Goal: Transaction & Acquisition: Obtain resource

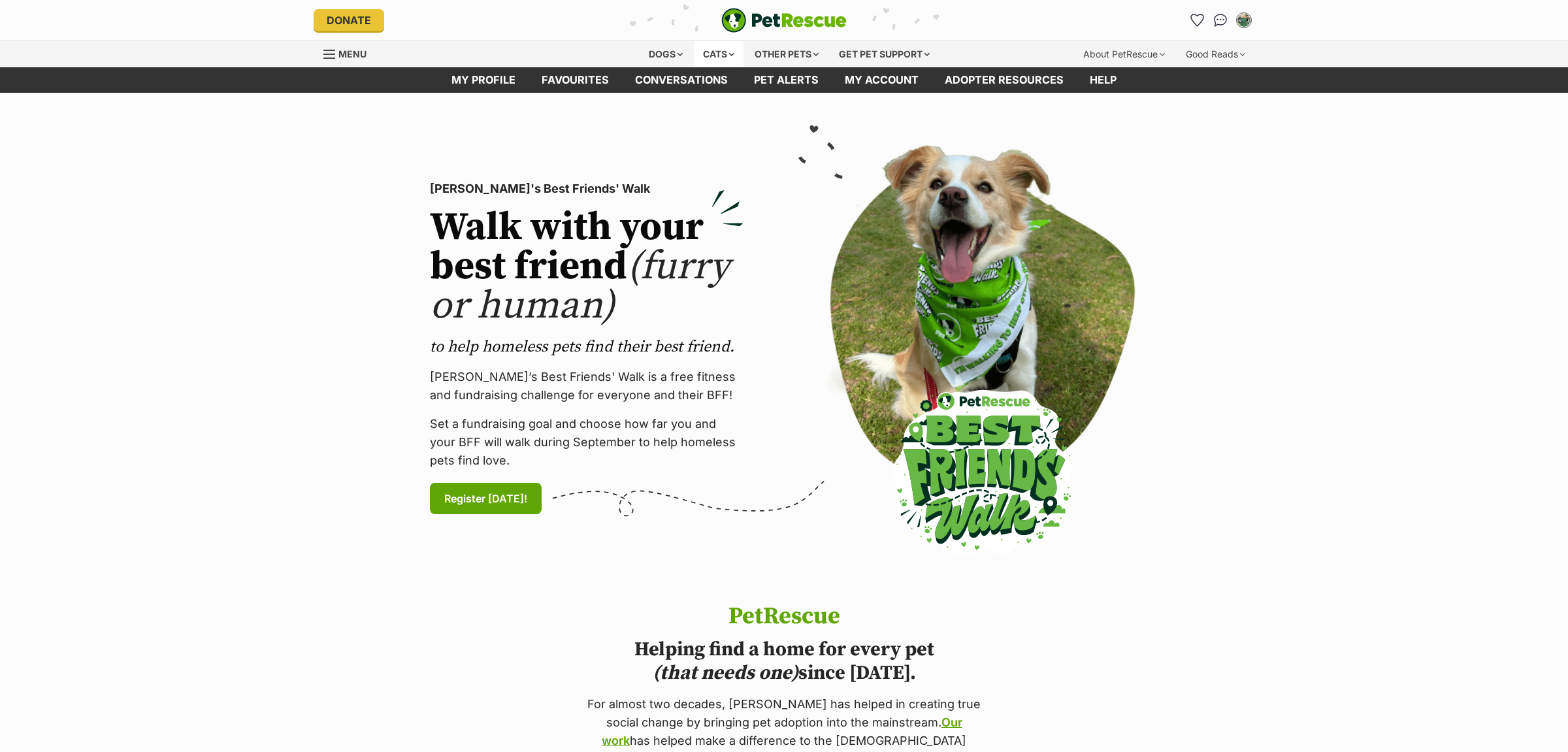
click at [702, 55] on div "Cats" at bounding box center [719, 53] width 50 height 26
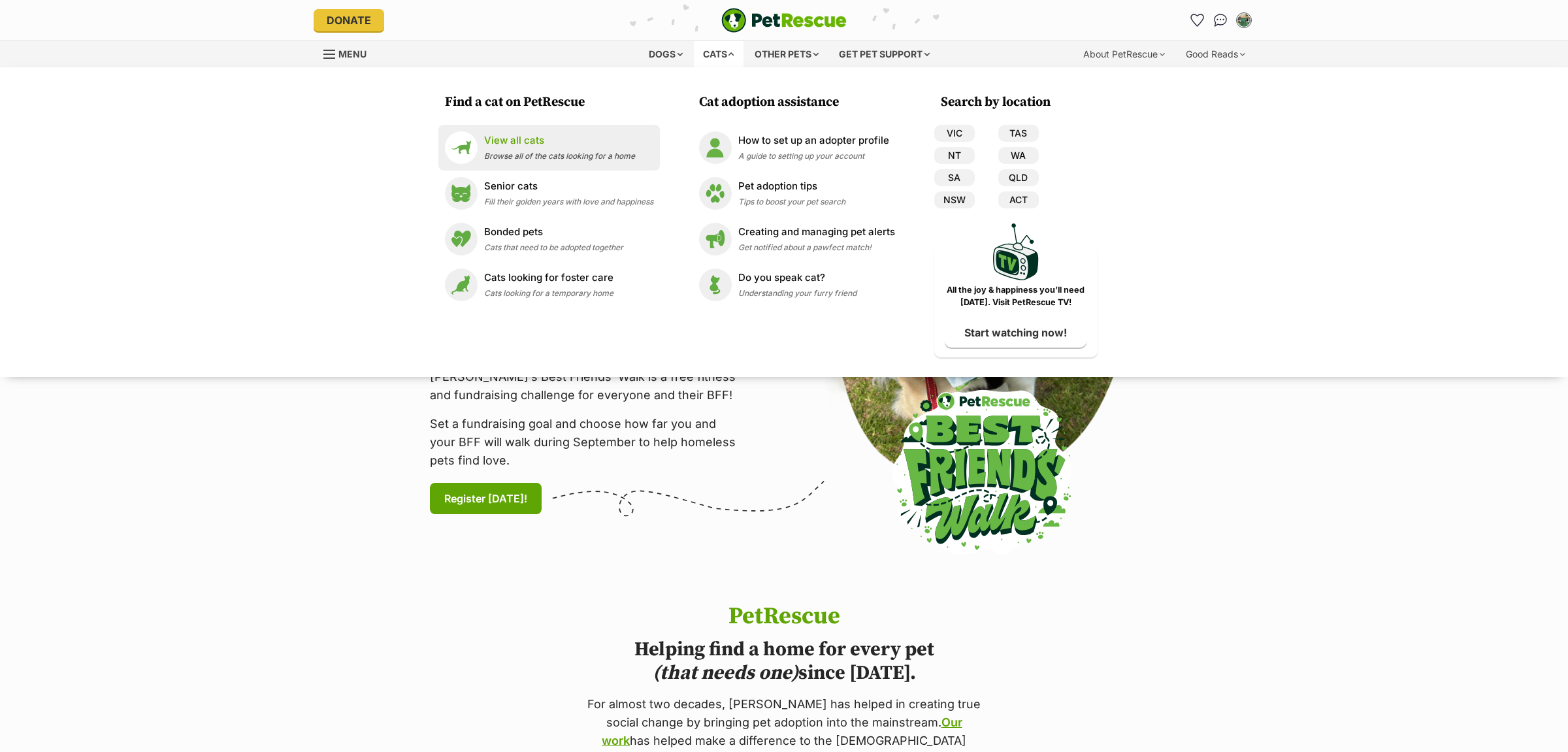
click at [506, 133] on link "View all cats Browse all of the cats looking for a home" at bounding box center [548, 148] width 208 height 32
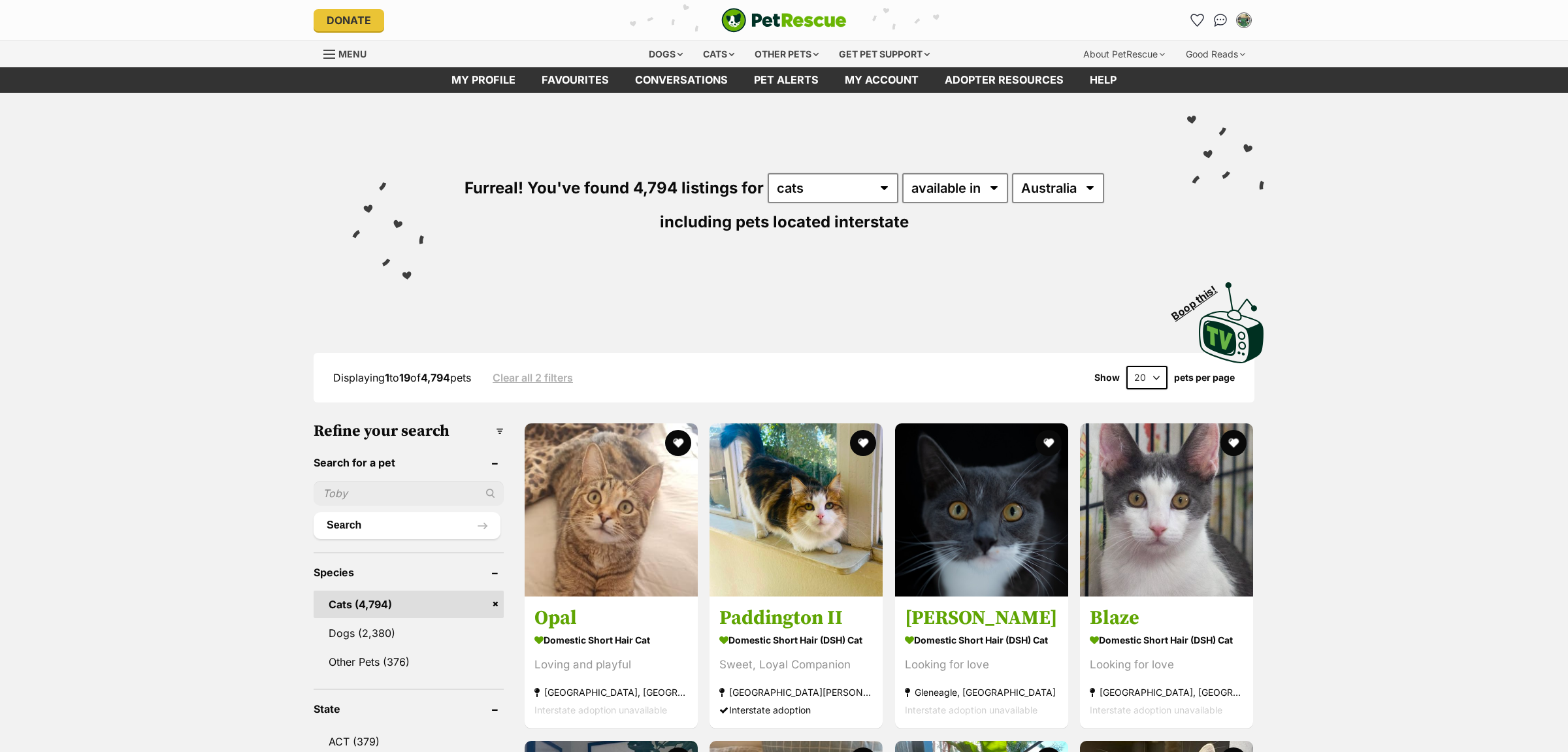
click at [370, 493] on input "text" at bounding box center [408, 493] width 190 height 25
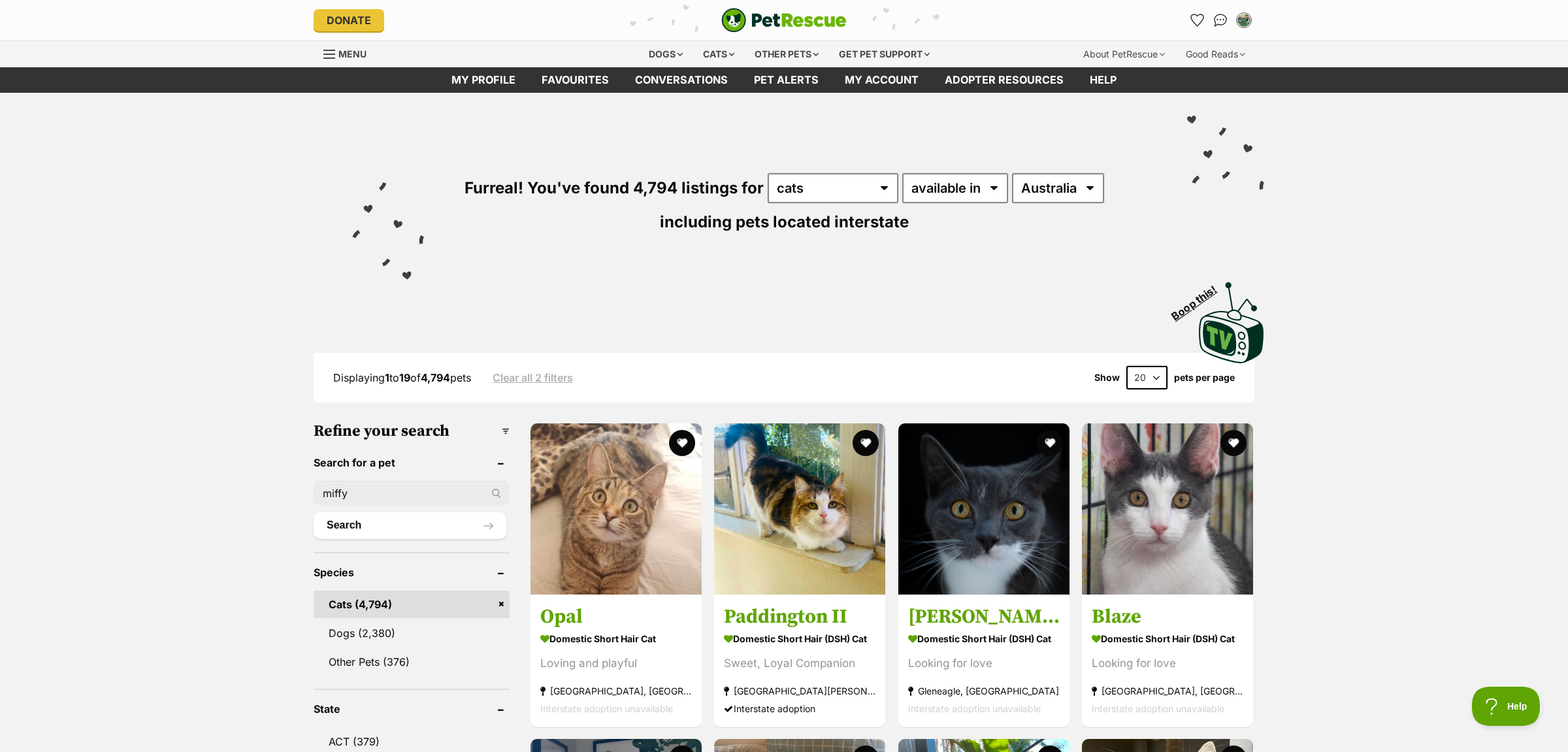
type input "miffy"
click at [313, 512] on button "Search" at bounding box center [409, 524] width 192 height 26
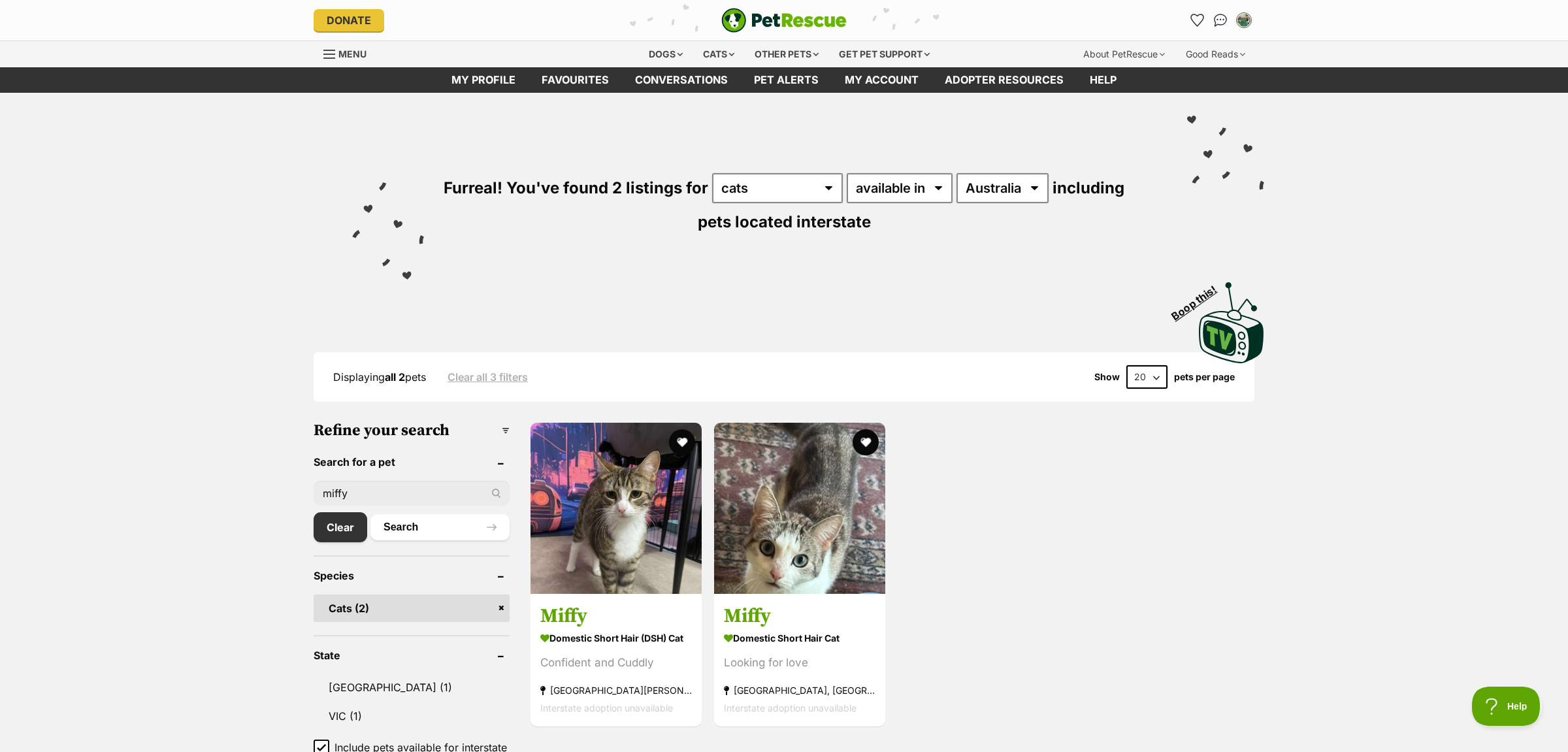
click at [765, 23] on img "PetRescue" at bounding box center [784, 20] width 126 height 25
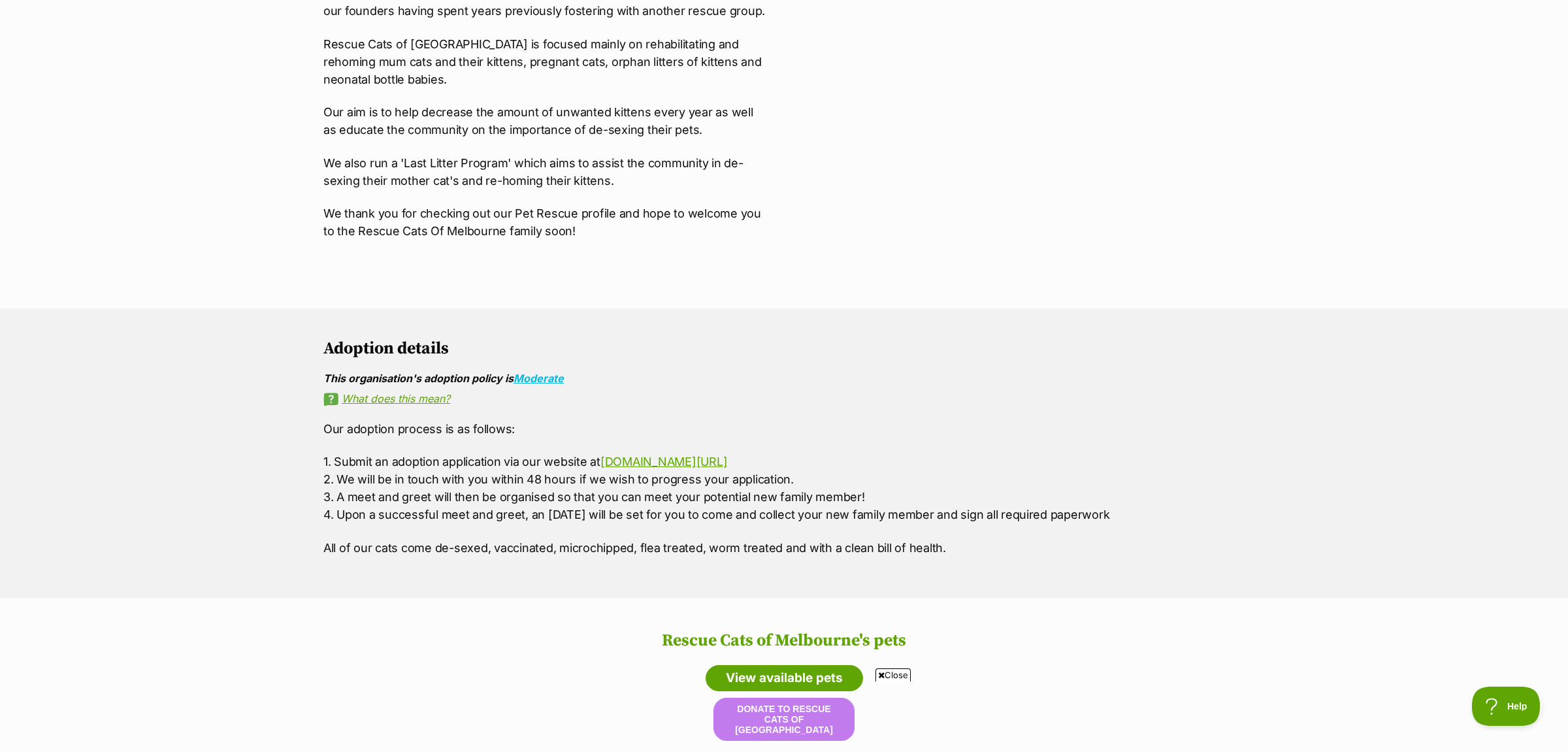
scroll to position [1098, 0]
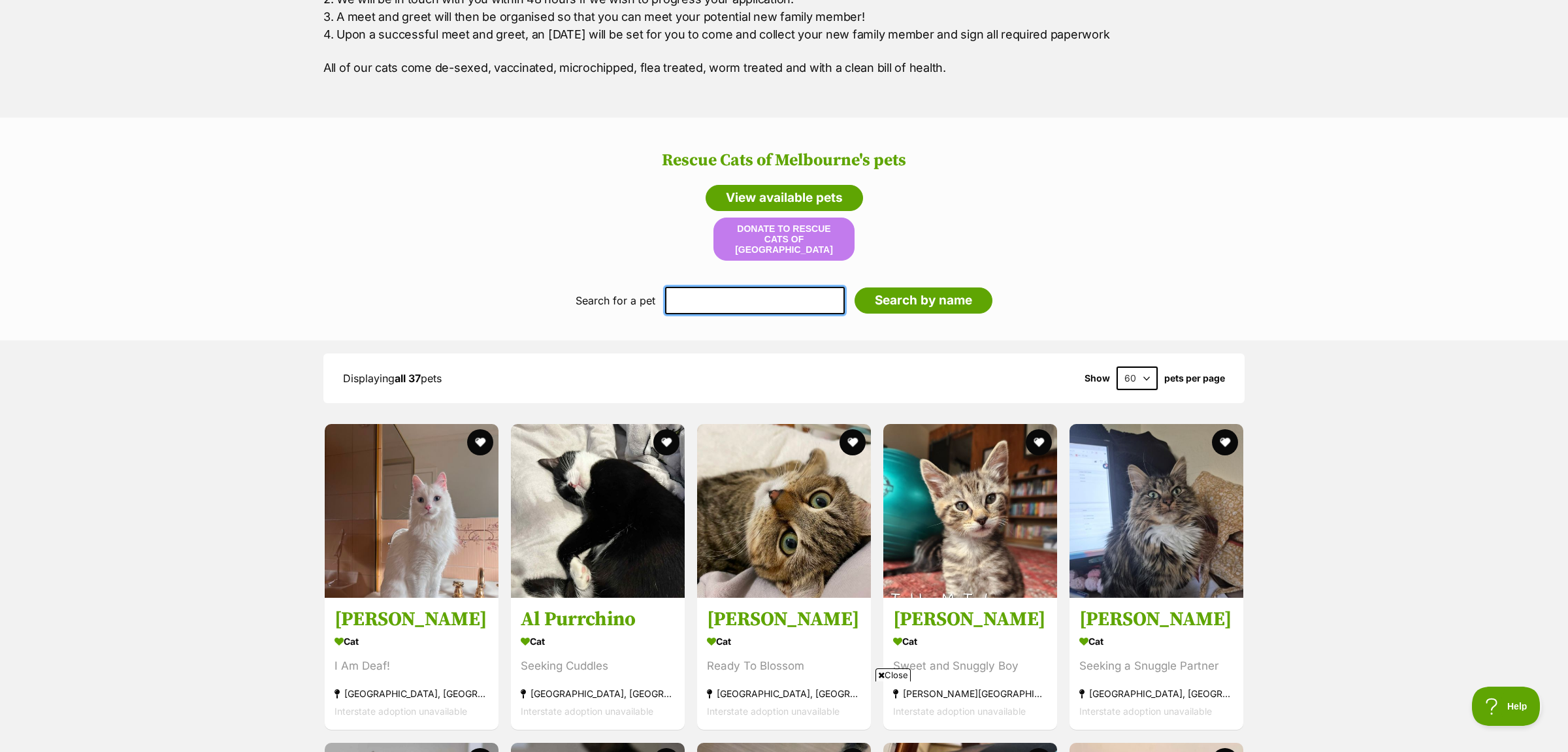
click at [734, 300] on input "text" at bounding box center [755, 300] width 180 height 28
type input "n"
type input "miffy"
click at [855, 287] on input "Search by name" at bounding box center [923, 300] width 138 height 26
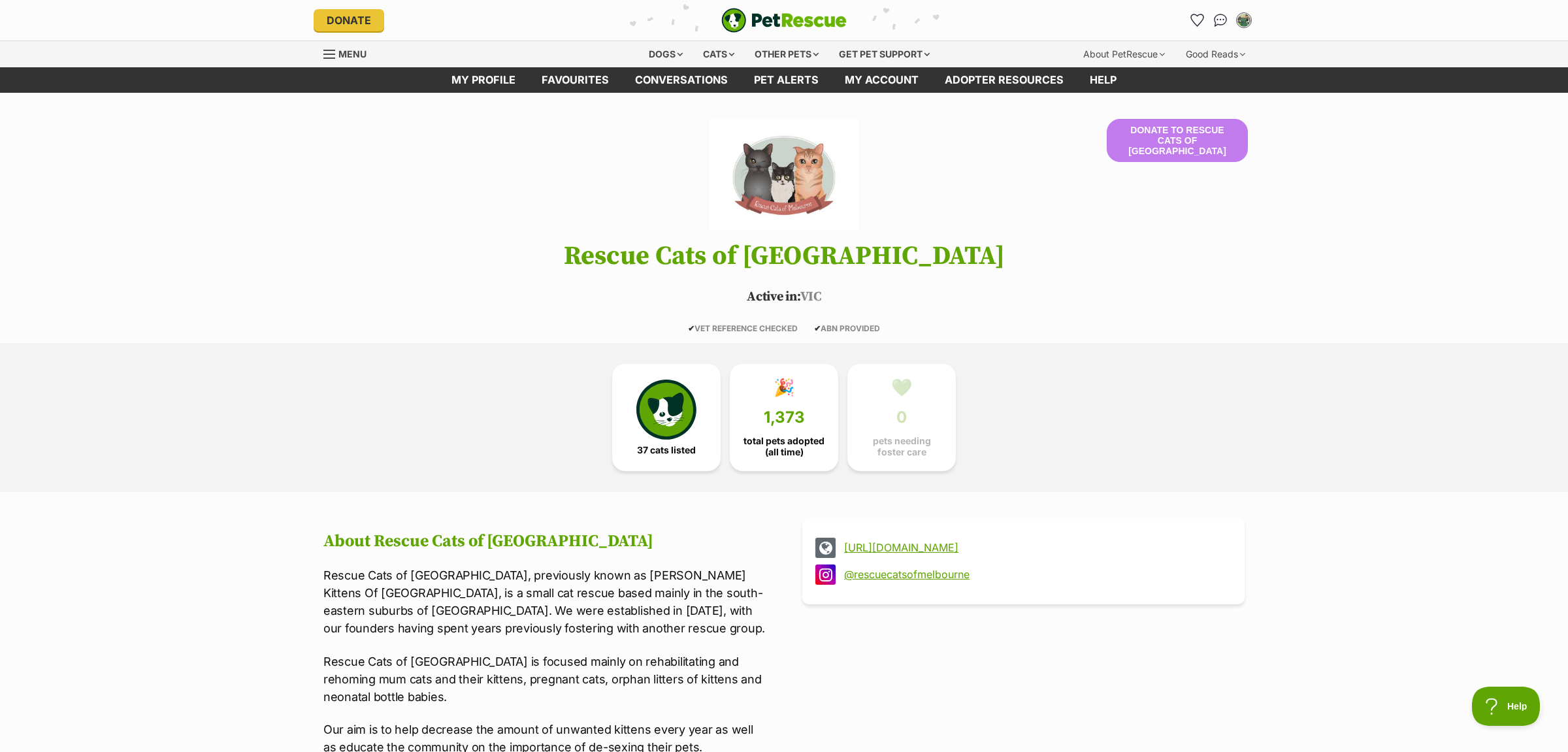
click at [1225, 282] on header "Donate to Rescue Cats of Melbourne Rescue Cats of Melbourne Active in: VIC ✔ VE…" at bounding box center [784, 226] width 961 height 214
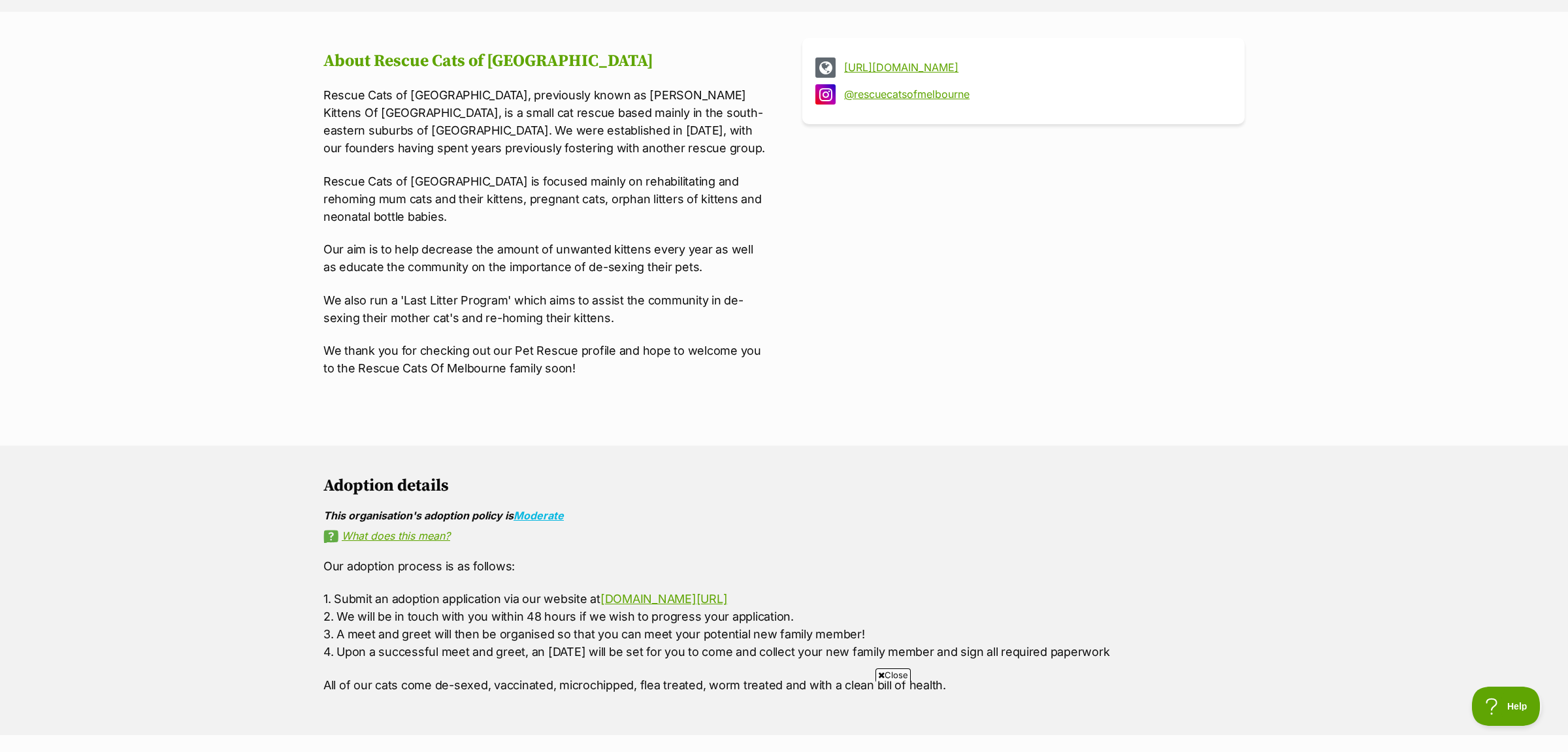
scroll to position [137, 0]
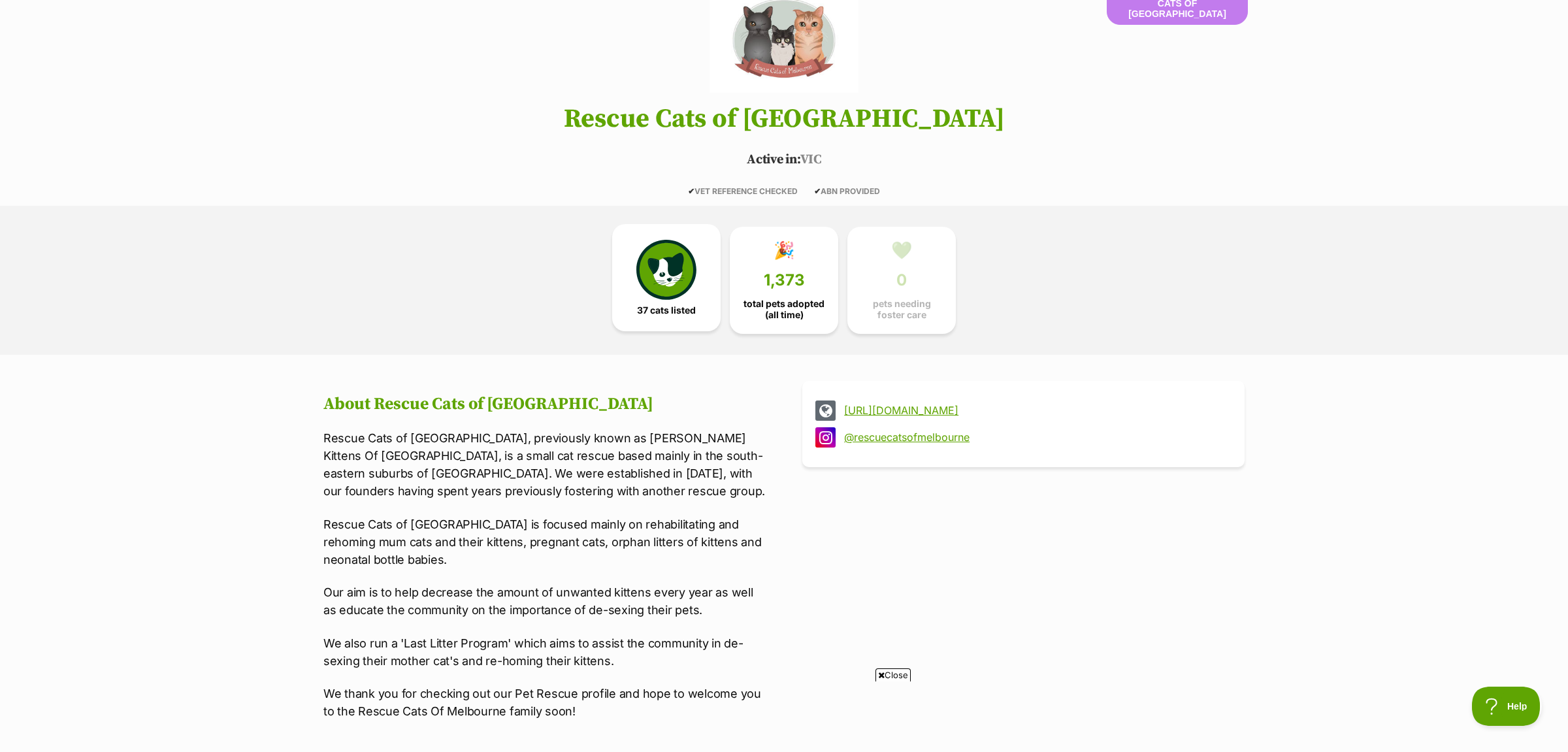
click at [679, 287] on img at bounding box center [666, 269] width 60 height 60
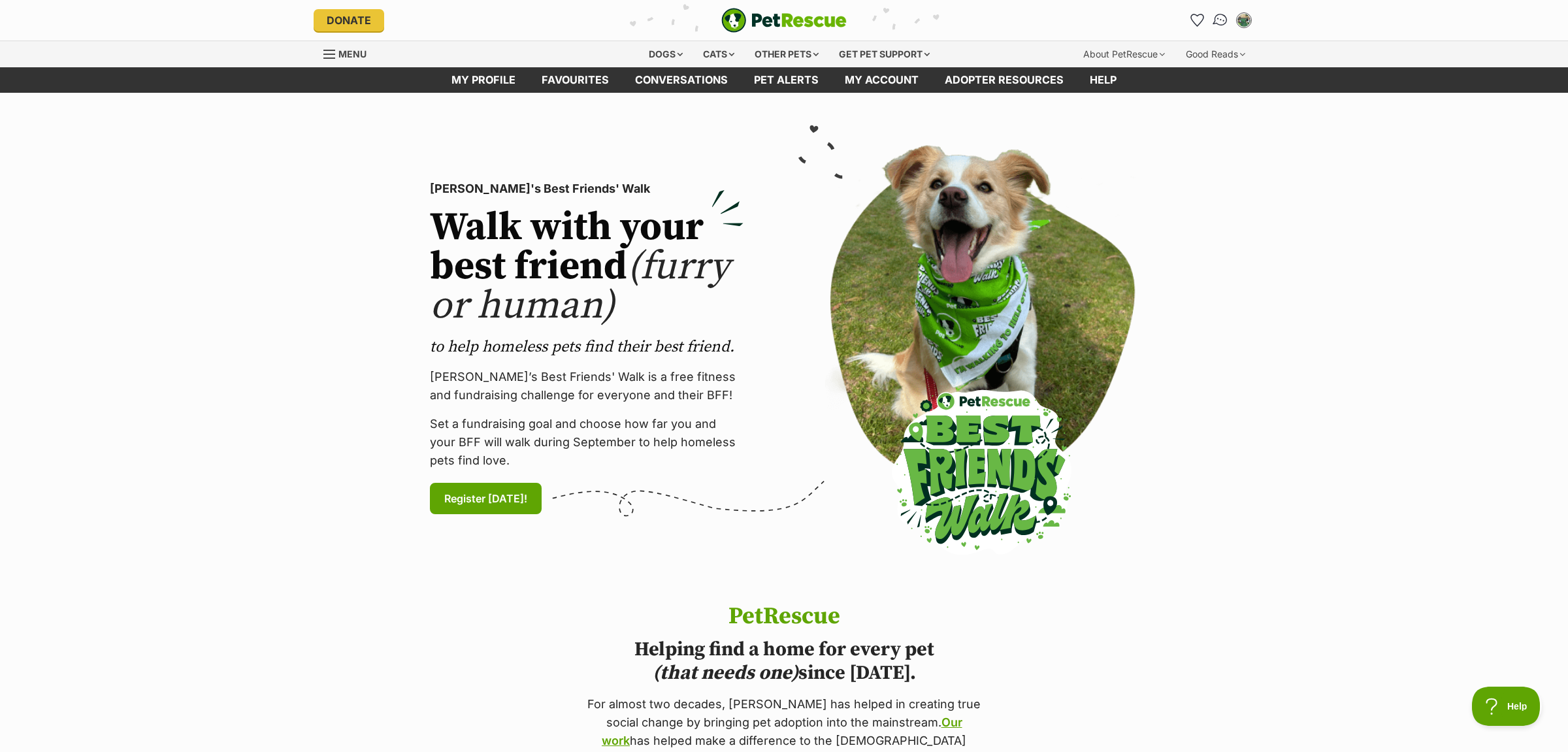
click at [1220, 20] on img "Conversations" at bounding box center [1221, 20] width 18 height 17
click at [1189, 16] on link "Favourites" at bounding box center [1197, 20] width 27 height 27
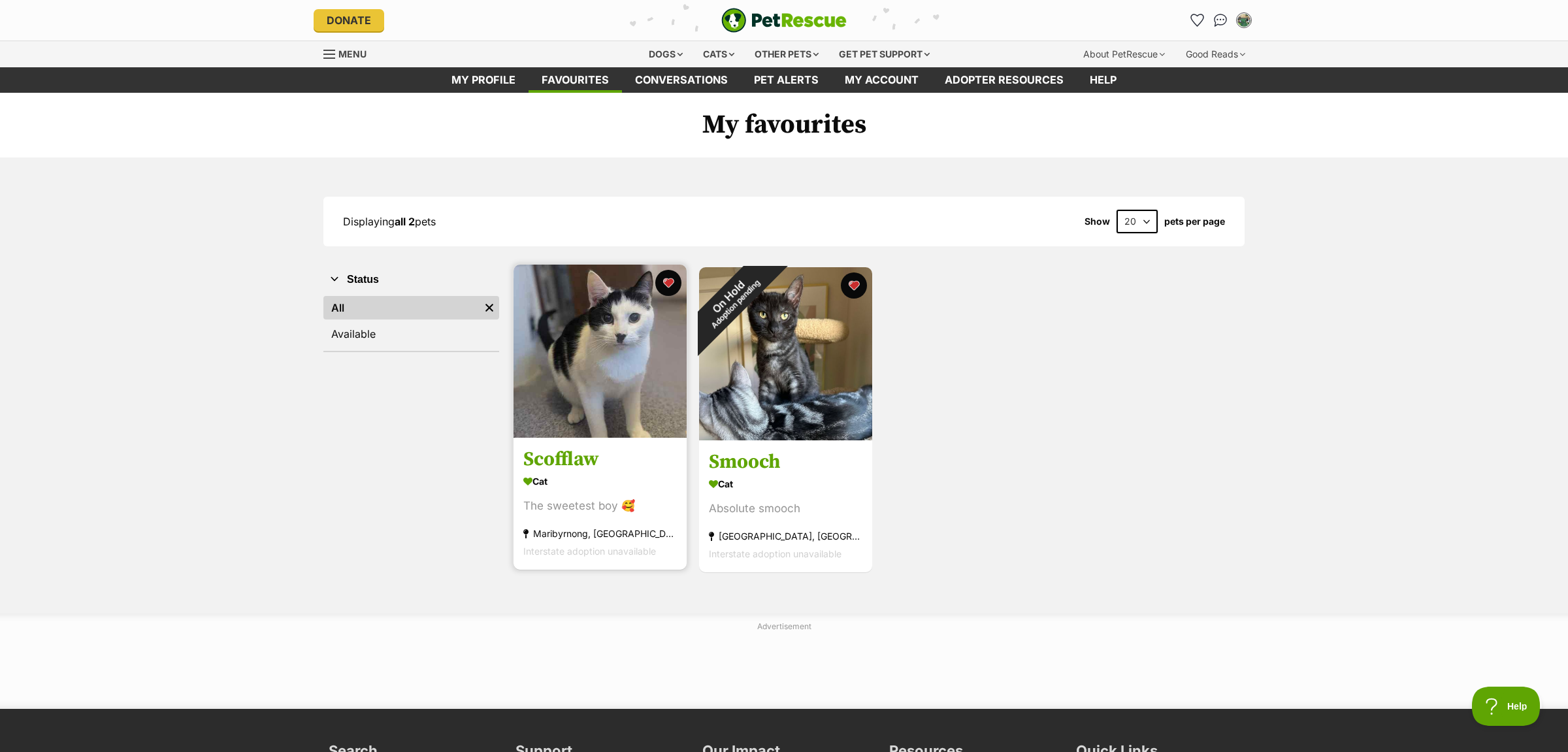
click at [634, 394] on img at bounding box center [601, 351] width 173 height 173
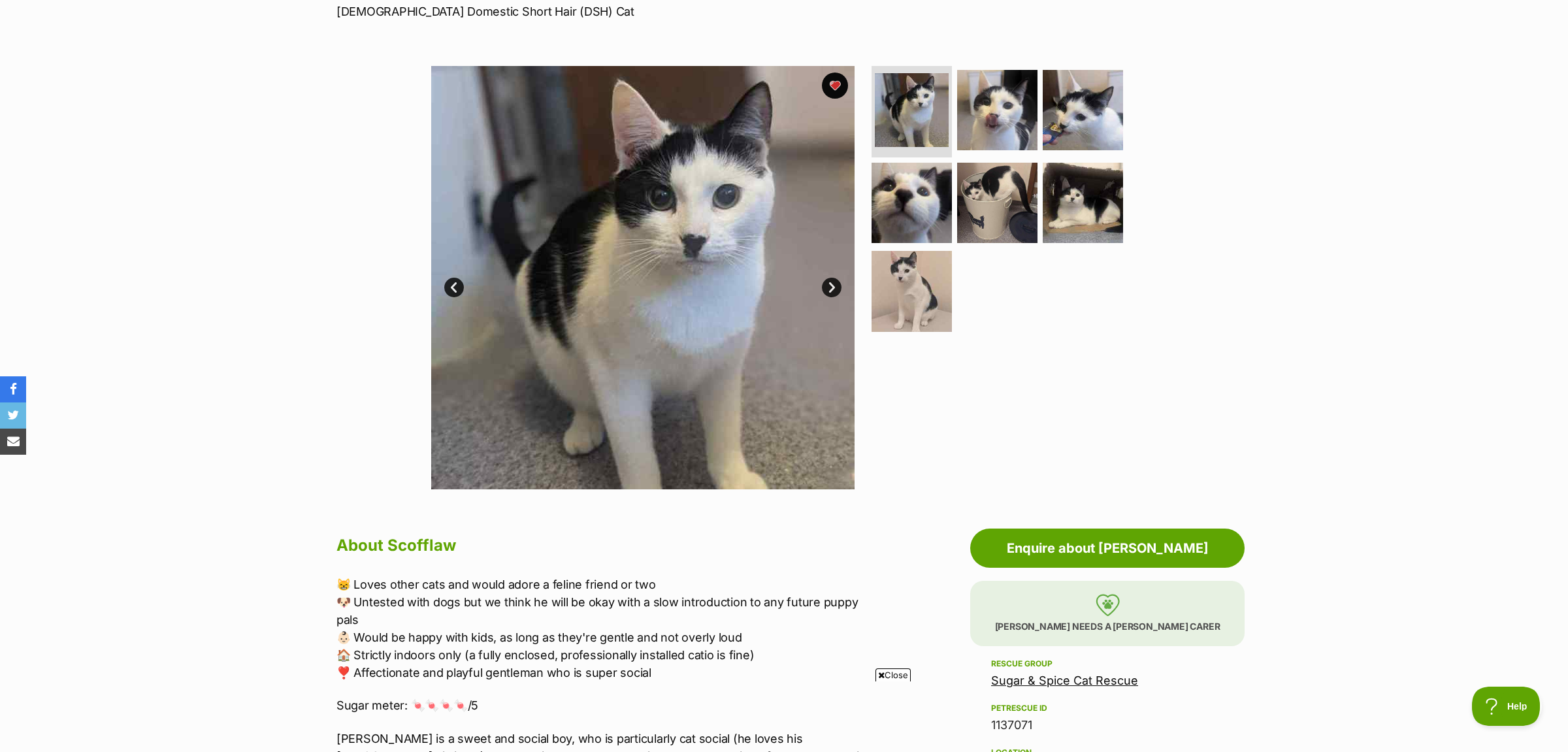
scroll to position [343, 0]
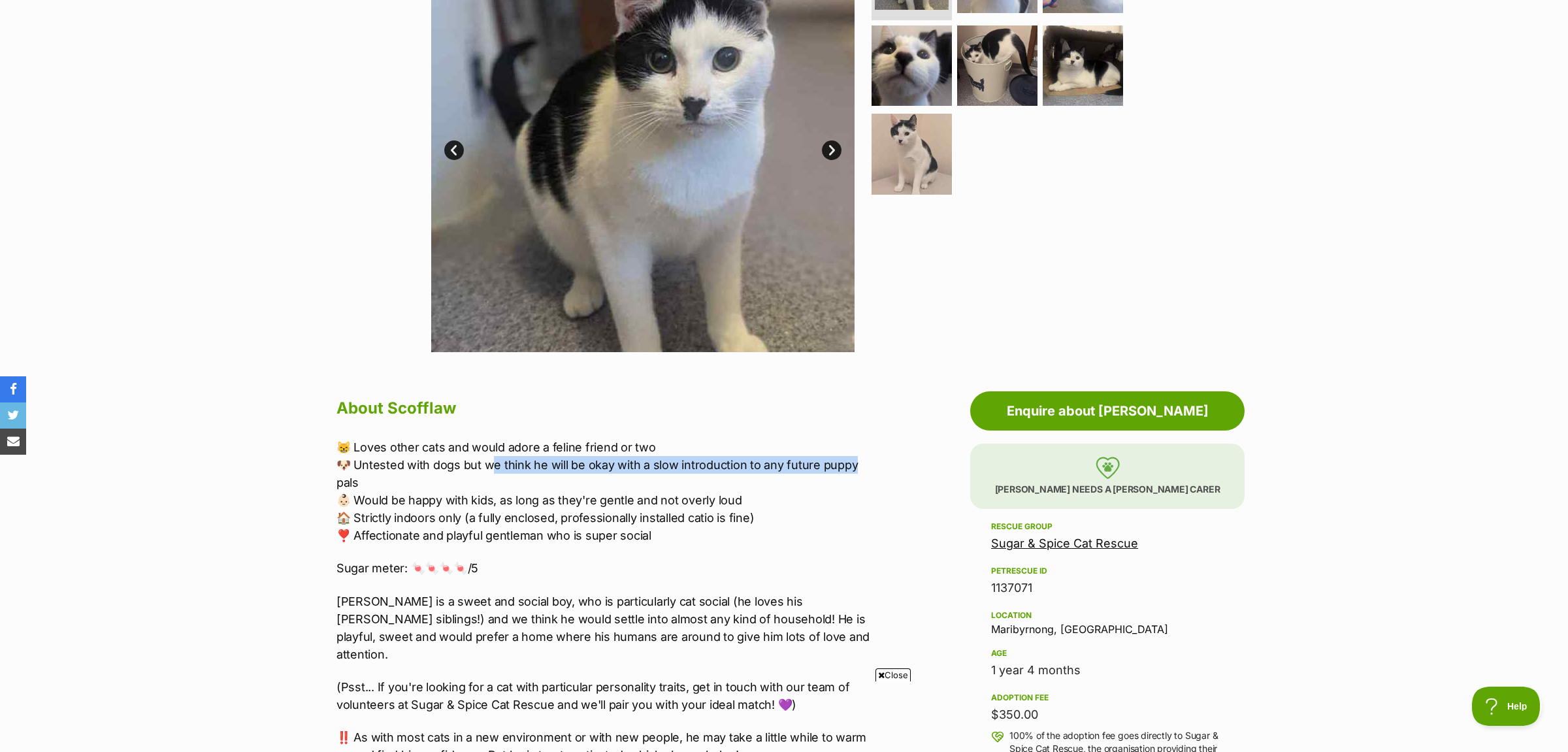
drag, startPoint x: 494, startPoint y: 467, endPoint x: 851, endPoint y: 463, distance: 357.0
click at [851, 463] on p "😸 Loves other cats and would adore a feline friend or two 🐶 Untested with dogs …" at bounding box center [606, 491] width 540 height 106
click at [866, 497] on p "😸 Loves other cats and would adore a feline friend or two 🐶 Untested with dogs …" at bounding box center [606, 491] width 540 height 106
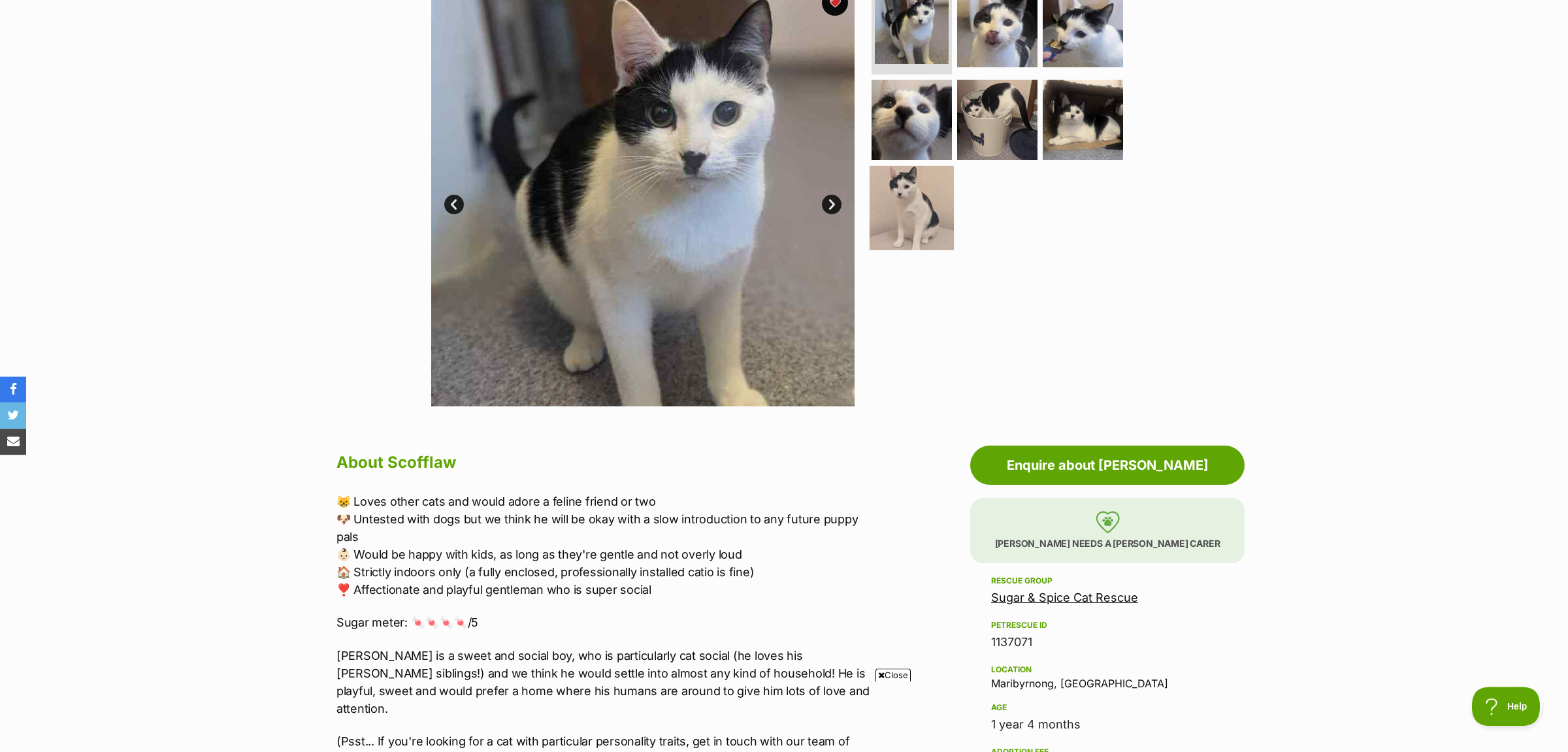
scroll to position [137, 0]
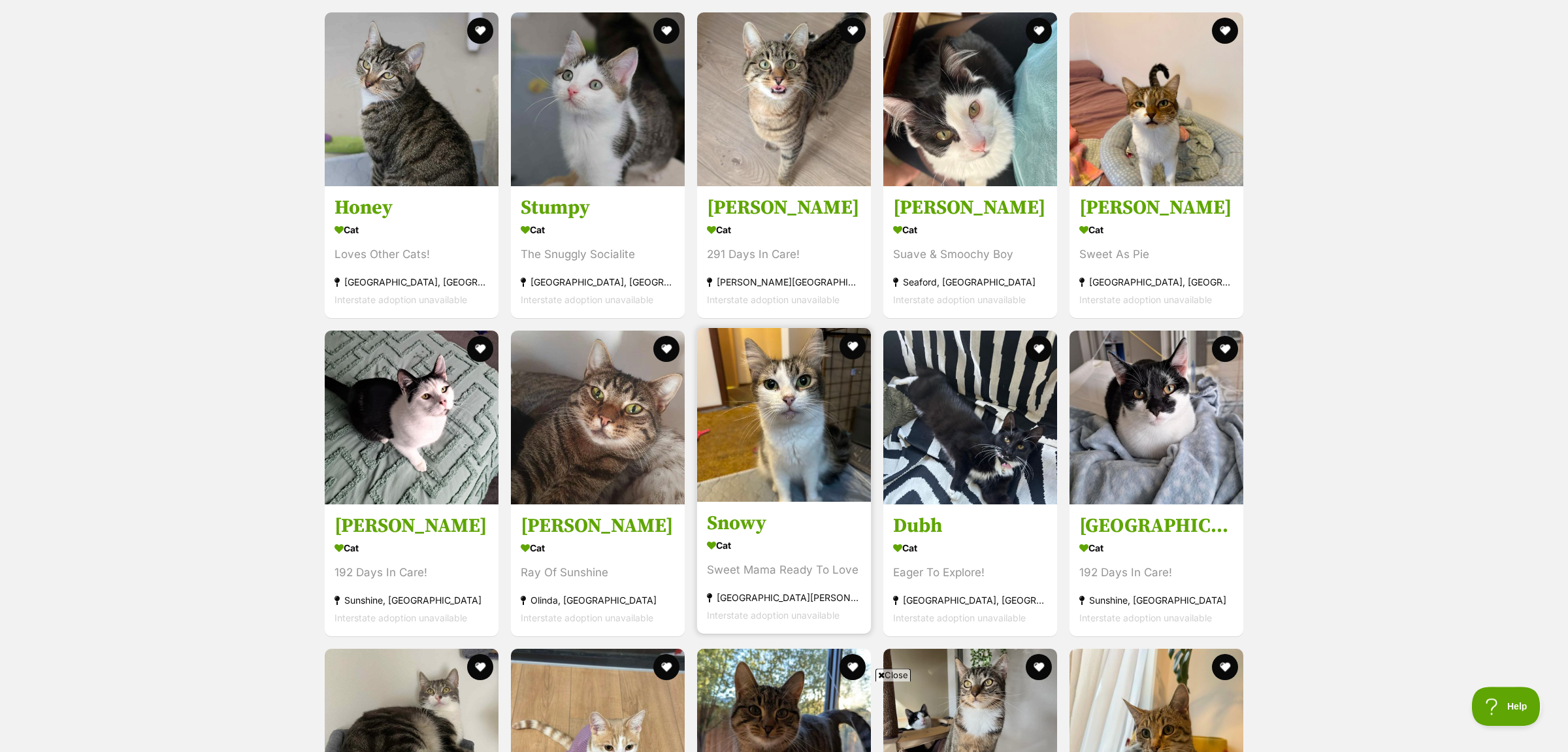
scroll to position [1660, 0]
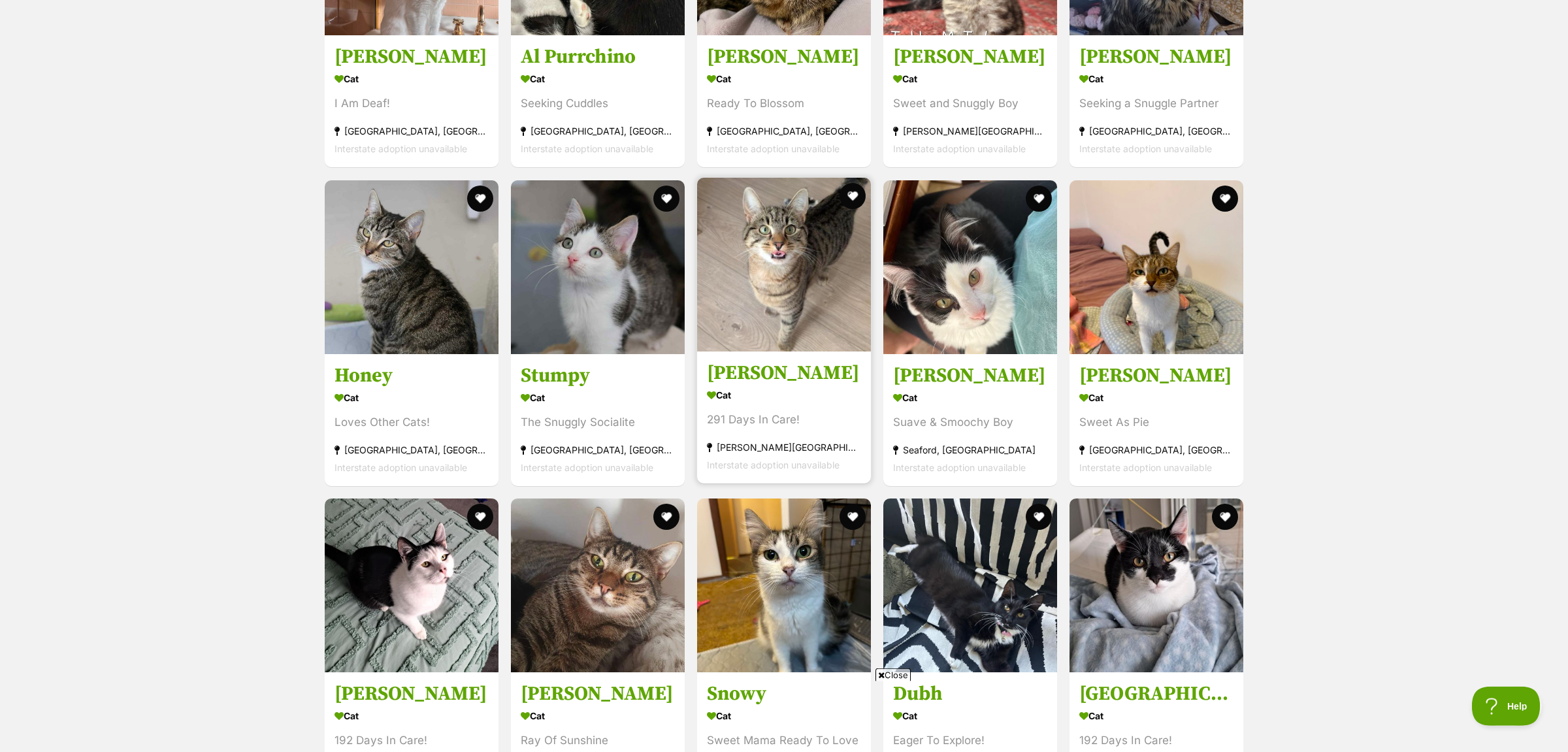
click at [832, 343] on img at bounding box center [784, 265] width 174 height 174
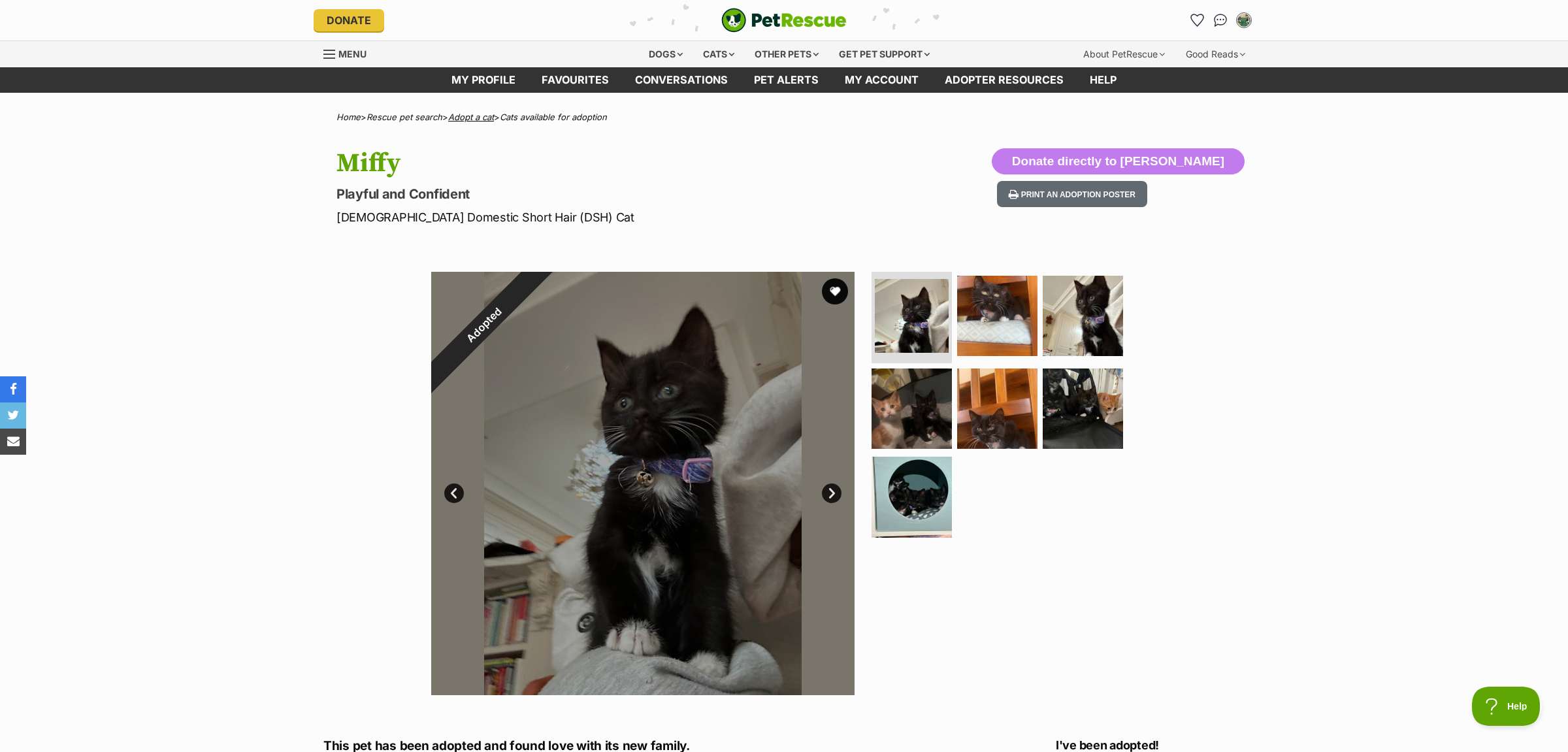
click at [464, 116] on link "Adopt a cat" at bounding box center [471, 116] width 46 height 10
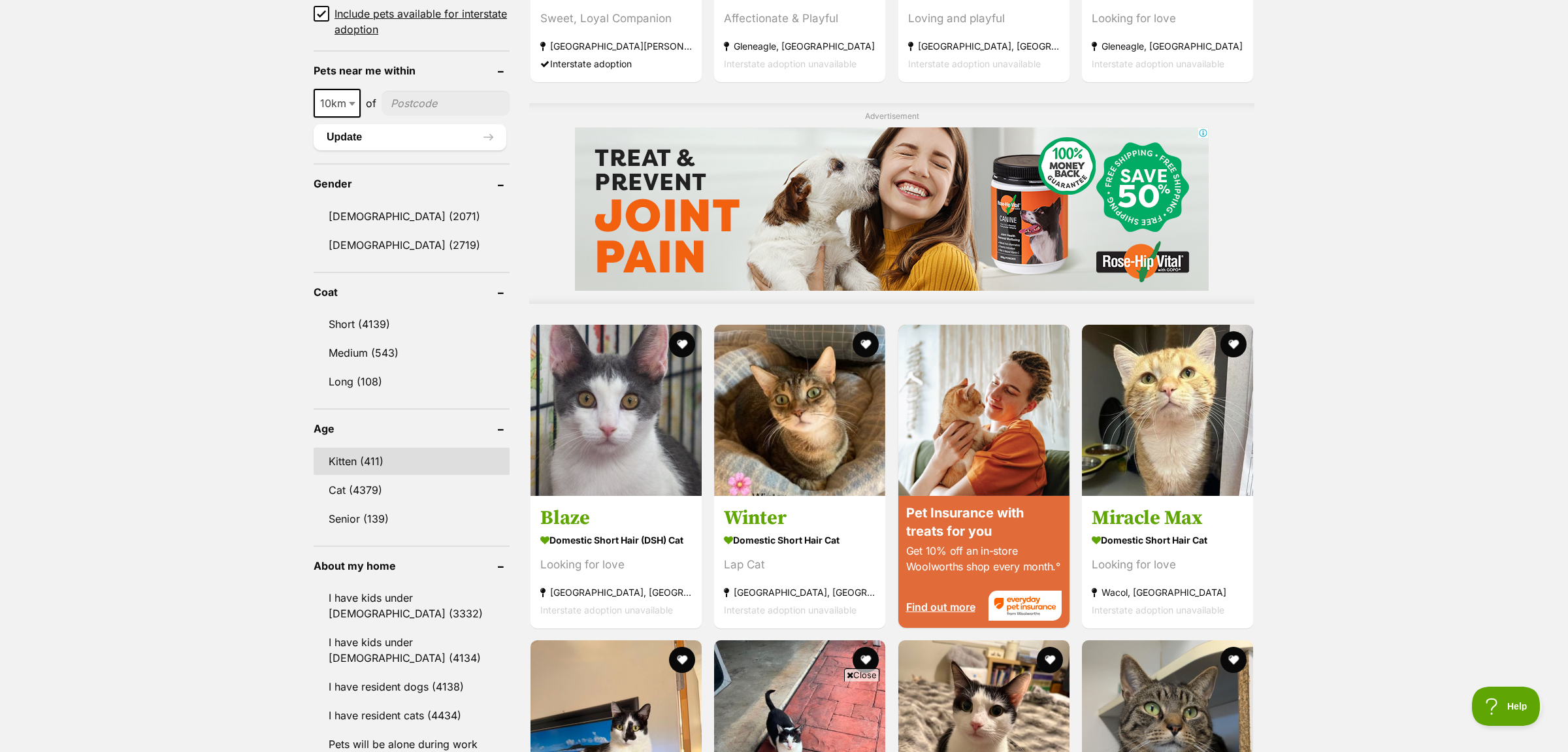
click at [382, 462] on link "Kitten (411)" at bounding box center [411, 461] width 196 height 28
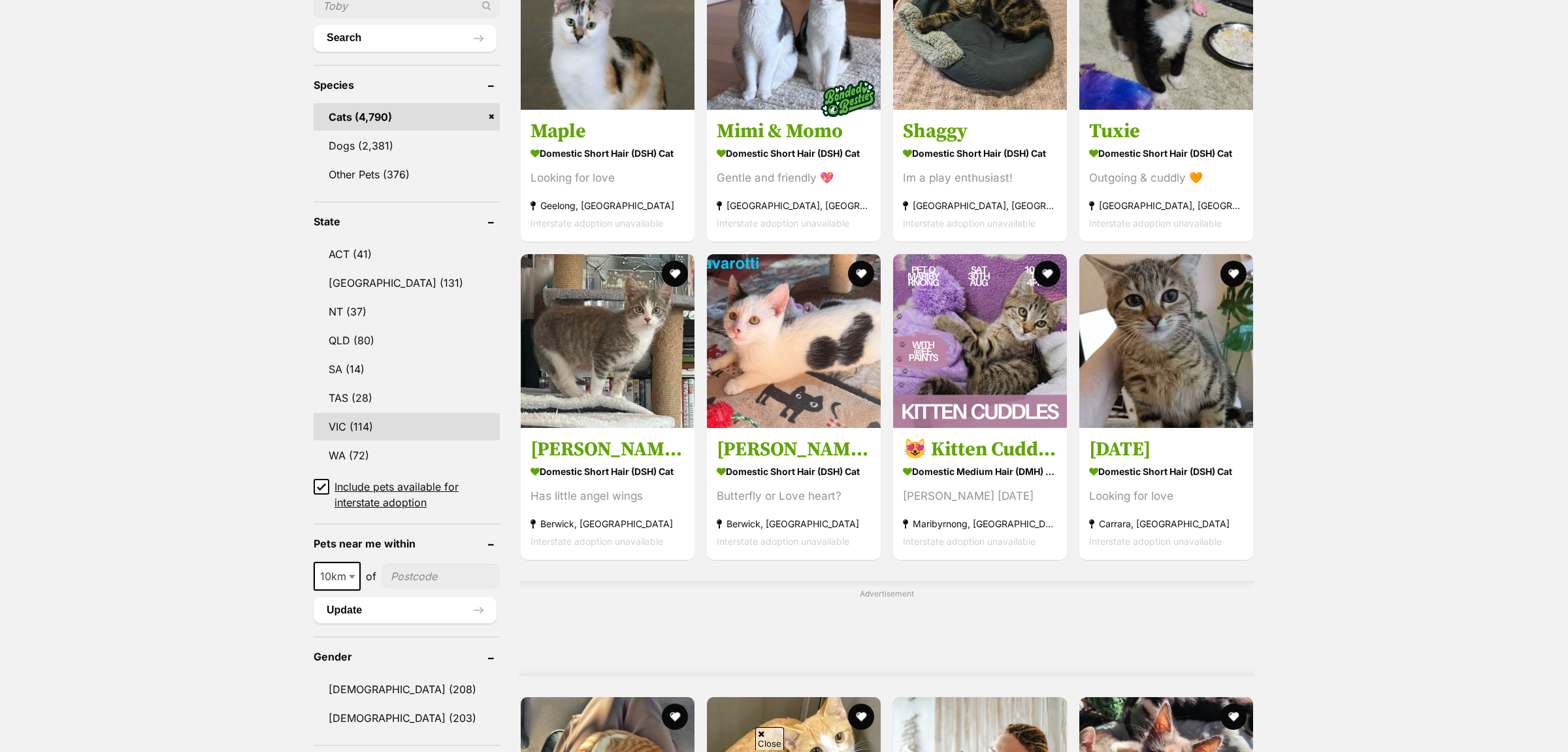
scroll to position [491, 0]
click at [381, 422] on link "VIC (114)" at bounding box center [407, 426] width 187 height 28
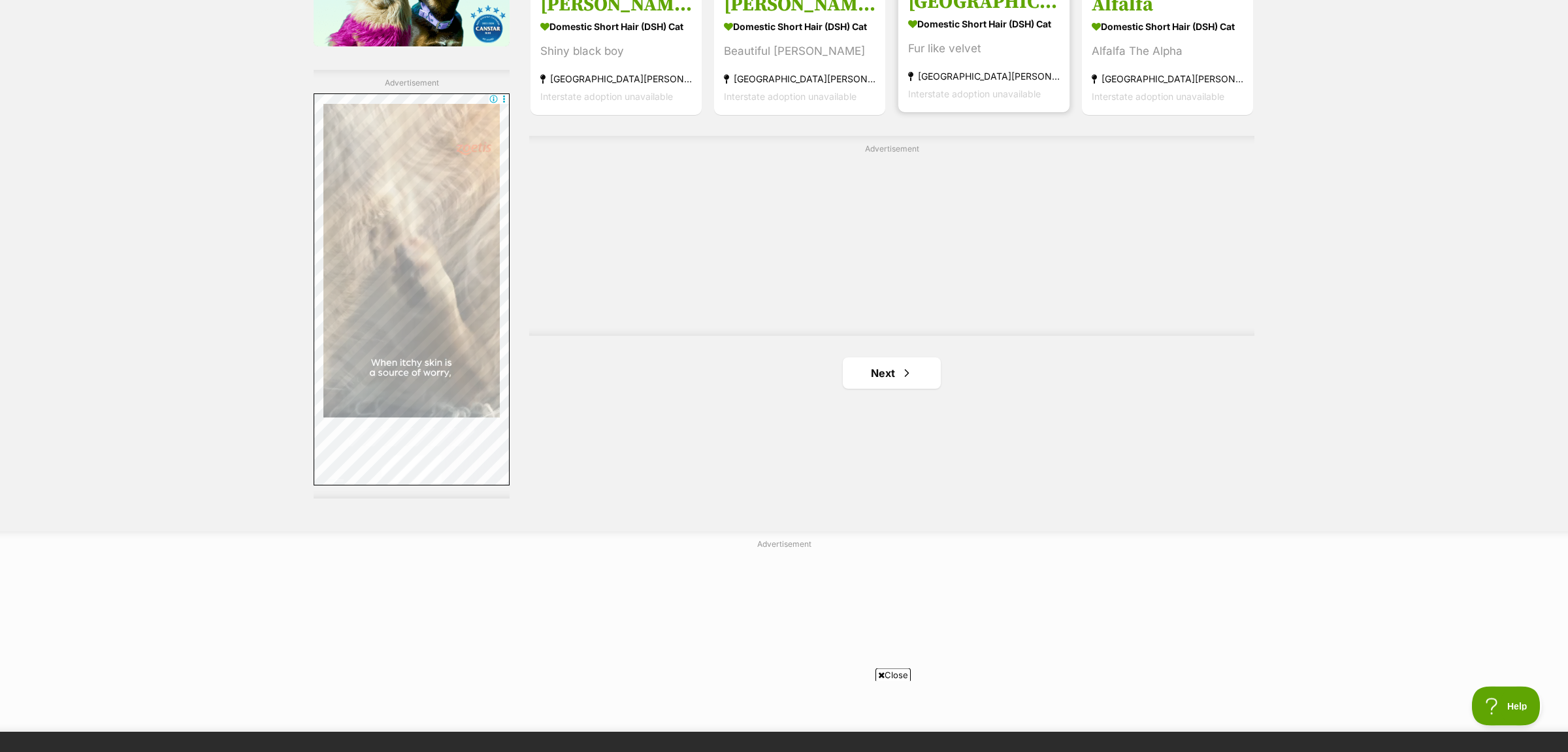
scroll to position [2333, 0]
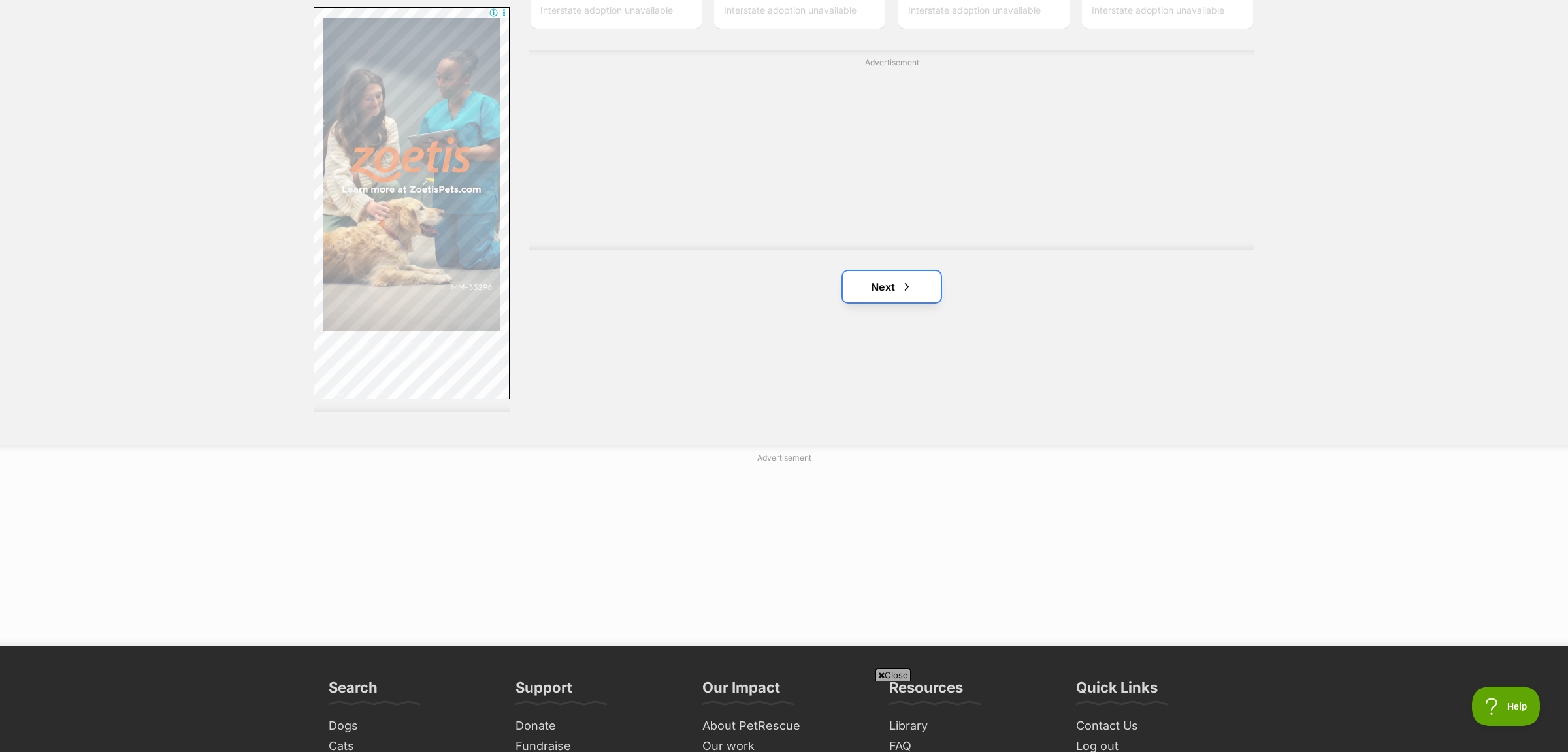
click at [897, 280] on link "Next" at bounding box center [891, 287] width 98 height 31
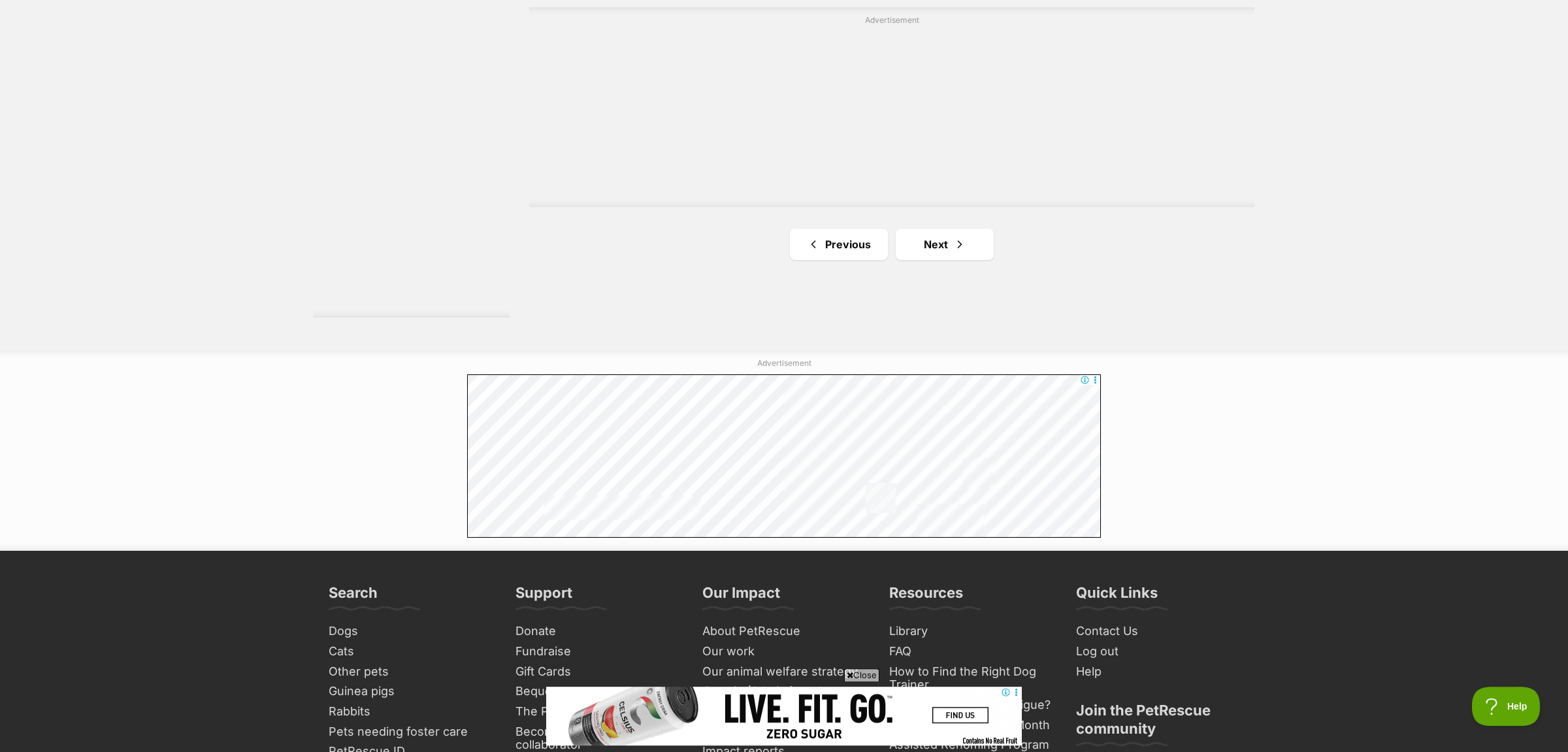
scroll to position [2470, 0]
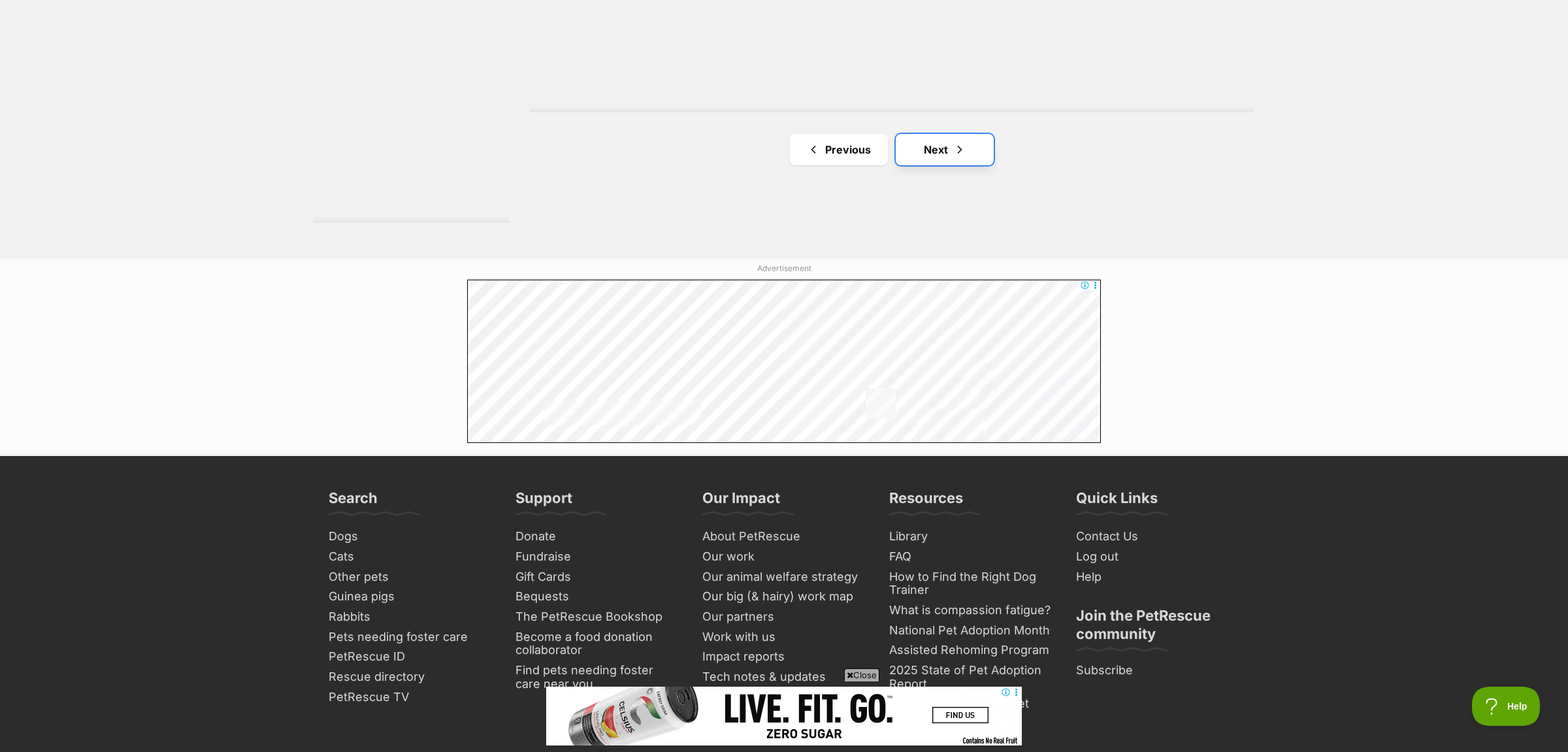
click at [941, 149] on link "Next" at bounding box center [944, 149] width 98 height 31
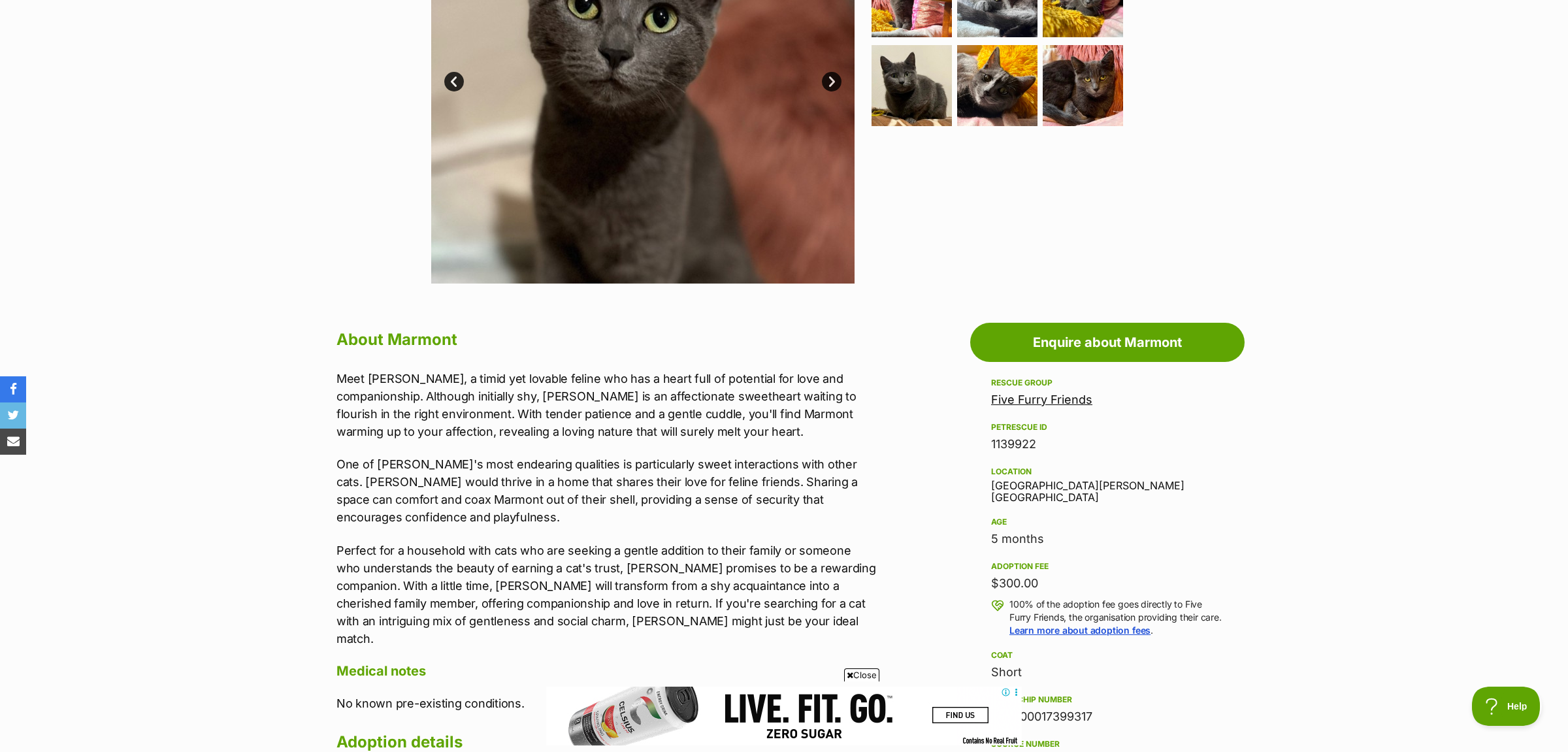
scroll to position [137, 0]
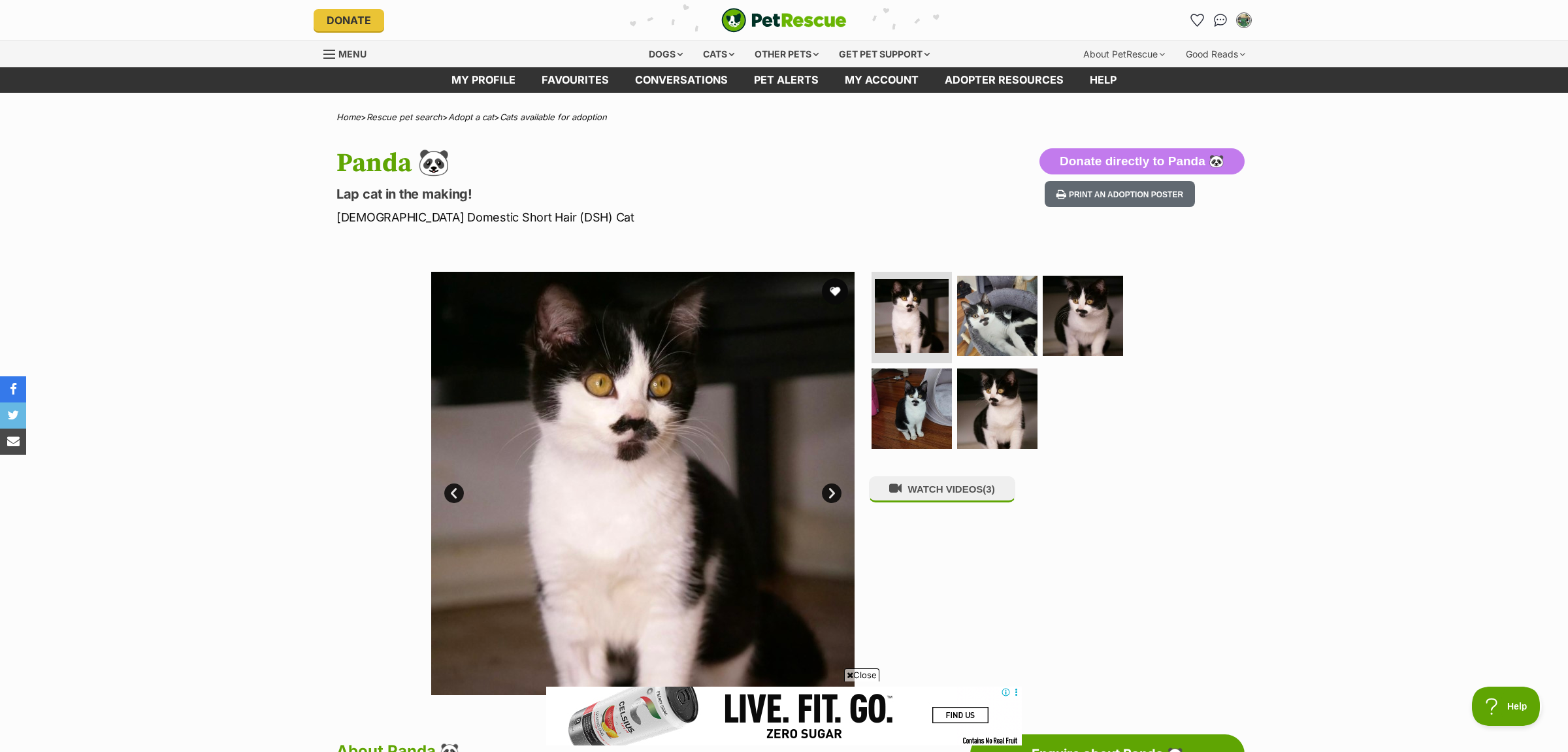
scroll to position [411, 0]
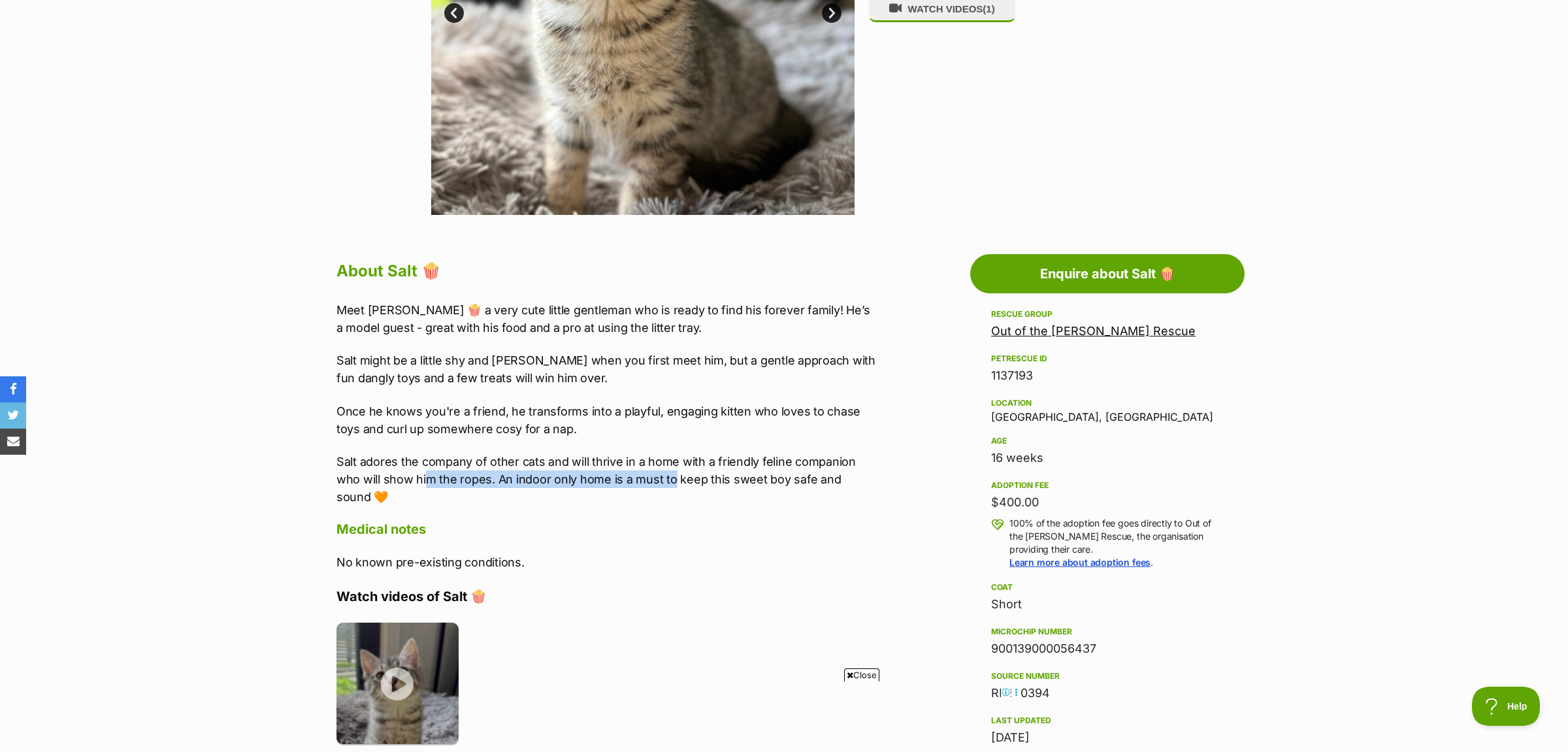
drag, startPoint x: 424, startPoint y: 479, endPoint x: 674, endPoint y: 478, distance: 250.0
click at [674, 478] on p "Salt adores the company of other cats and will thrive in a home with a friendly…" at bounding box center [606, 480] width 540 height 53
drag, startPoint x: 718, startPoint y: 520, endPoint x: 739, endPoint y: 504, distance: 26.4
click at [735, 520] on div "About Salt 🍿 Meet Salt 🍿 a very cute little gentleman who is ready to find his …" at bounding box center [606, 754] width 540 height 995
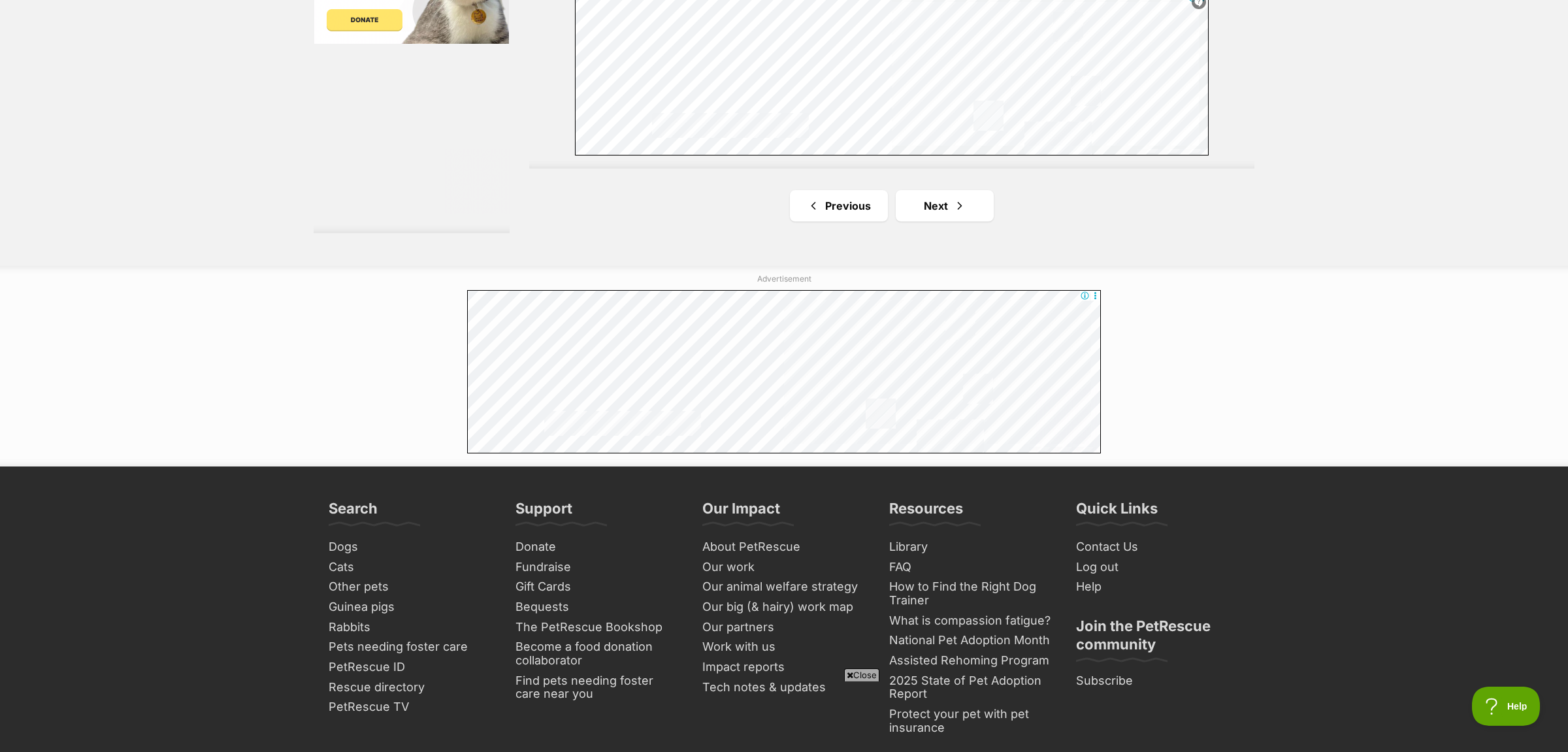
scroll to position [2607, 0]
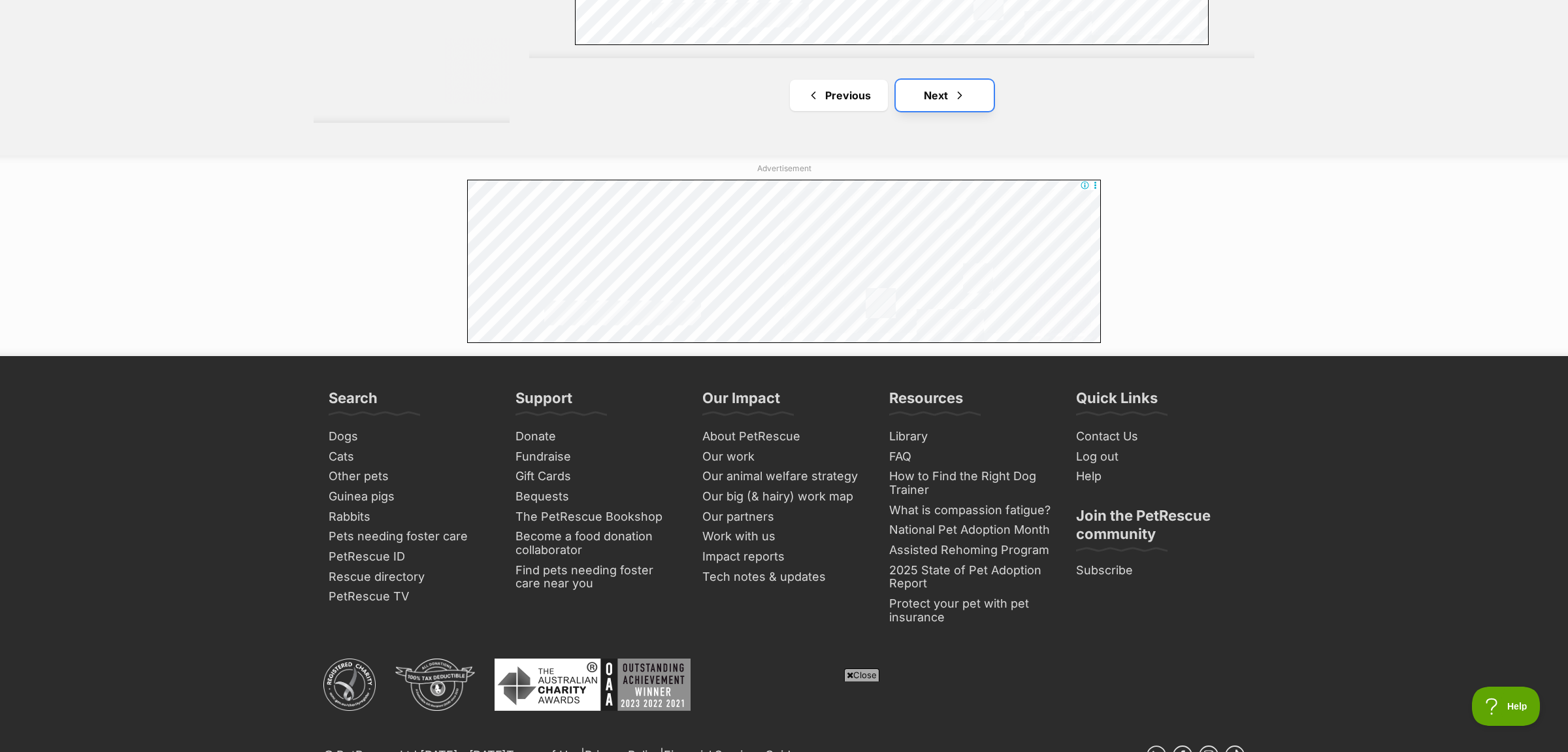
click at [951, 106] on link "Next" at bounding box center [944, 95] width 98 height 31
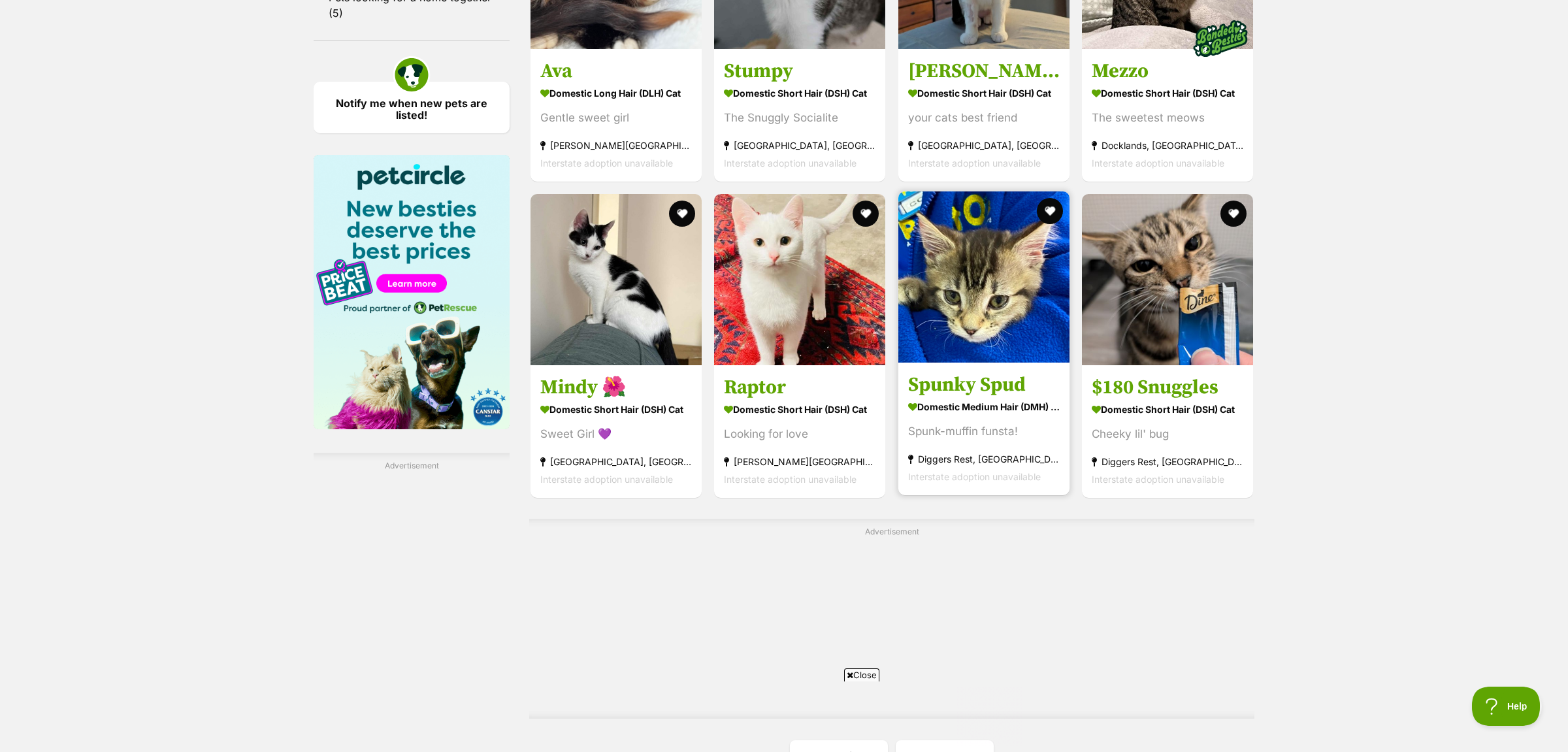
scroll to position [2207, 0]
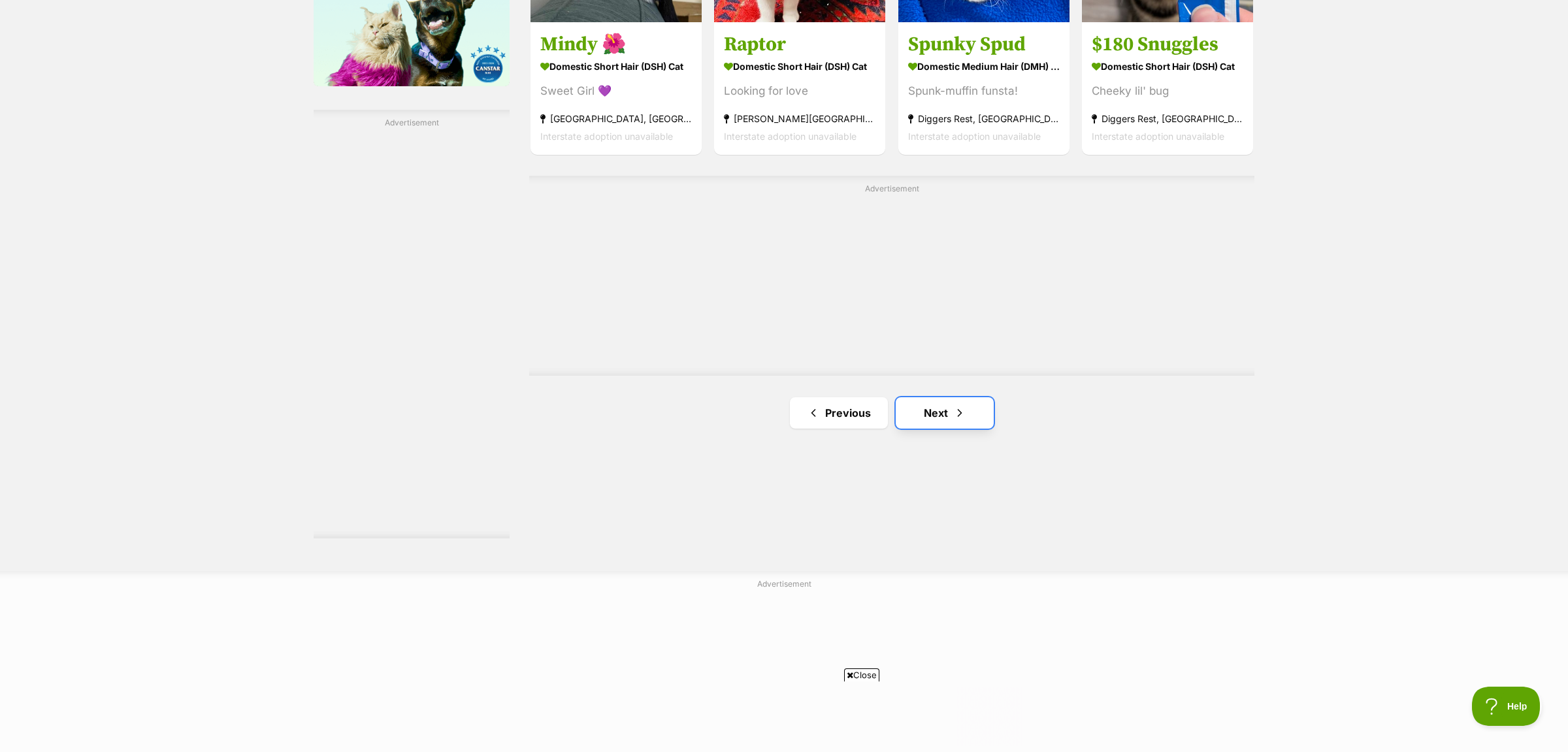
click at [941, 399] on link "Next" at bounding box center [944, 412] width 98 height 31
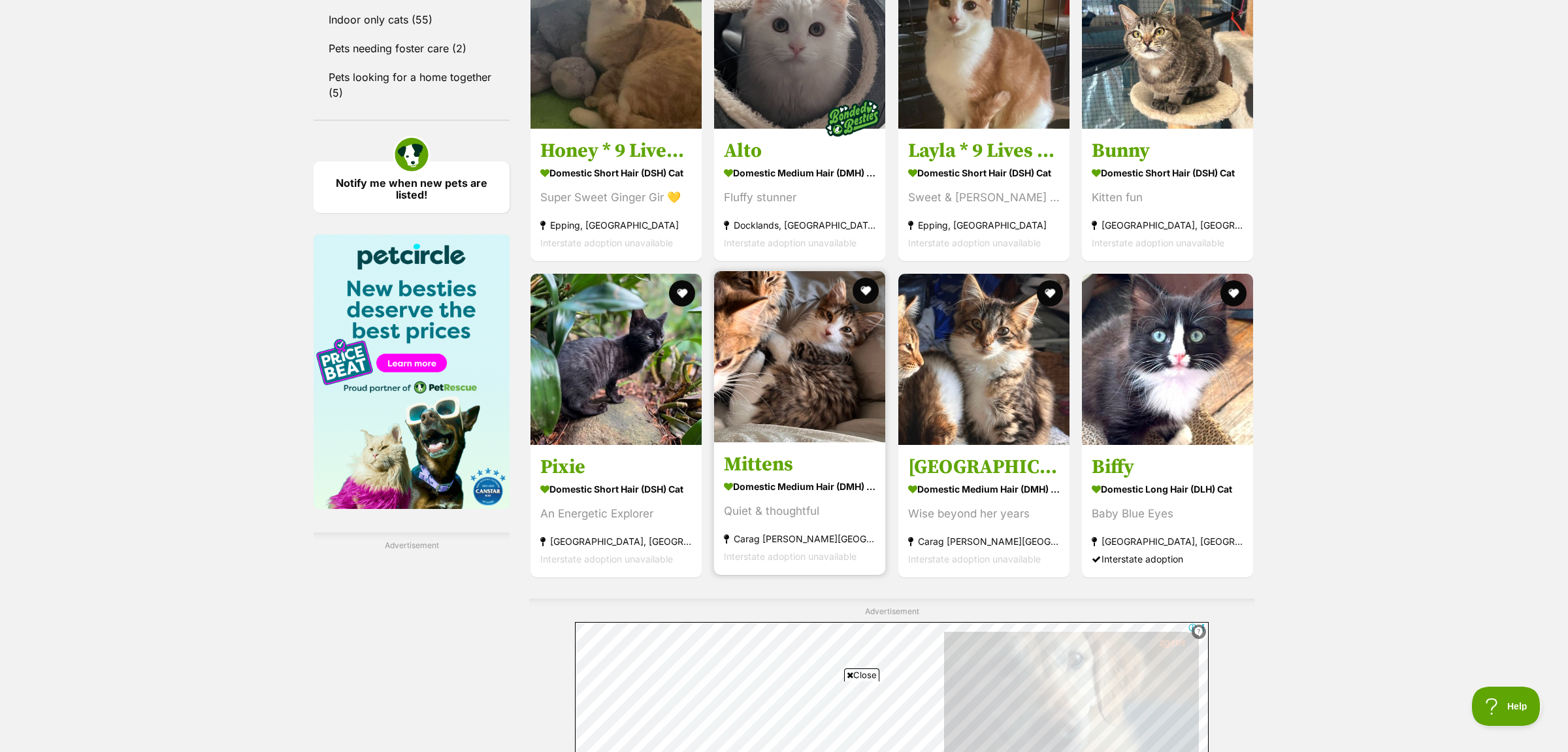
scroll to position [2264, 0]
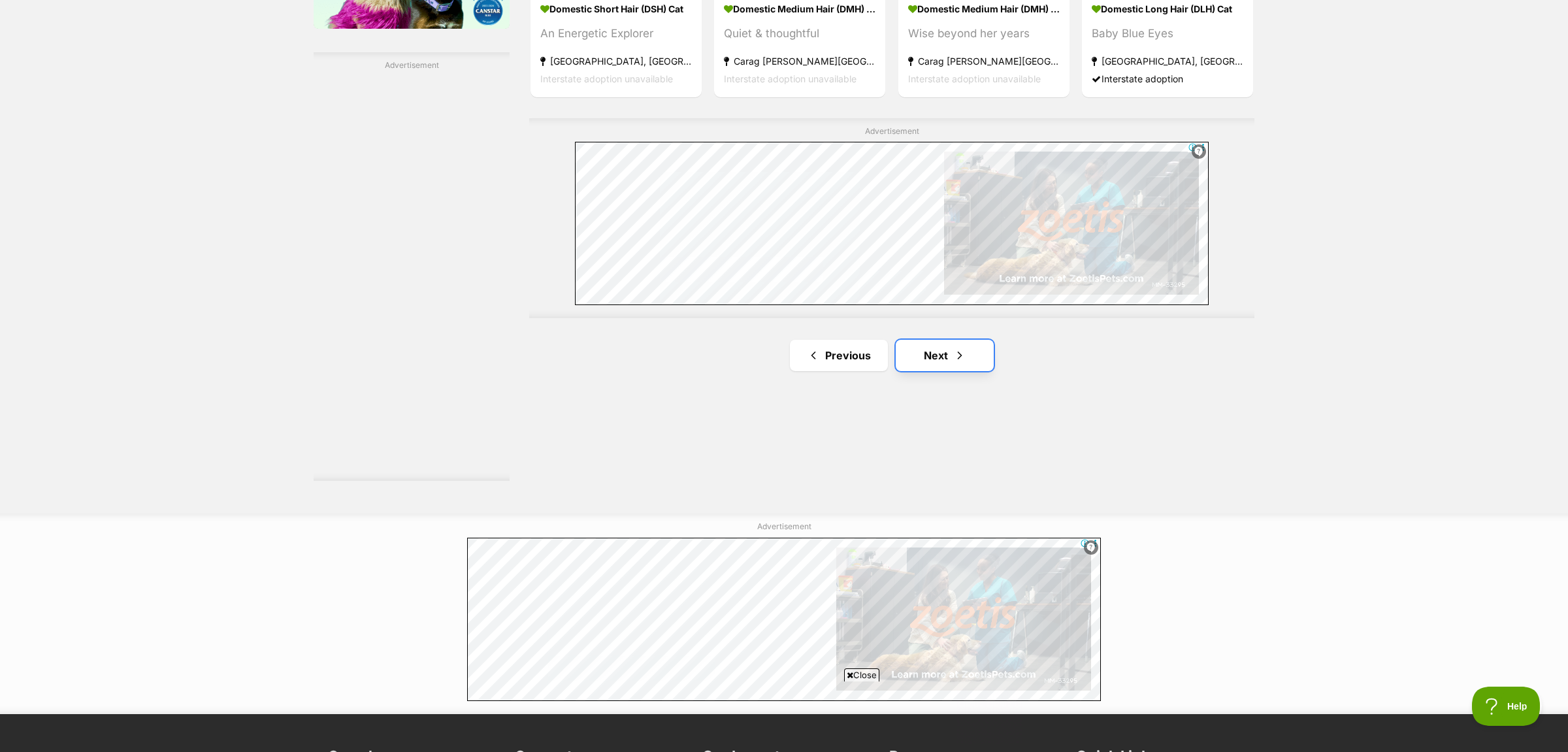
click at [919, 340] on link "Next" at bounding box center [944, 355] width 98 height 31
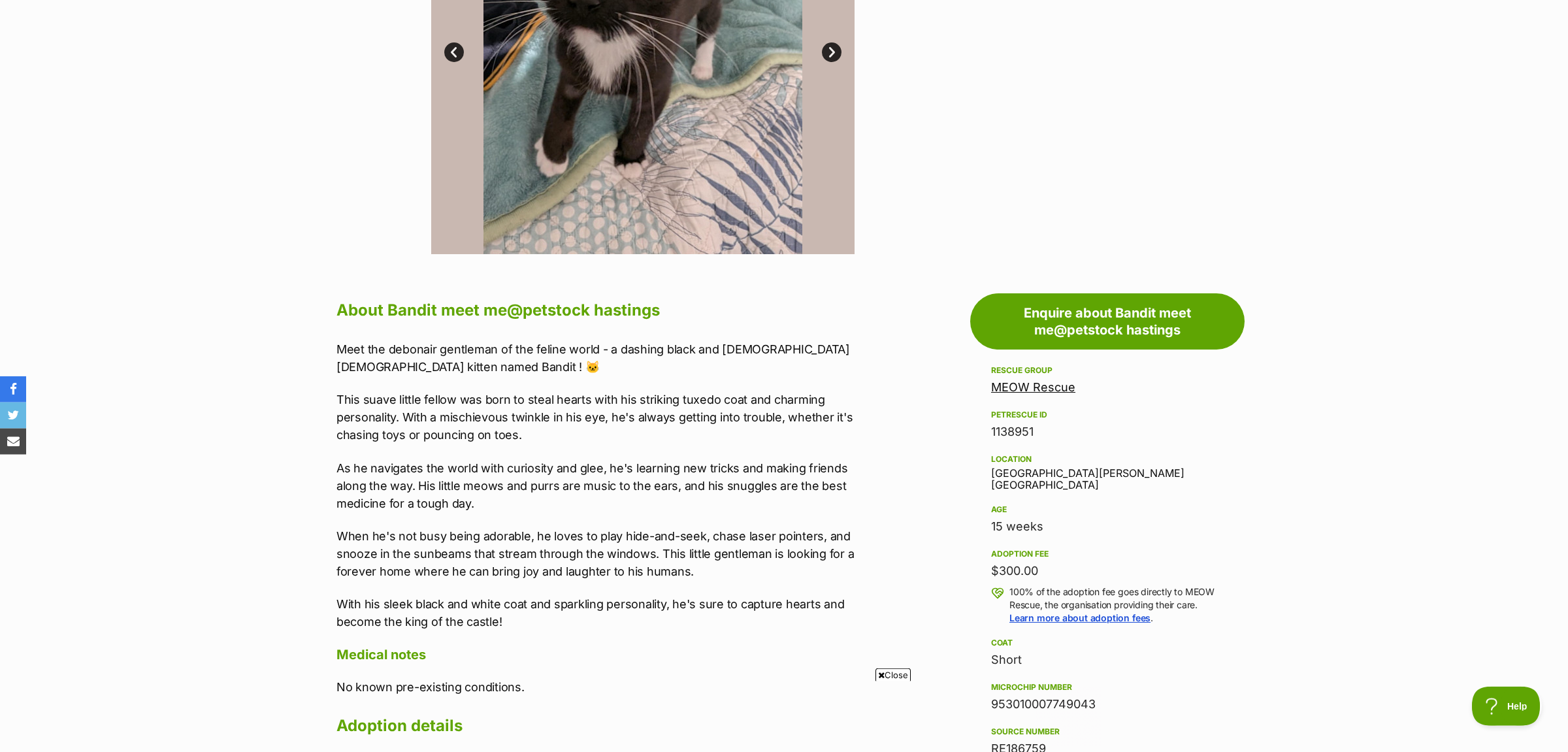
scroll to position [481, 0]
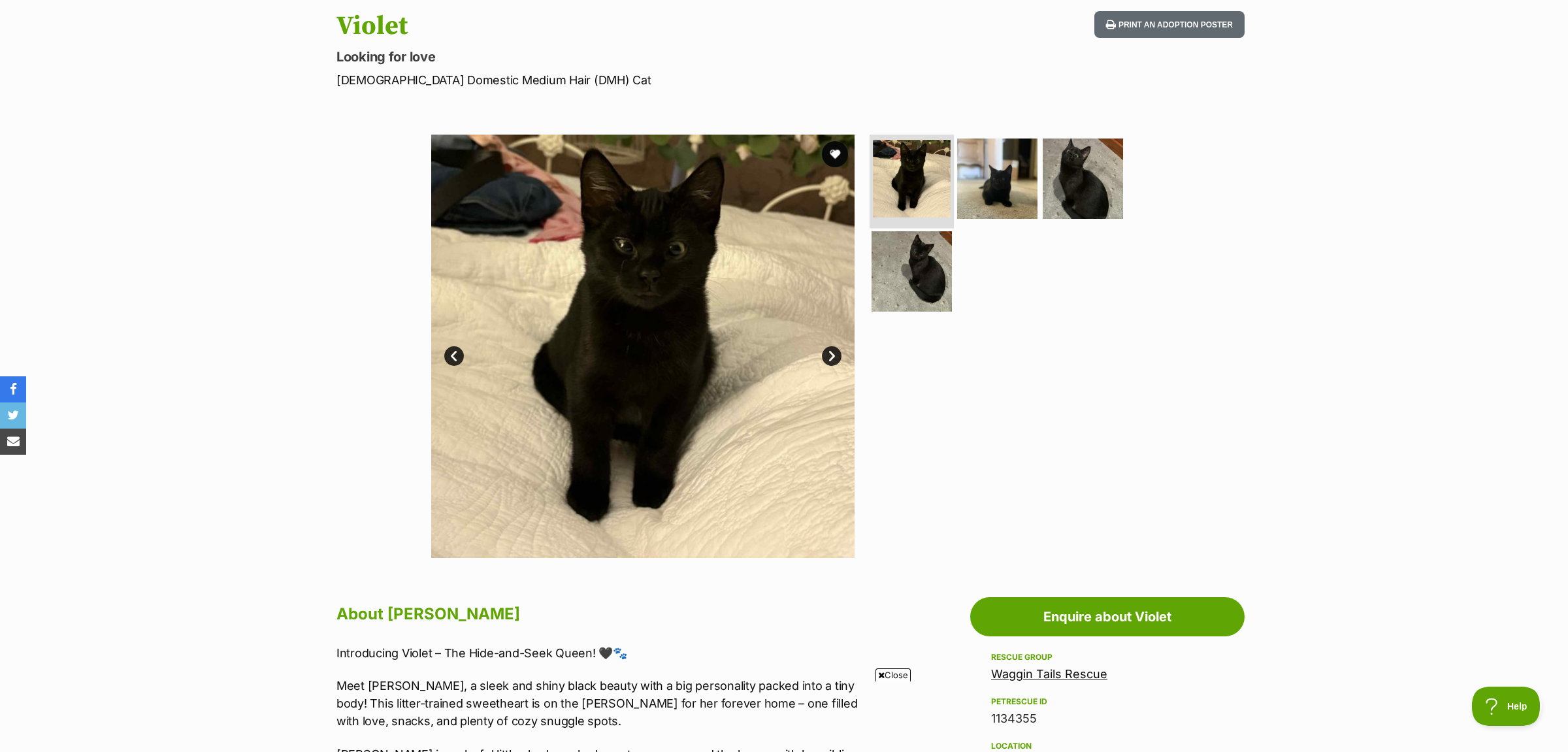
click at [941, 169] on img at bounding box center [912, 179] width 78 height 78
click at [1018, 169] on img at bounding box center [998, 178] width 85 height 85
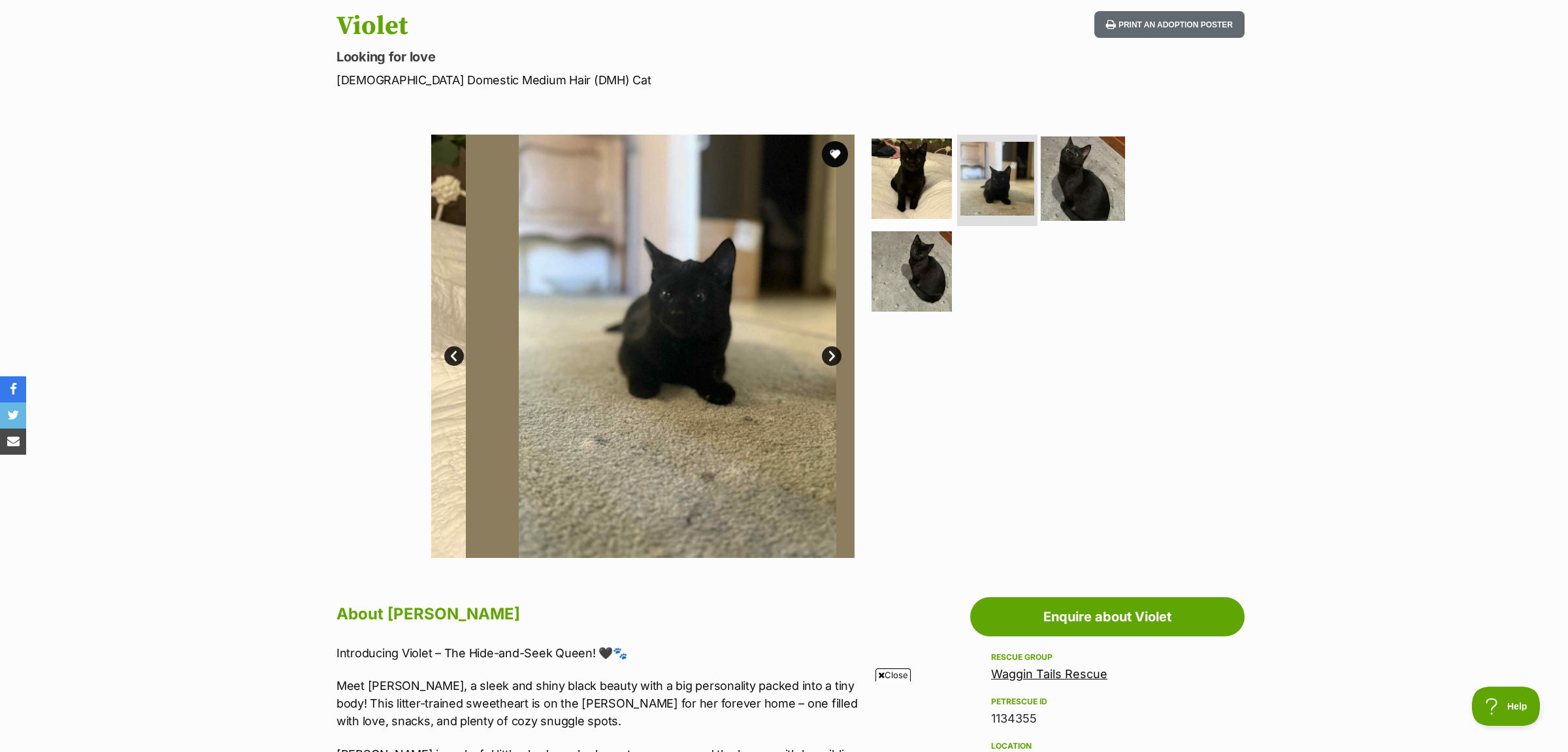
click at [1101, 173] on img at bounding box center [1082, 178] width 85 height 85
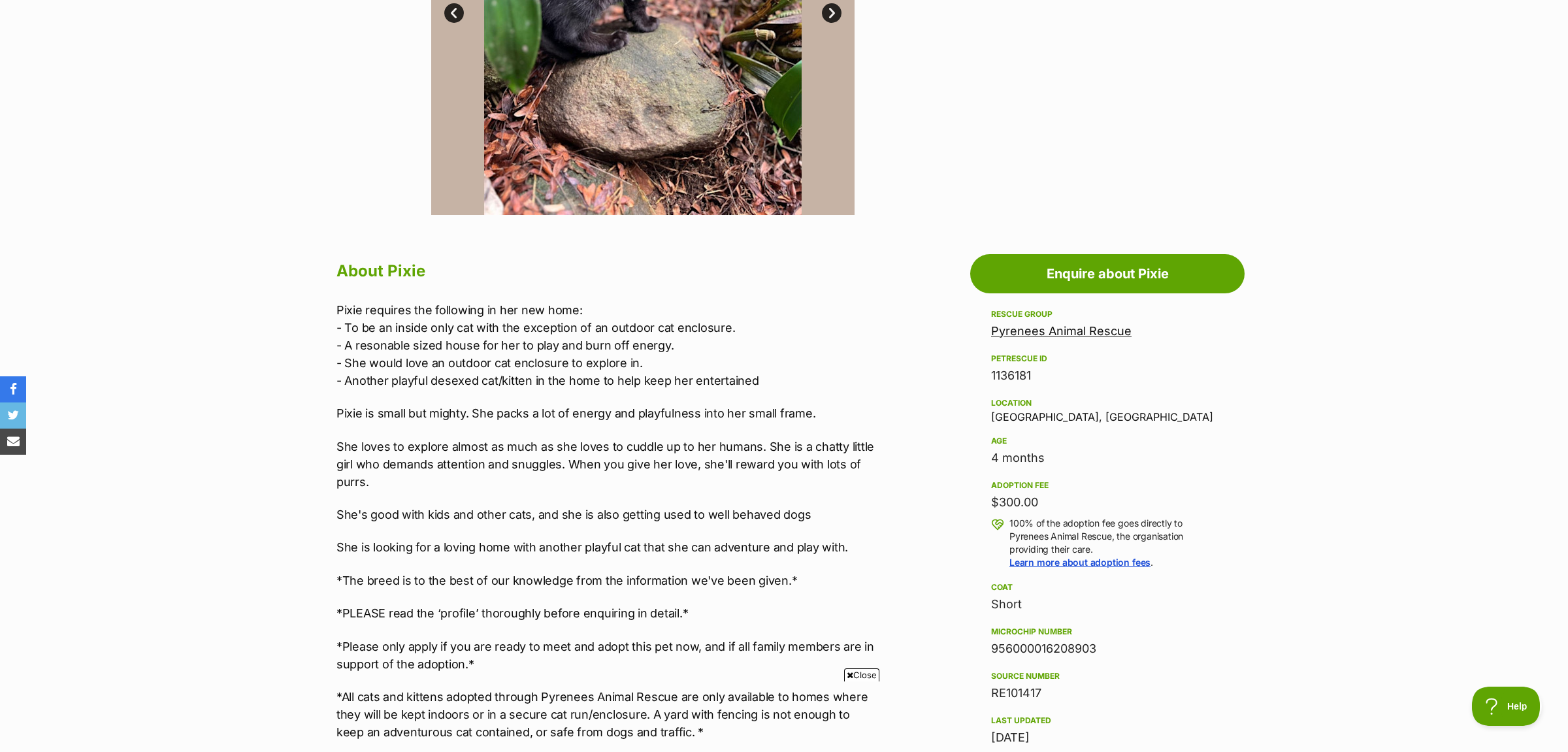
scroll to position [137, 0]
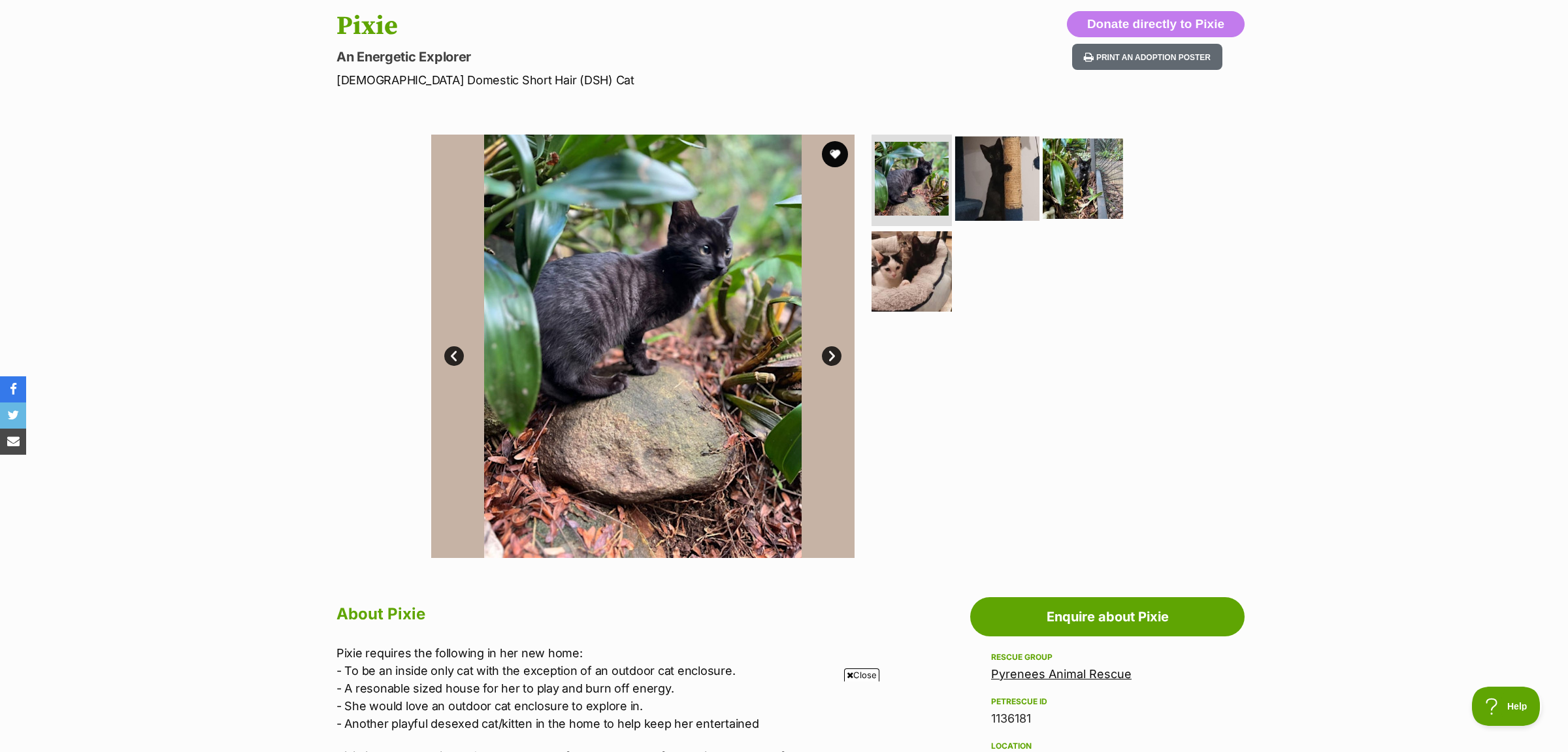
click at [991, 153] on img at bounding box center [998, 178] width 85 height 85
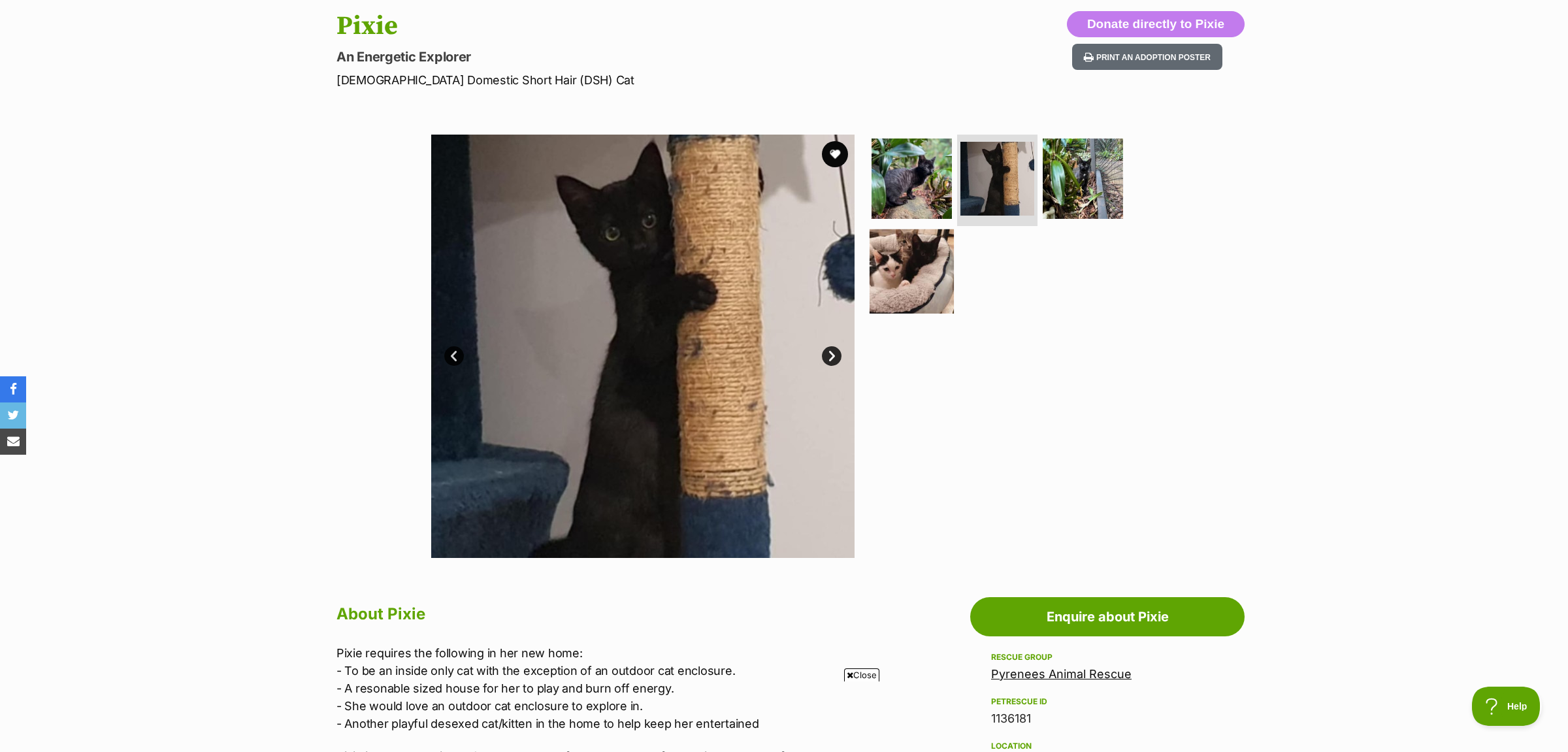
click at [922, 251] on img at bounding box center [912, 270] width 85 height 85
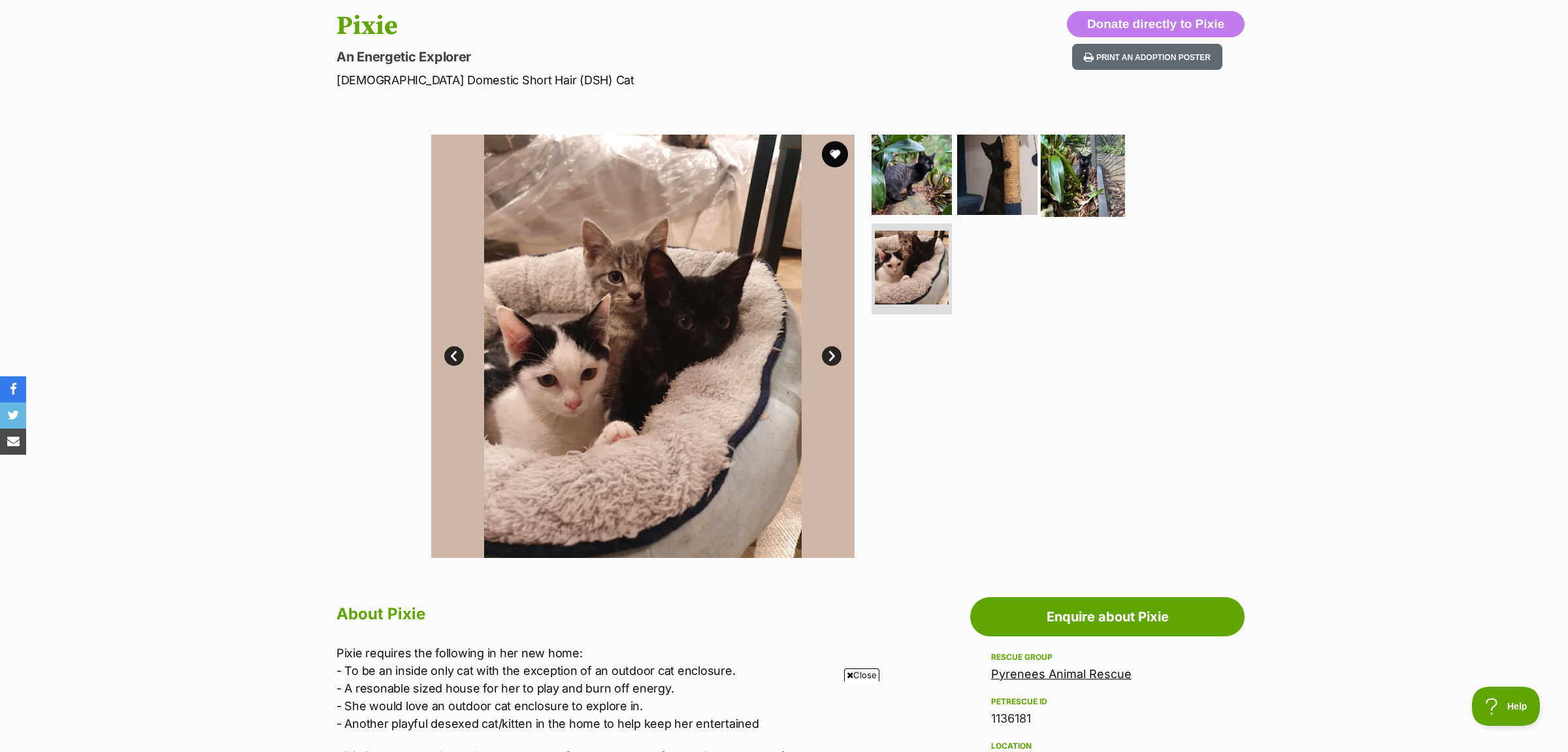
click at [1106, 163] on img at bounding box center [1082, 174] width 85 height 85
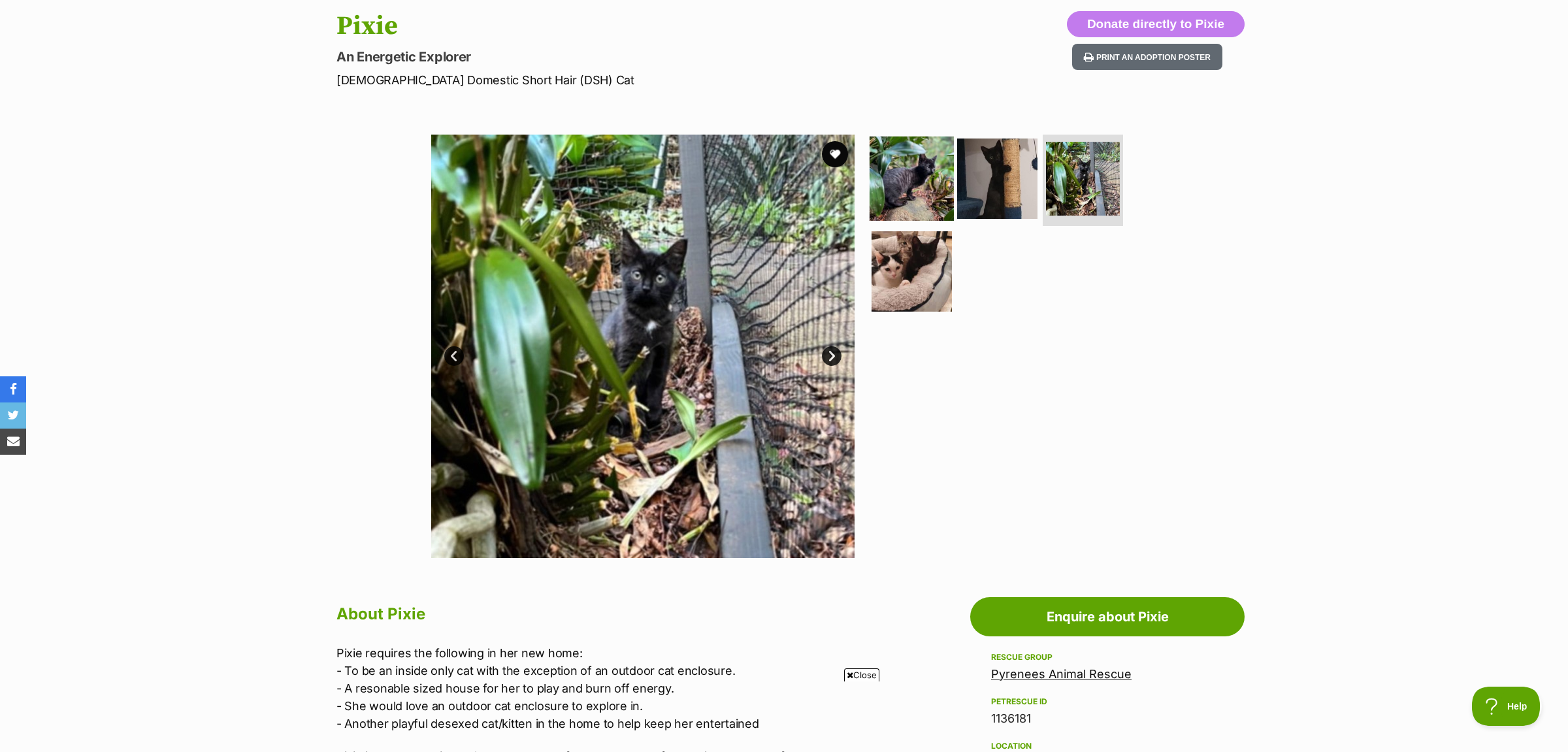
click at [910, 189] on img at bounding box center [912, 178] width 85 height 85
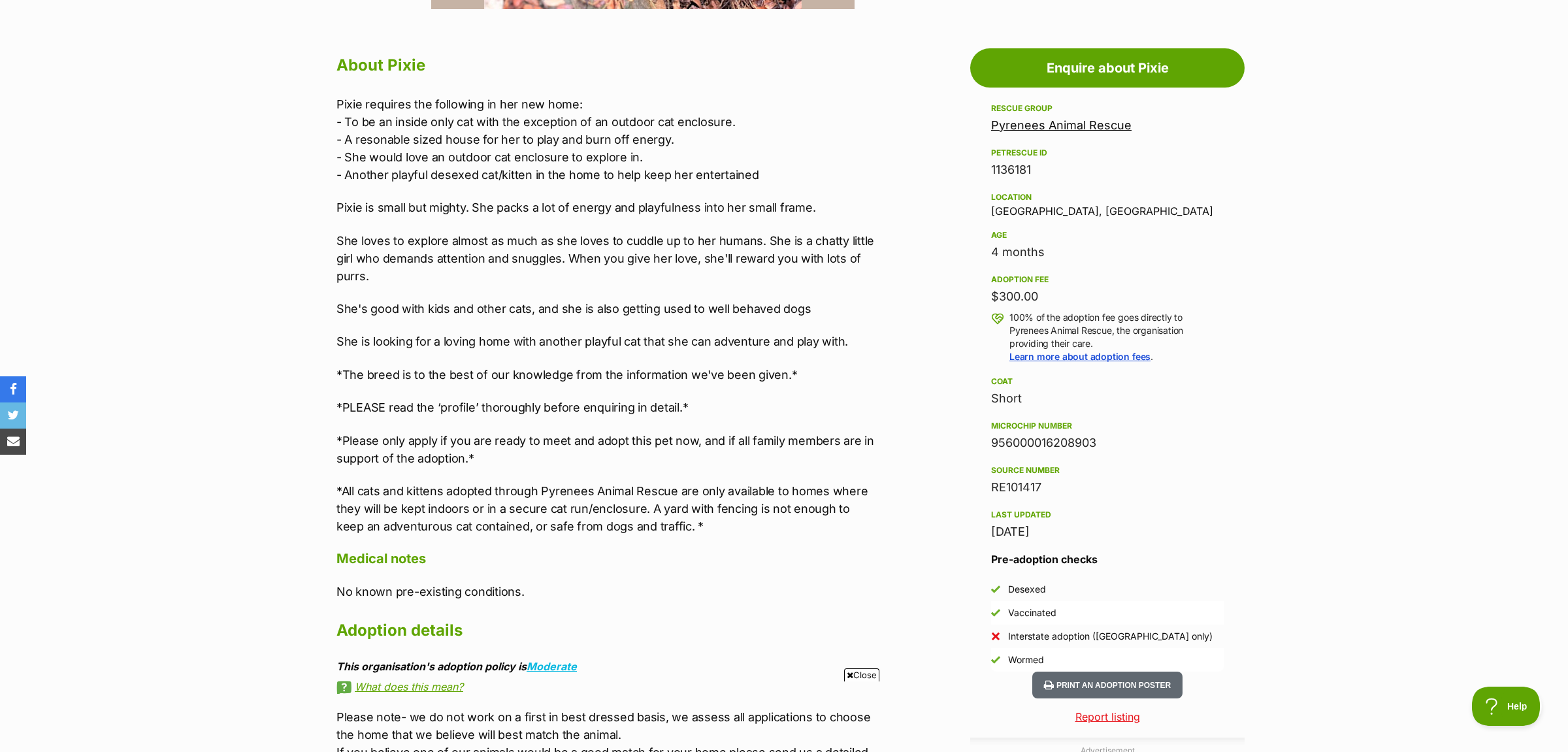
scroll to position [0, 0]
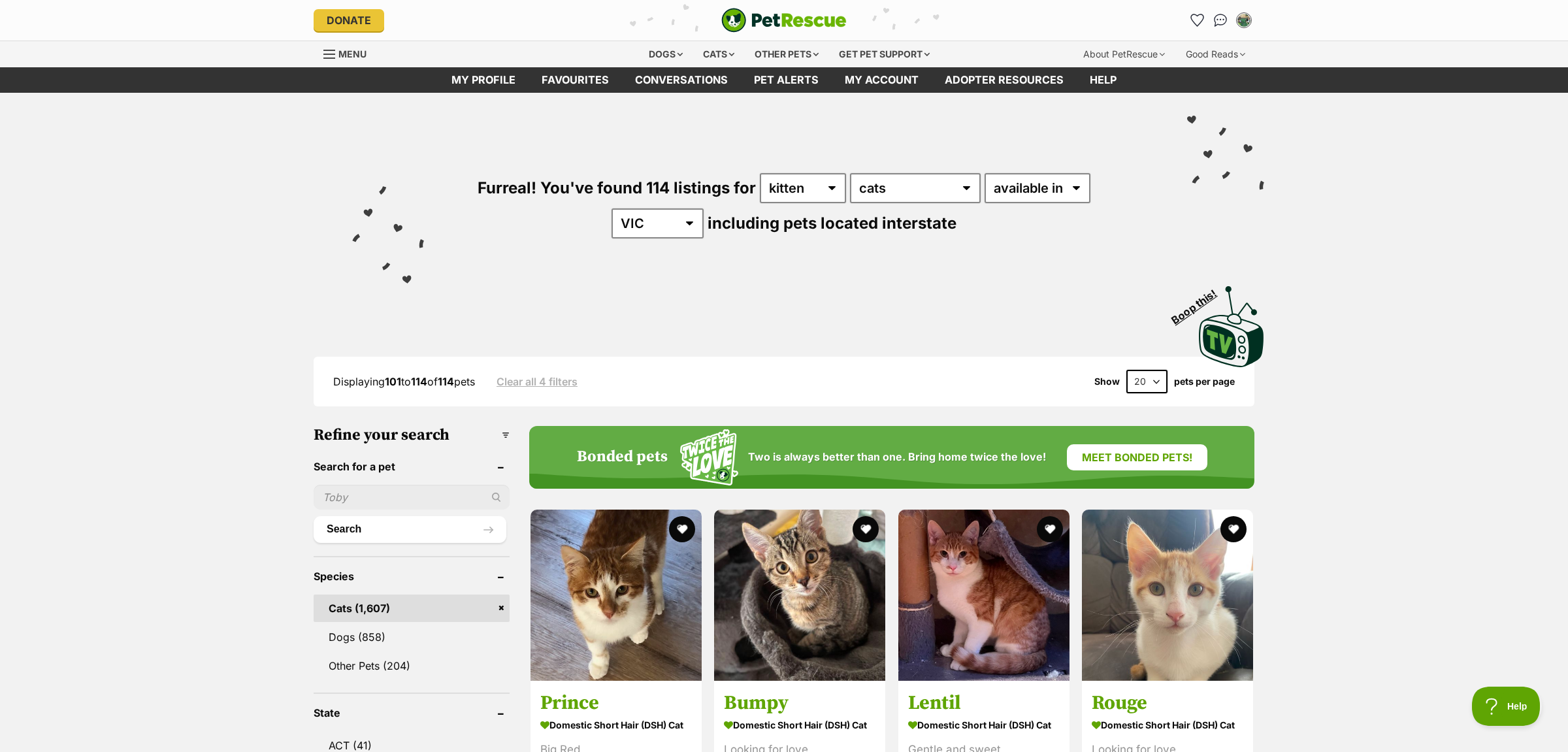
scroll to position [411, 0]
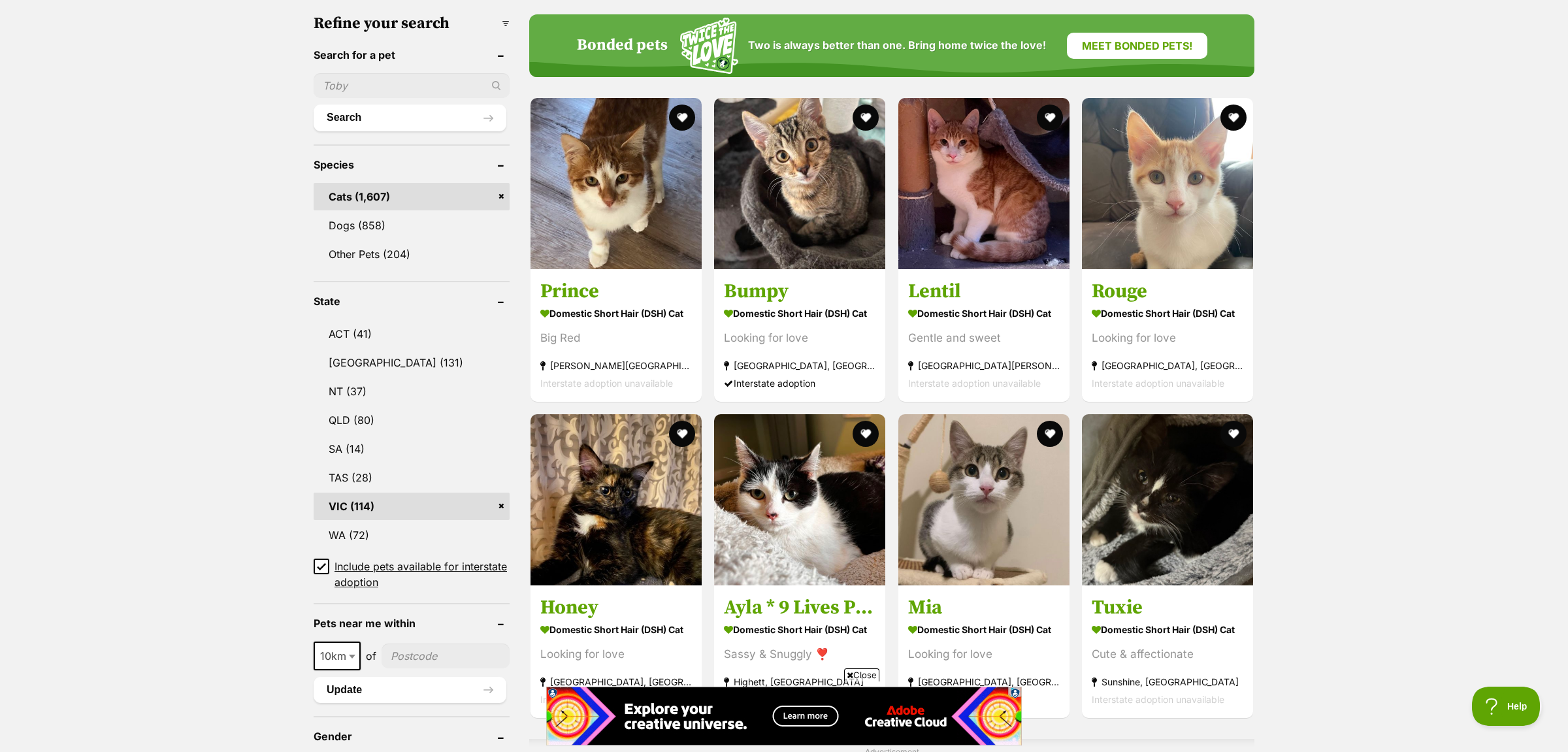
click at [321, 562] on icon at bounding box center [322, 566] width 10 height 10
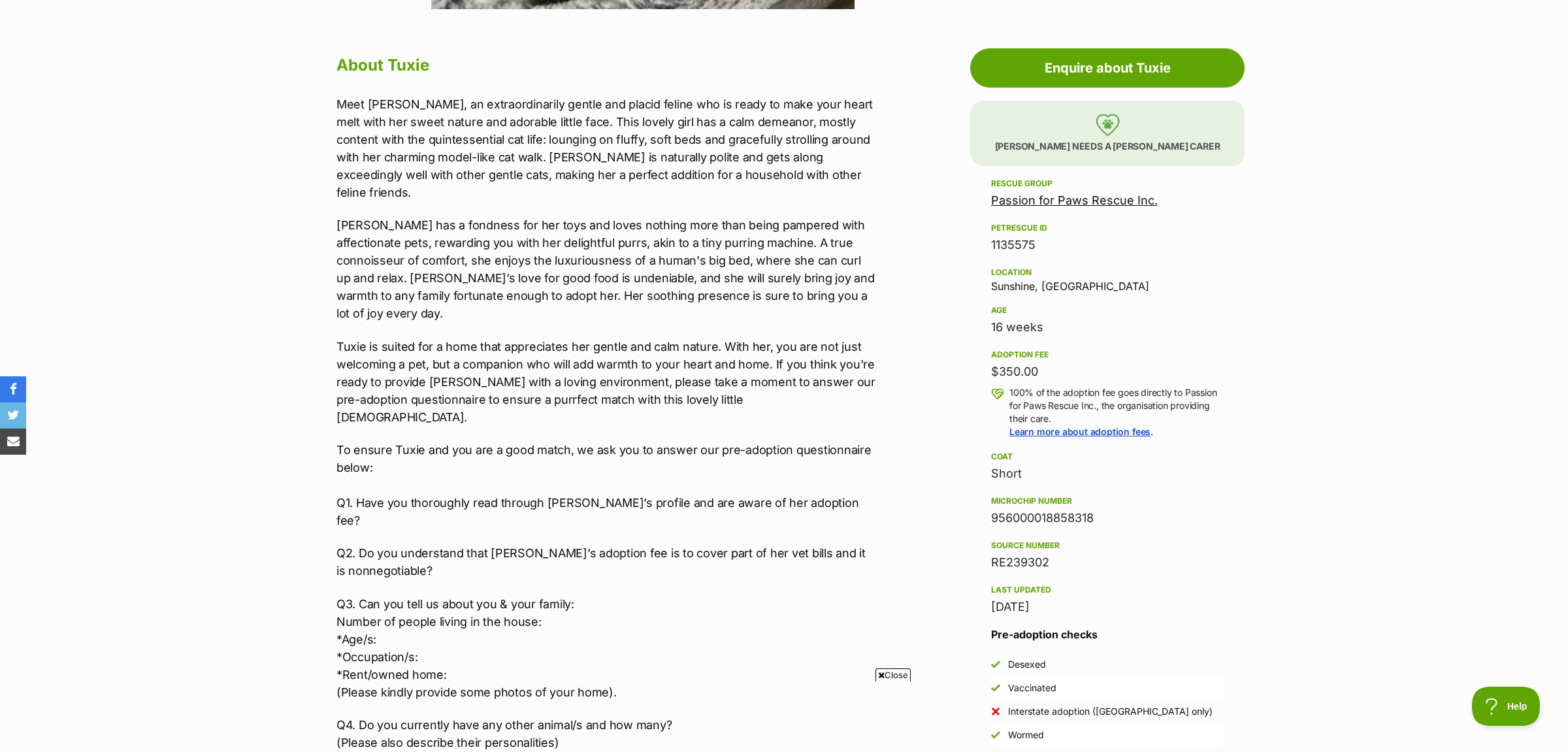
scroll to position [206, 0]
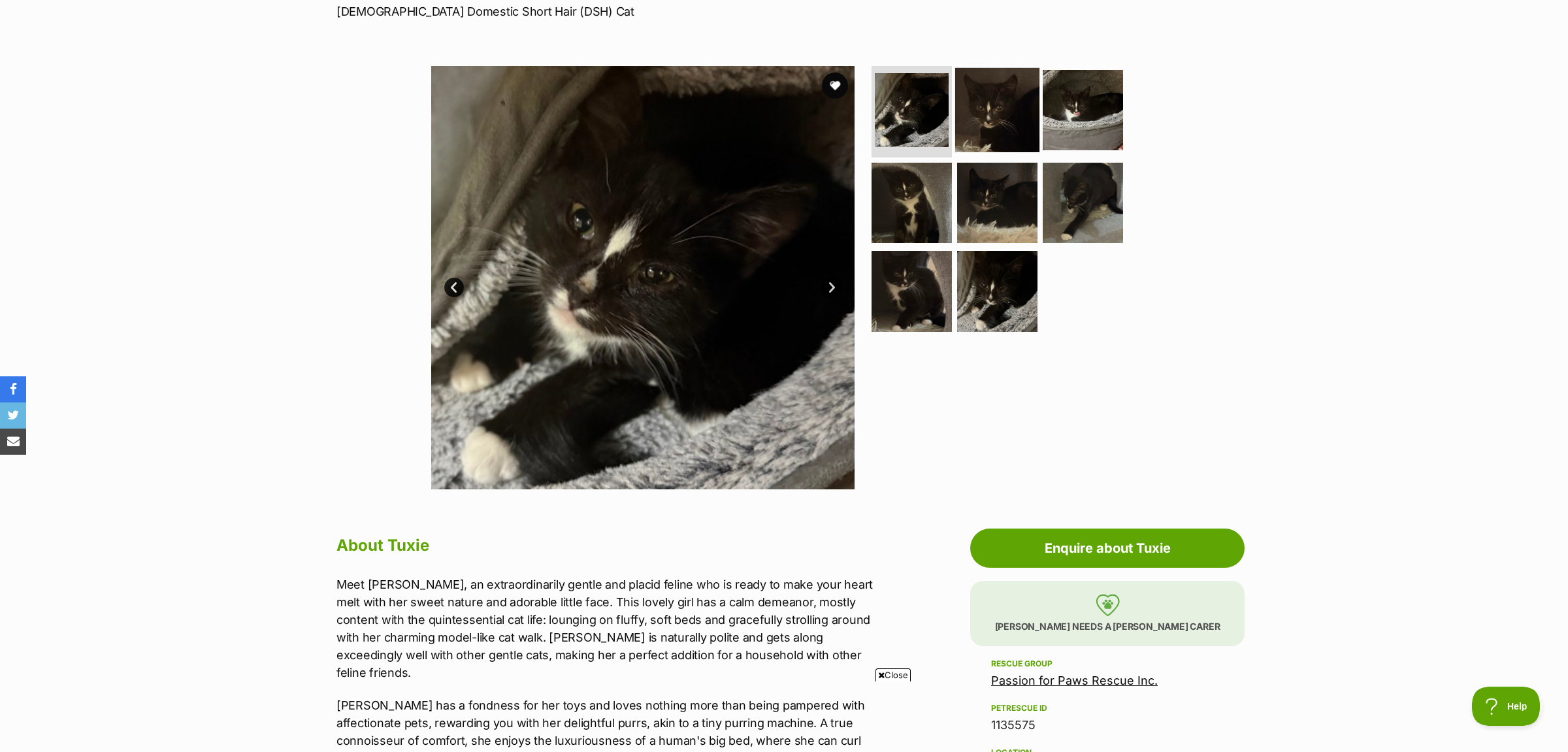
click at [1007, 113] on img at bounding box center [998, 109] width 85 height 85
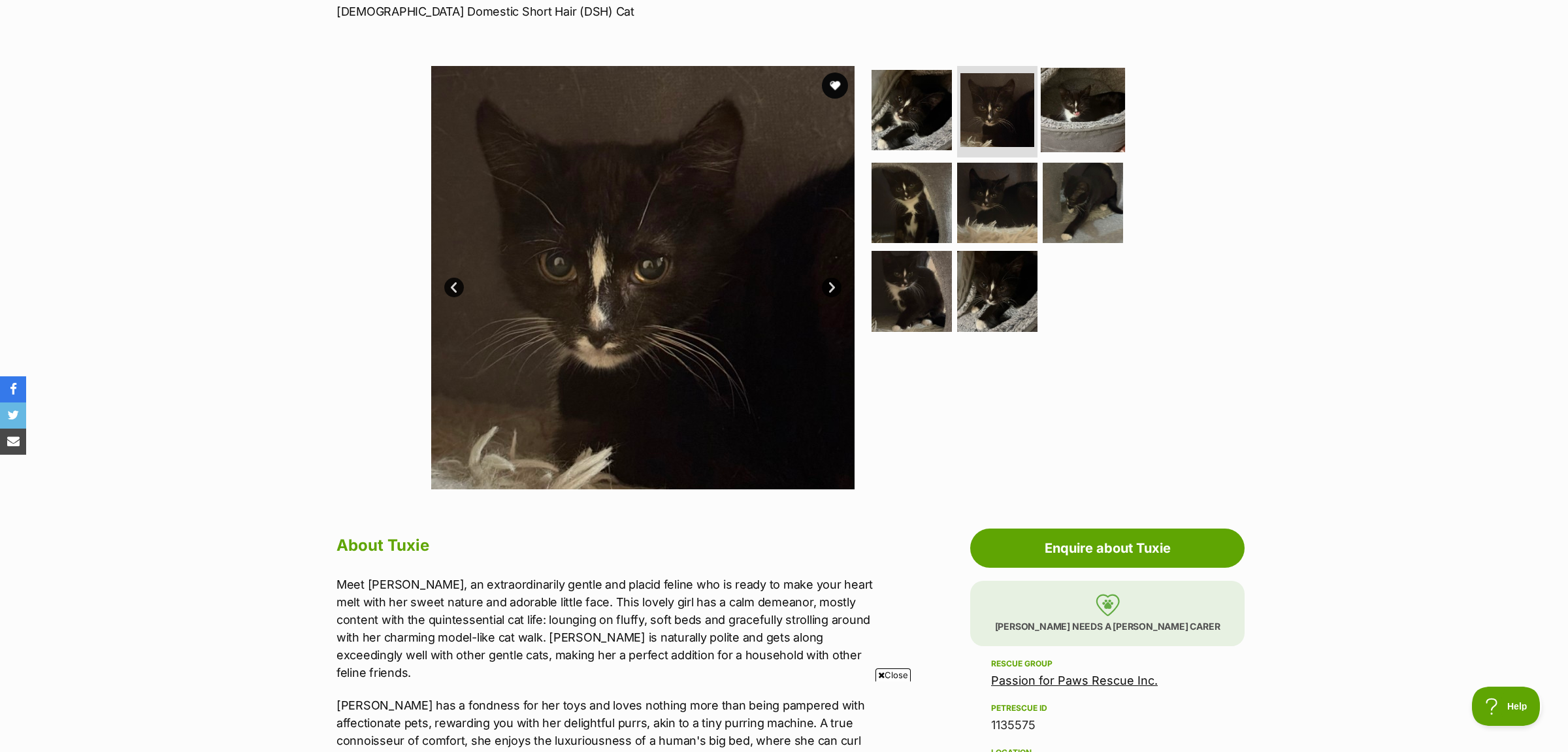
click at [1112, 109] on img at bounding box center [1082, 109] width 85 height 85
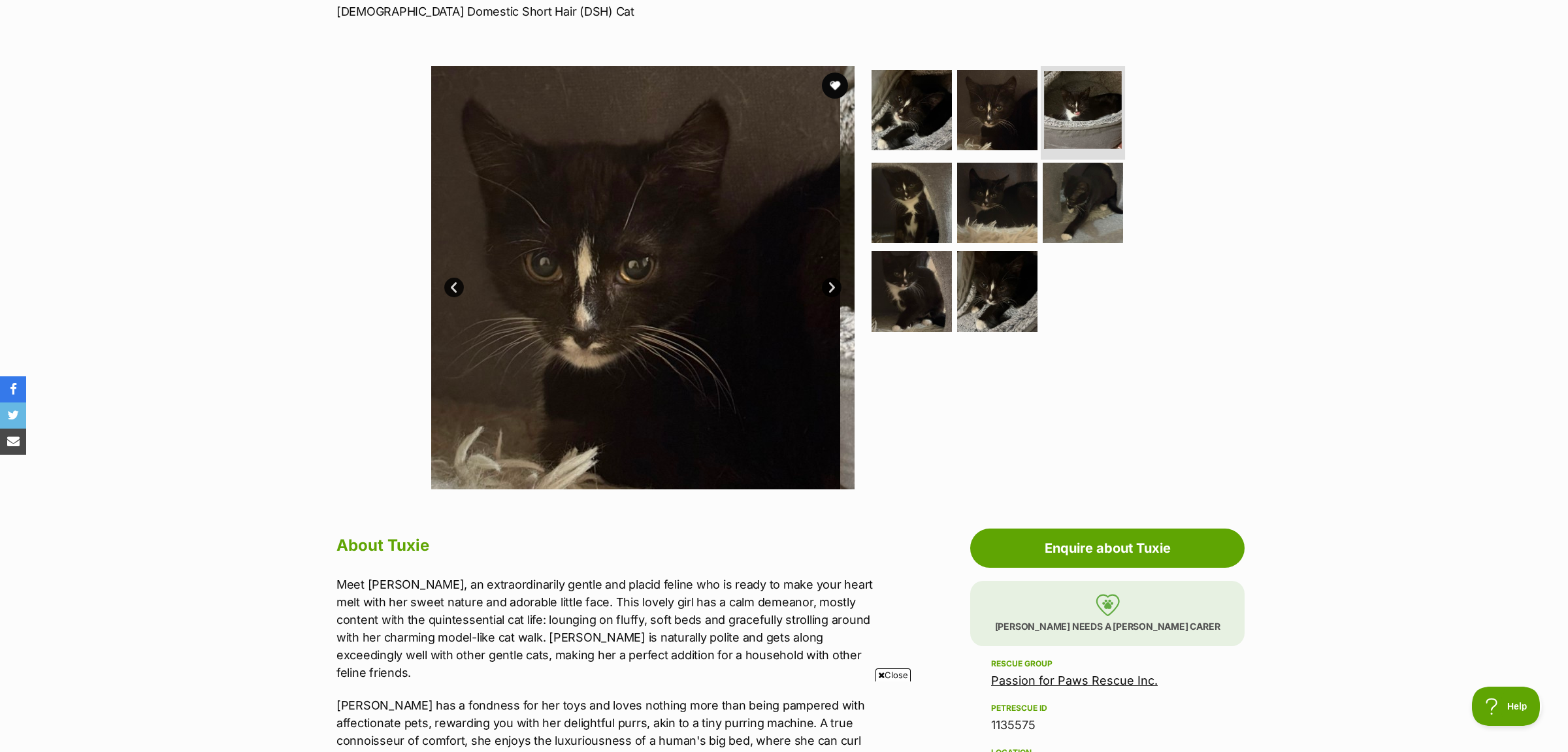
scroll to position [0, 0]
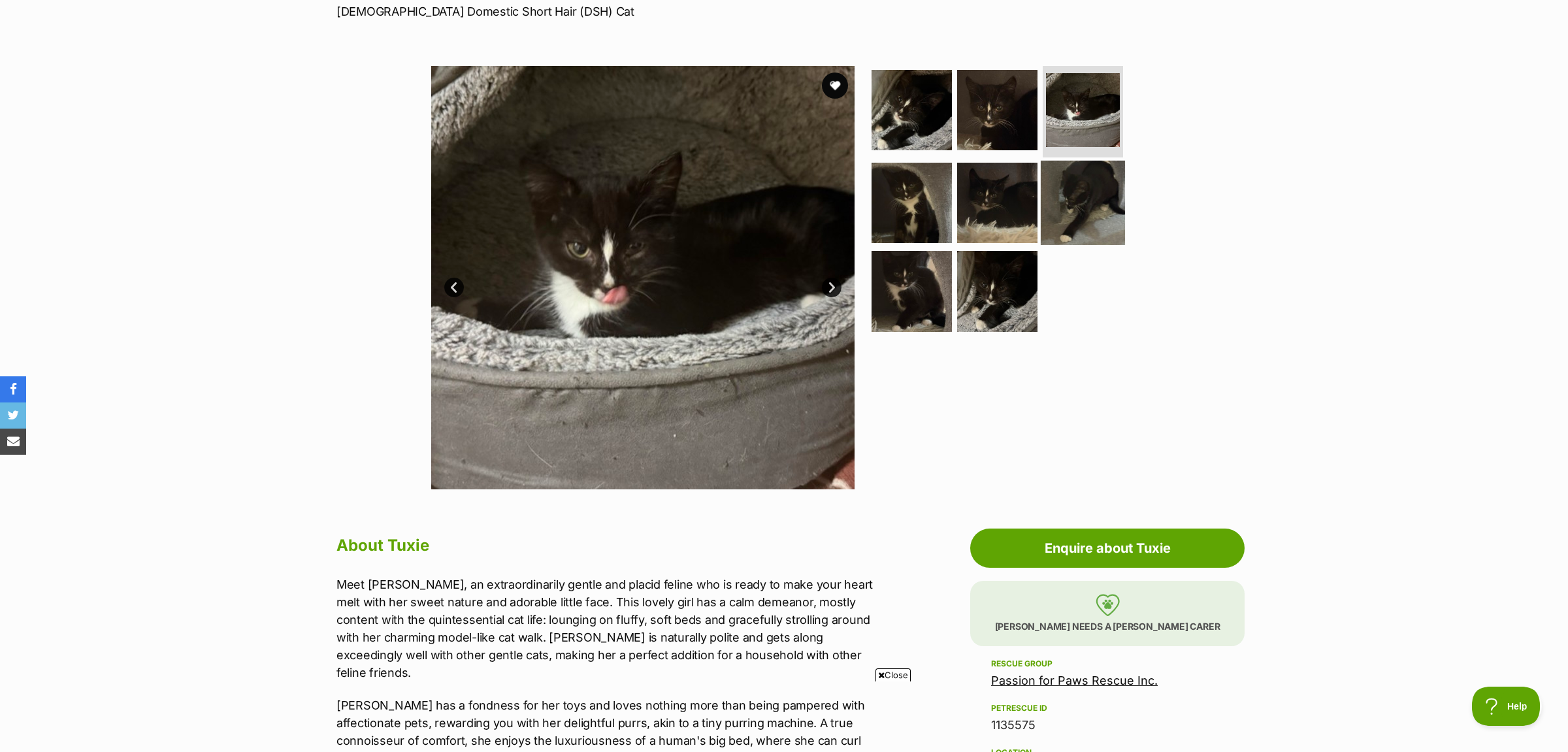
click at [1087, 222] on img at bounding box center [1082, 202] width 85 height 85
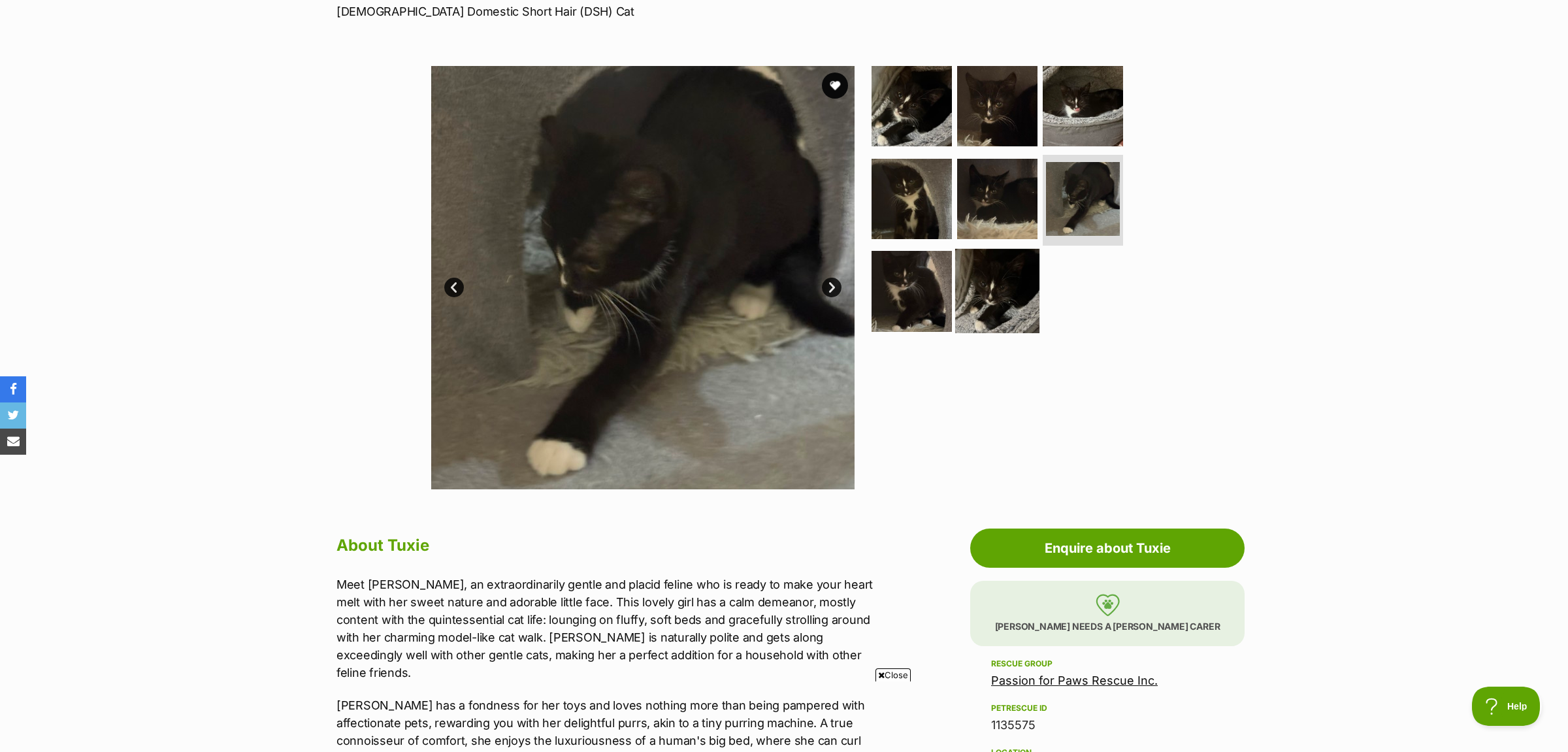
click at [1010, 291] on img at bounding box center [998, 291] width 85 height 85
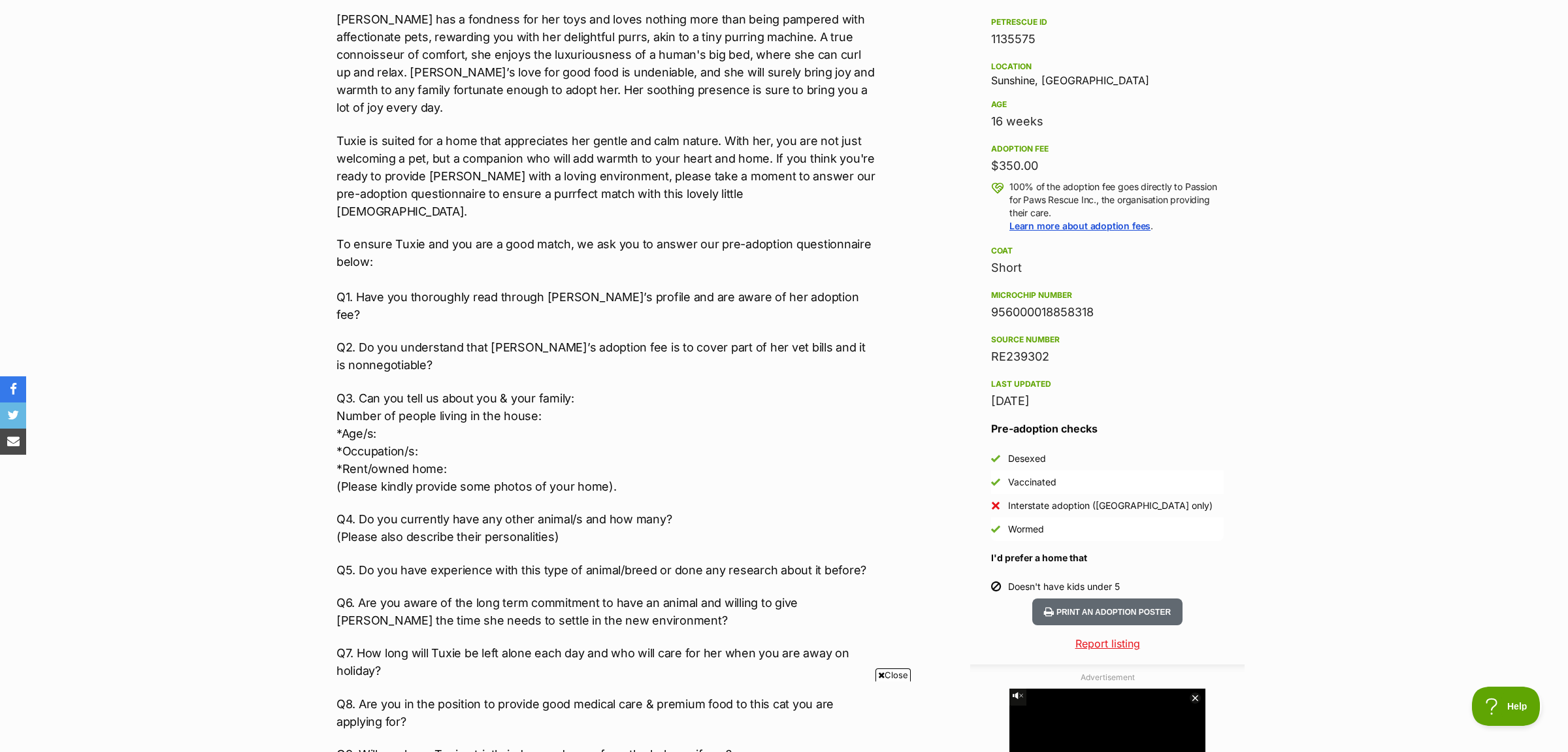
scroll to position [481, 0]
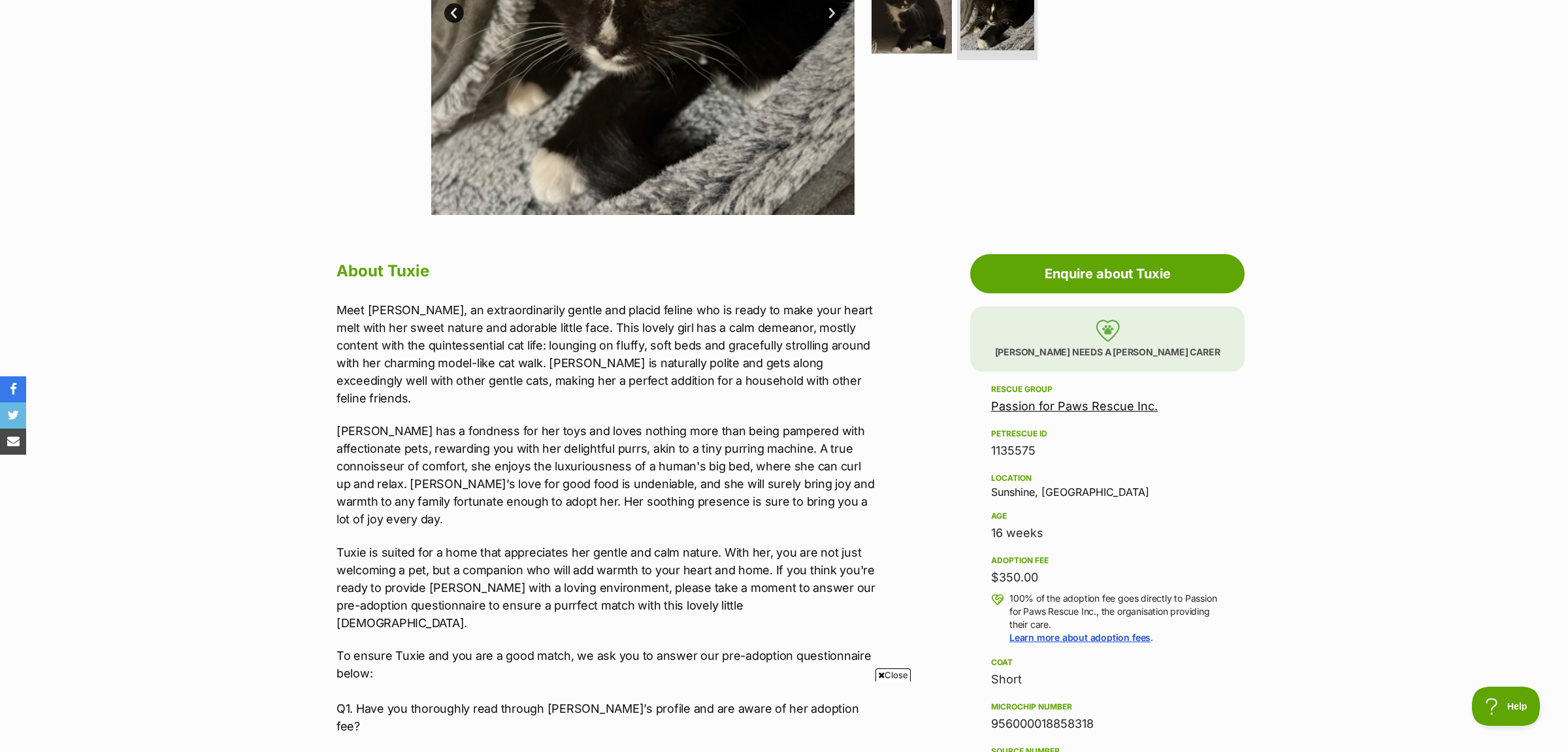
click link "Passion for Paws Rescue Inc."
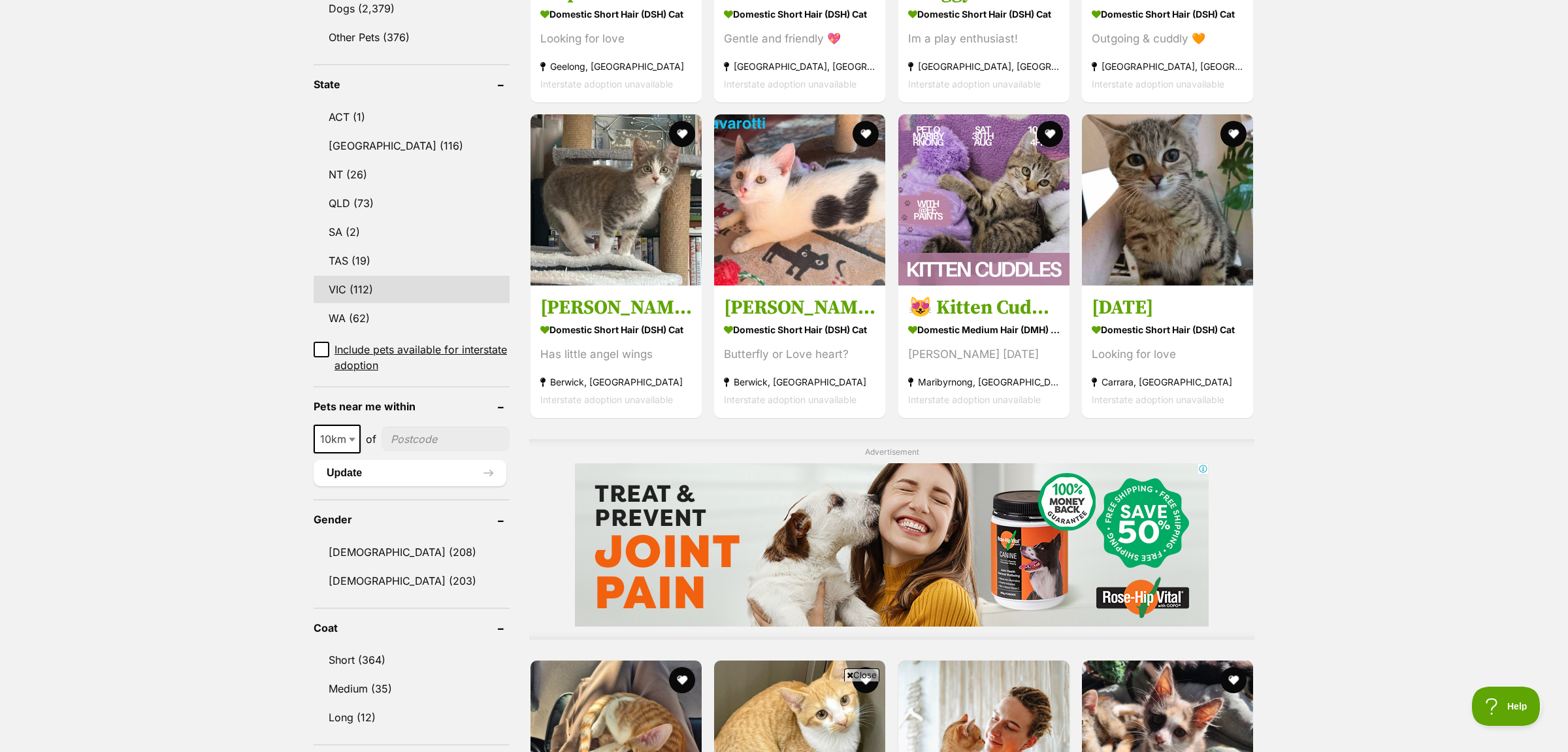
click at [378, 276] on link "VIC (112)" at bounding box center [411, 289] width 196 height 28
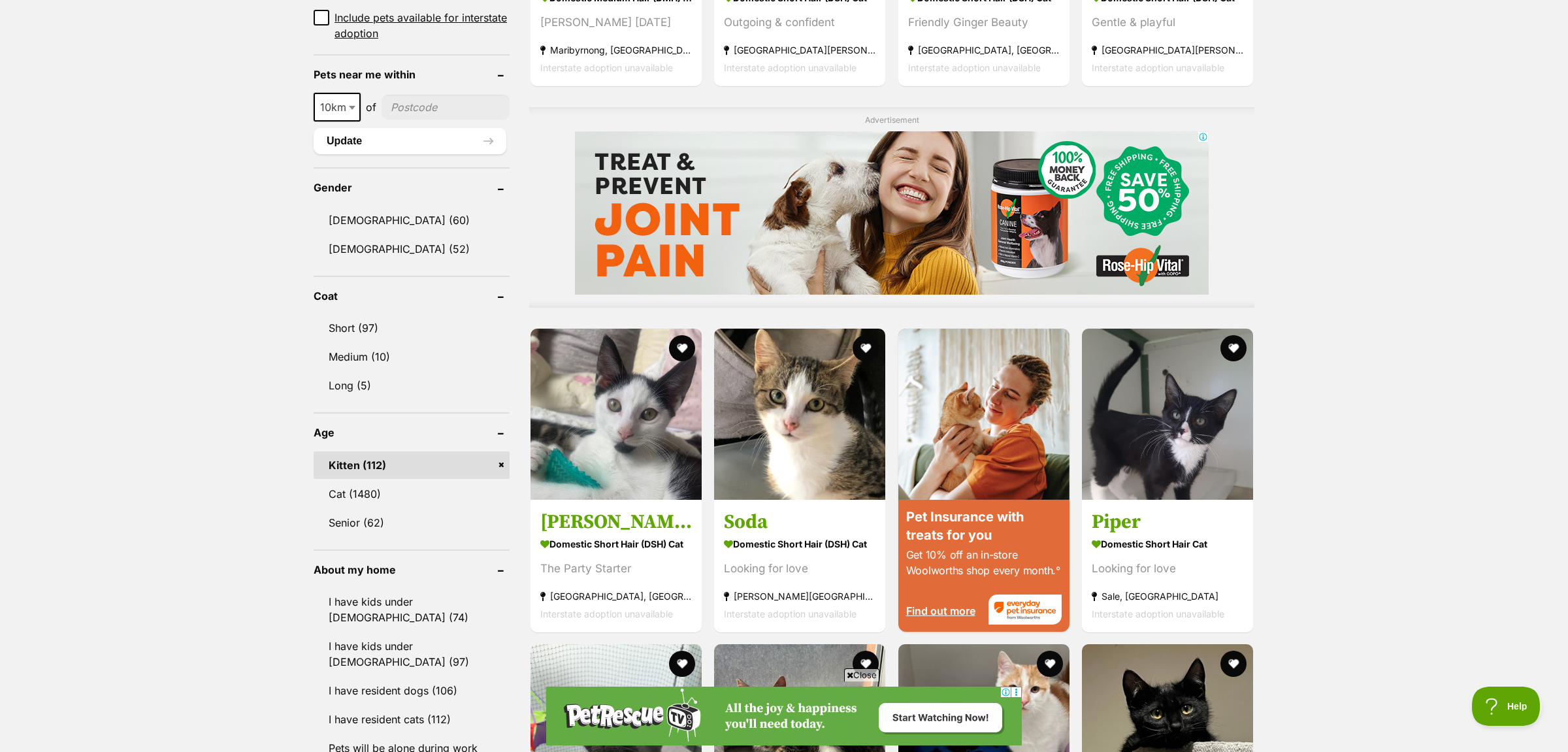
click at [489, 451] on link "Kitten (112)" at bounding box center [411, 465] width 196 height 28
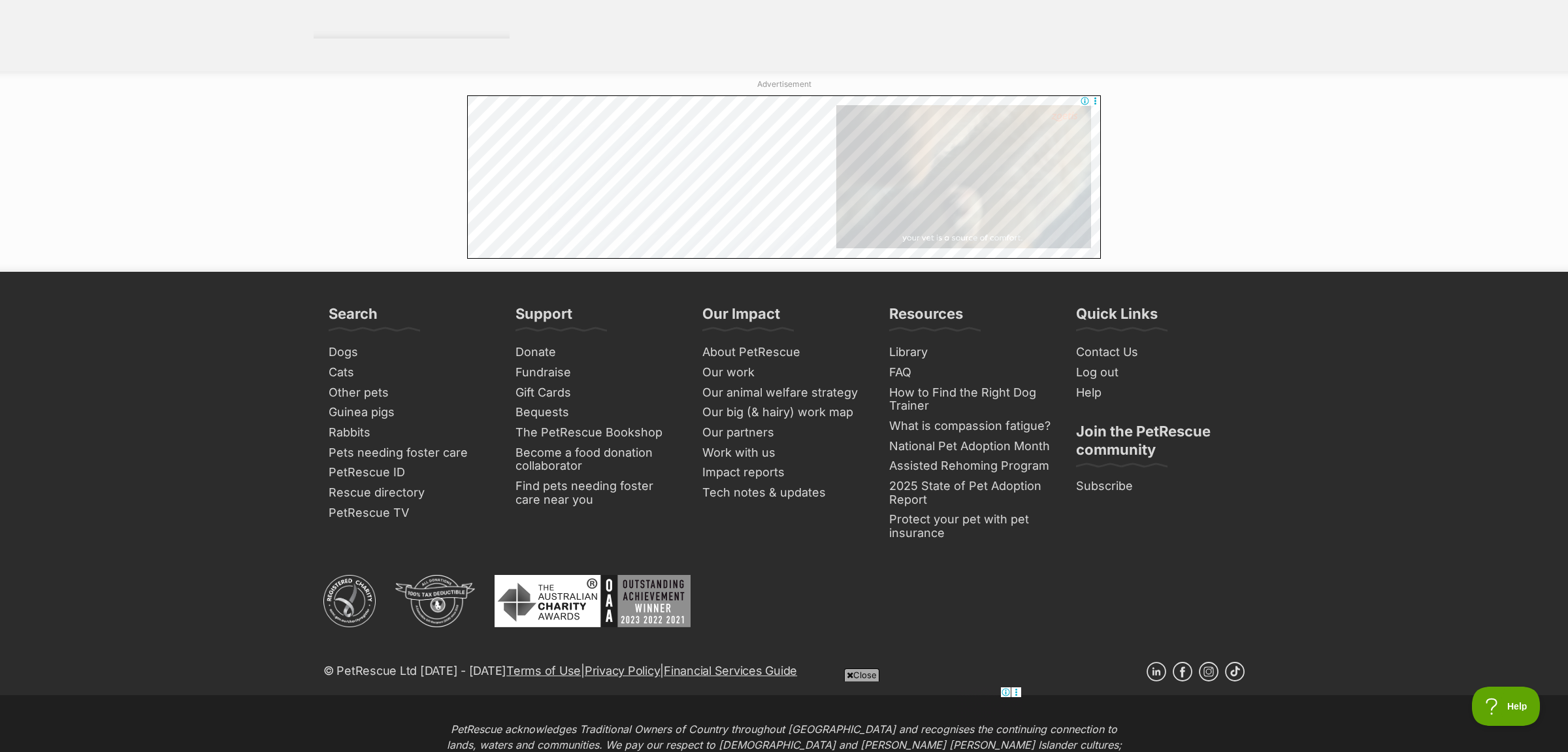
scroll to position [2412, 0]
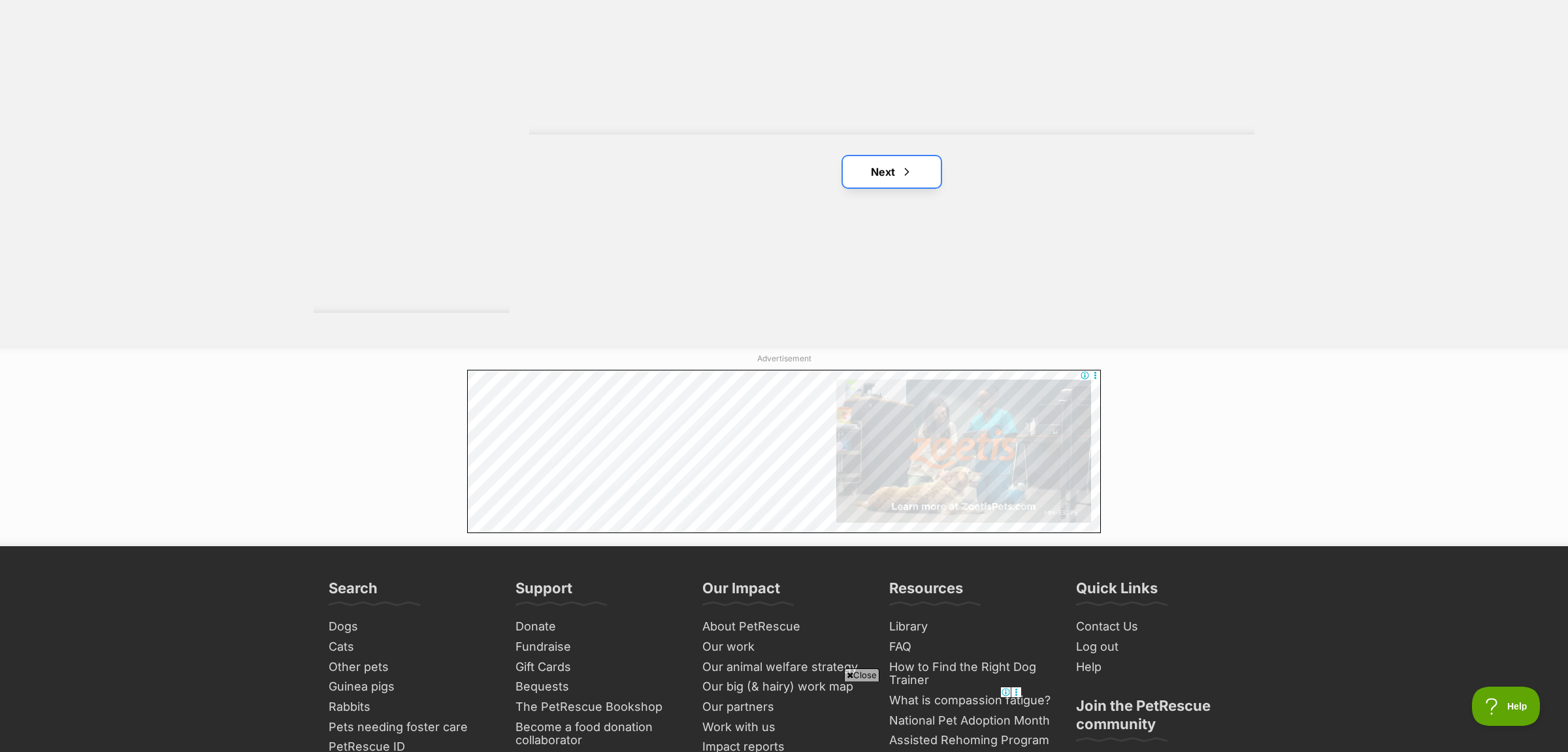
click at [889, 188] on link "Next" at bounding box center [891, 171] width 98 height 31
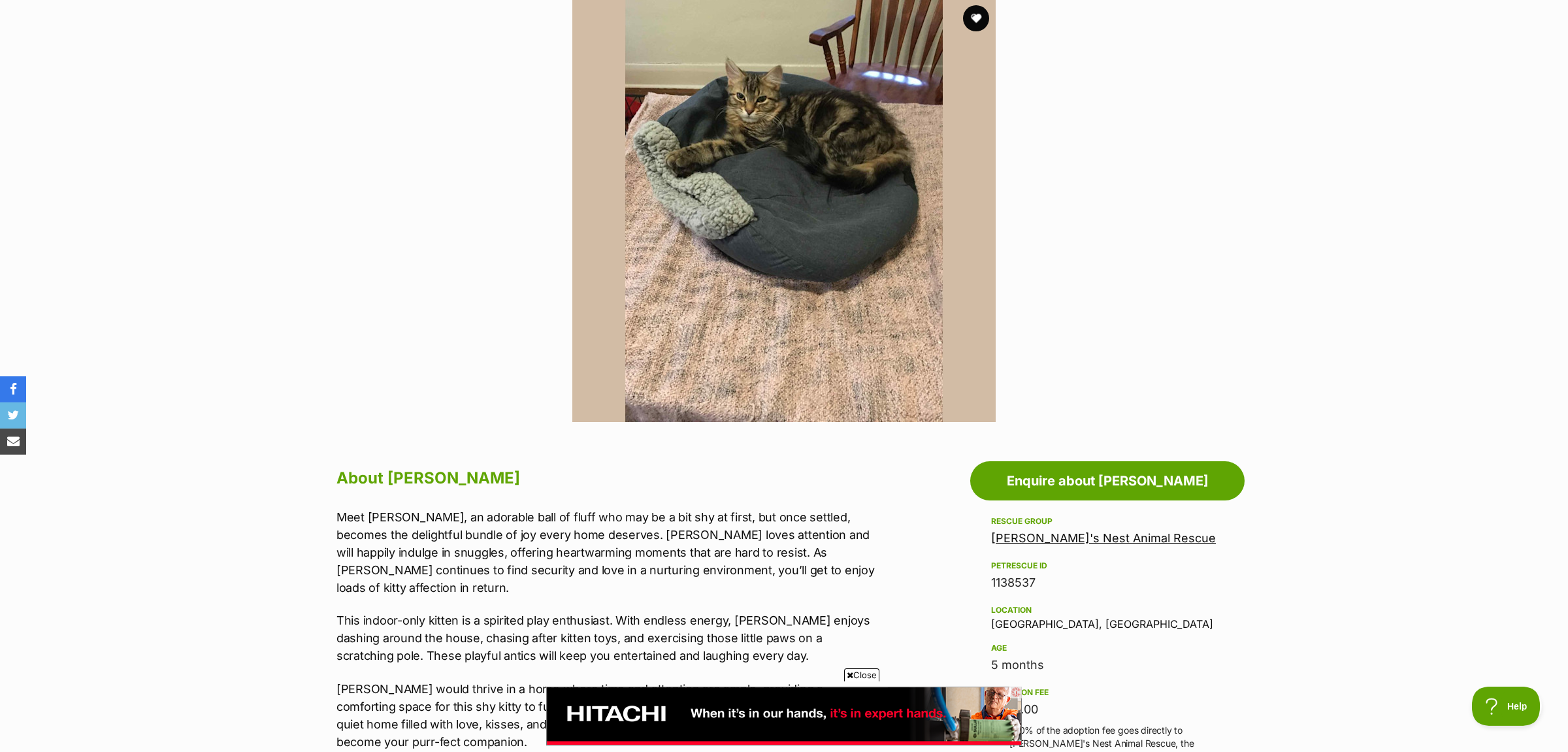
scroll to position [206, 0]
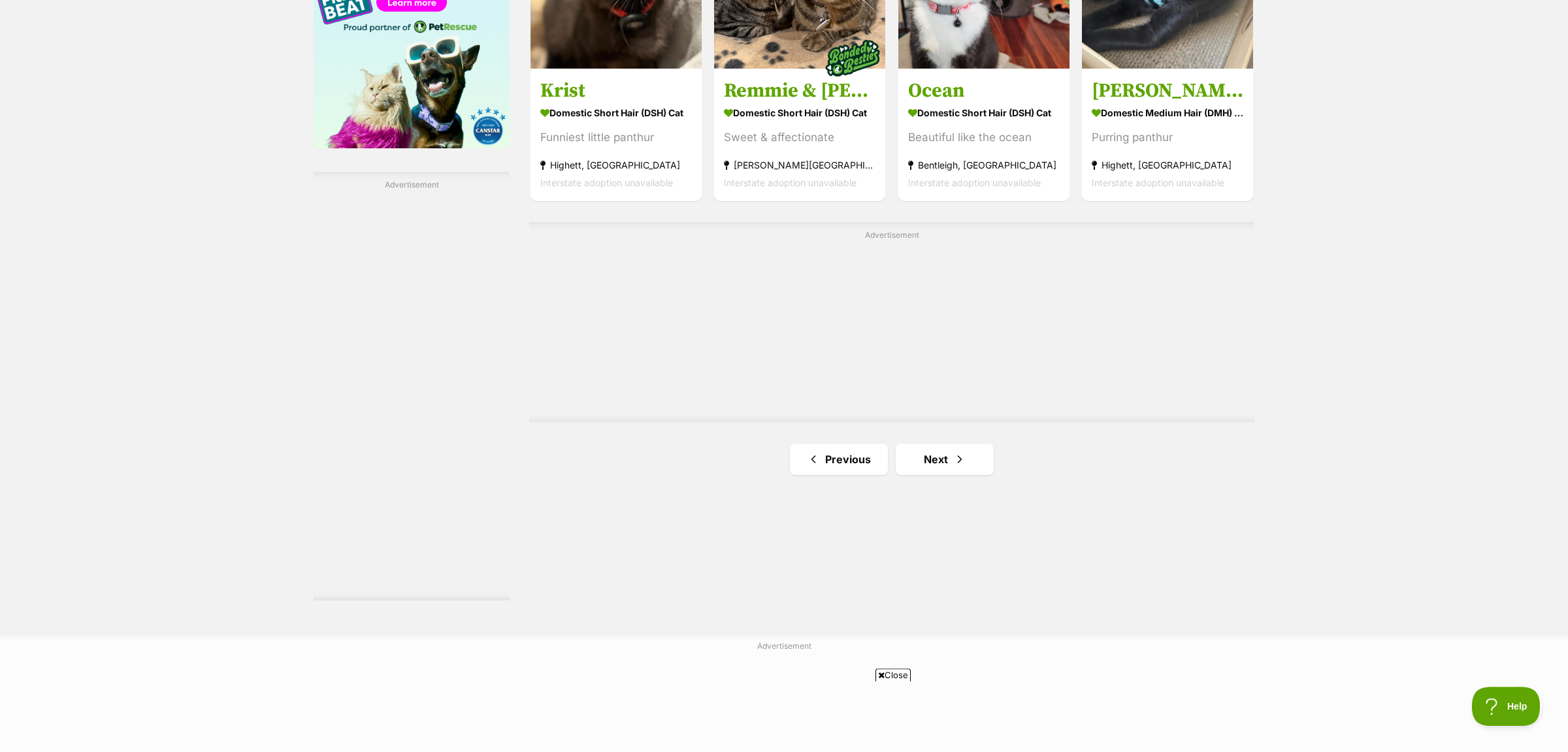
scroll to position [2127, 0]
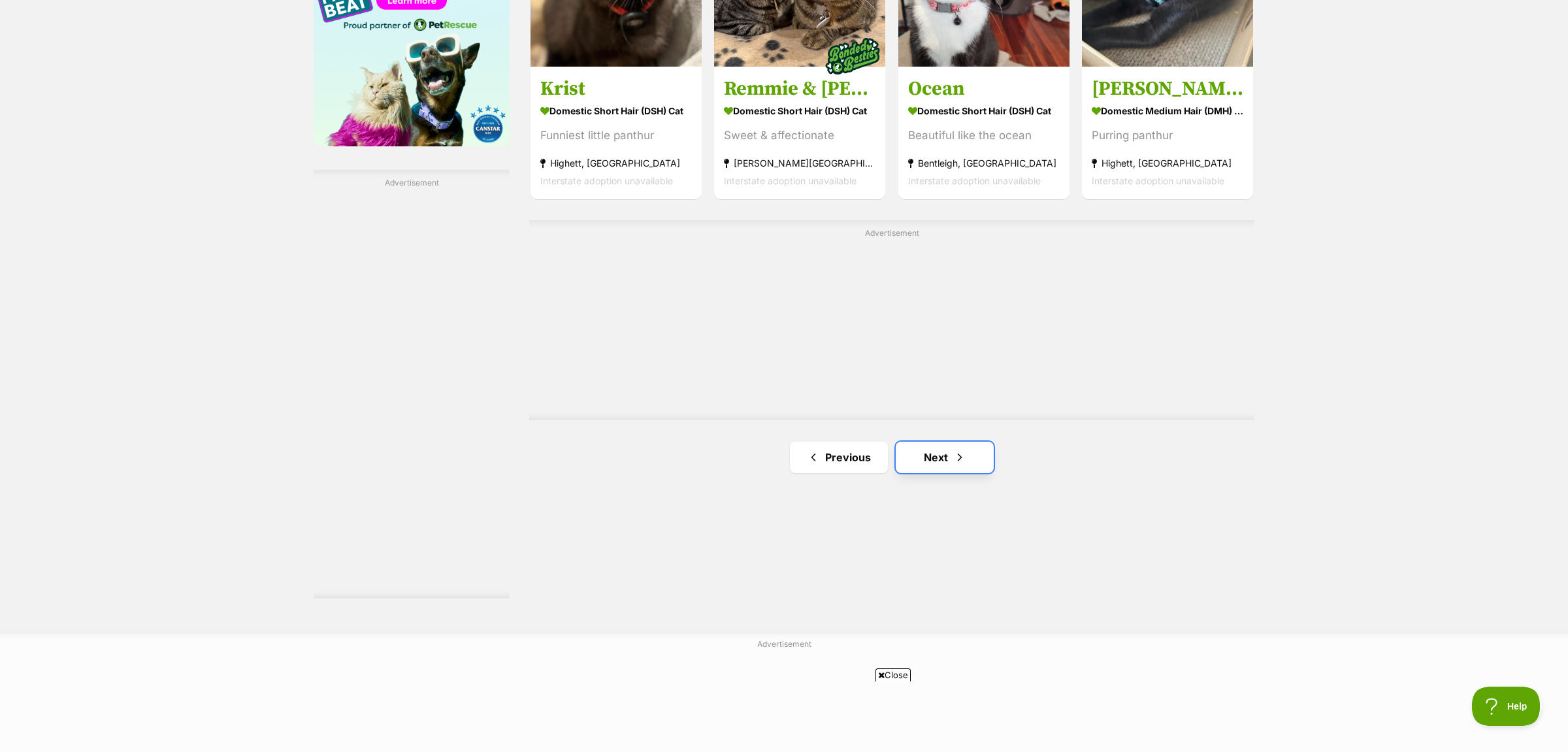
click at [950, 448] on link "Next" at bounding box center [944, 457] width 98 height 31
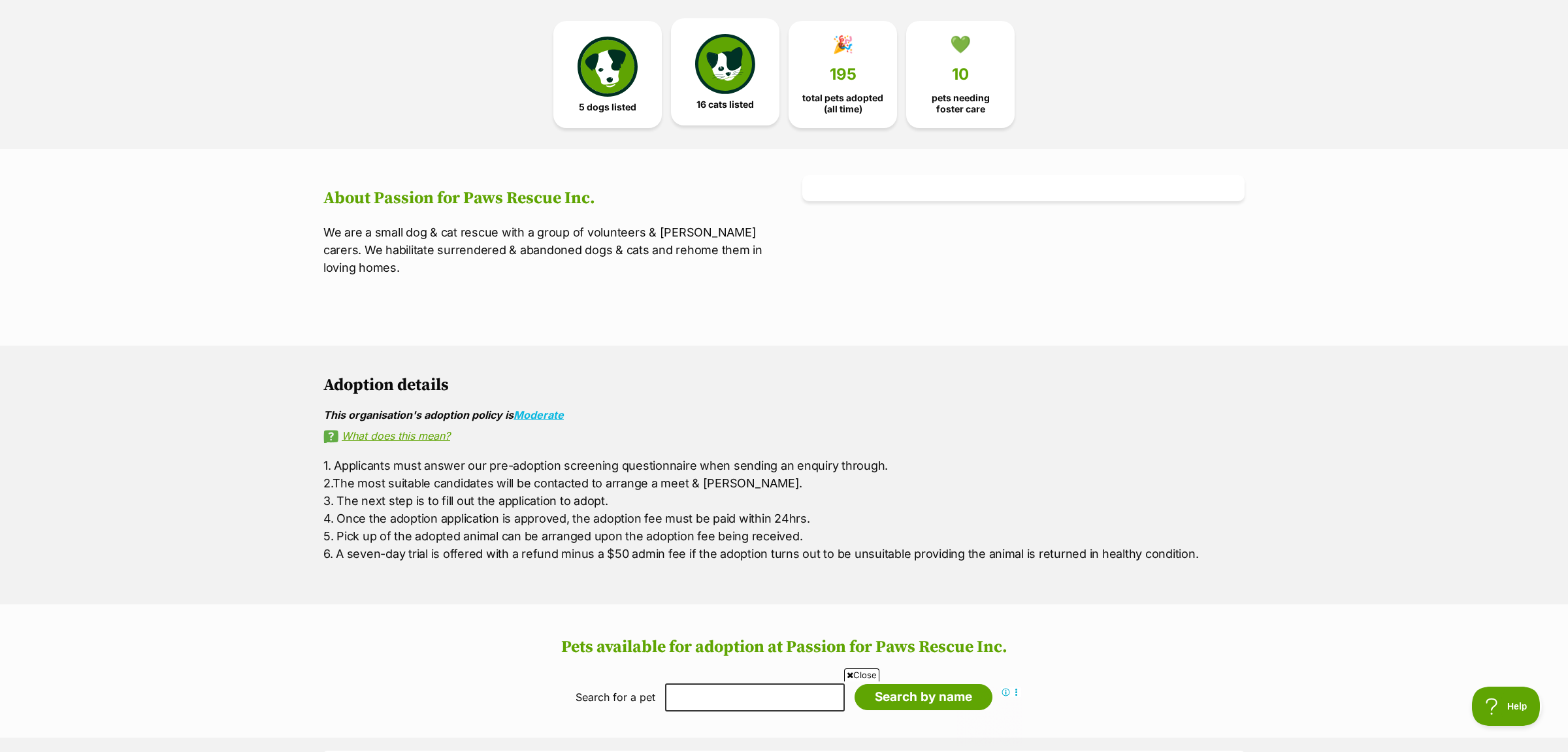
click at [709, 87] on img at bounding box center [724, 64] width 60 height 60
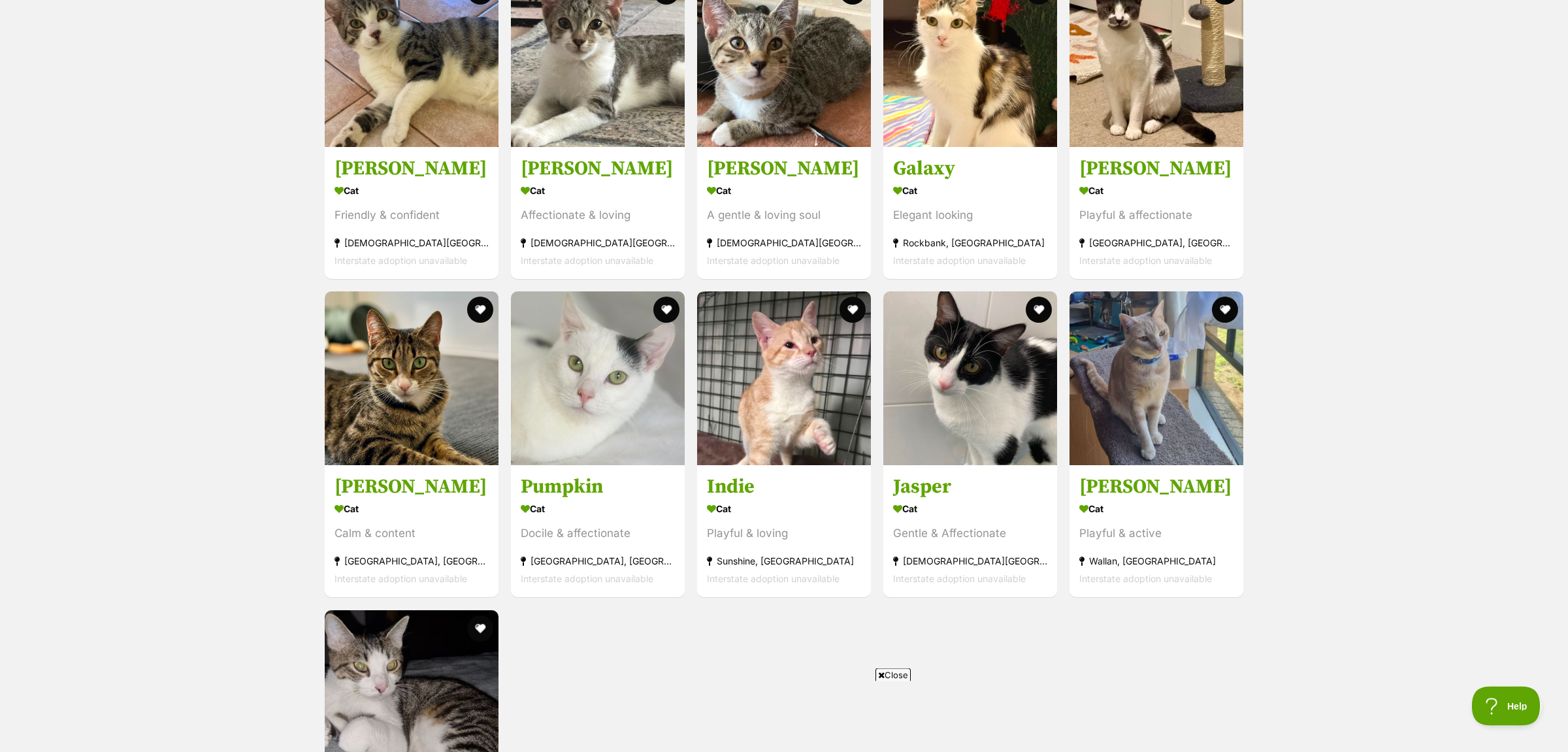
scroll to position [1460, 0]
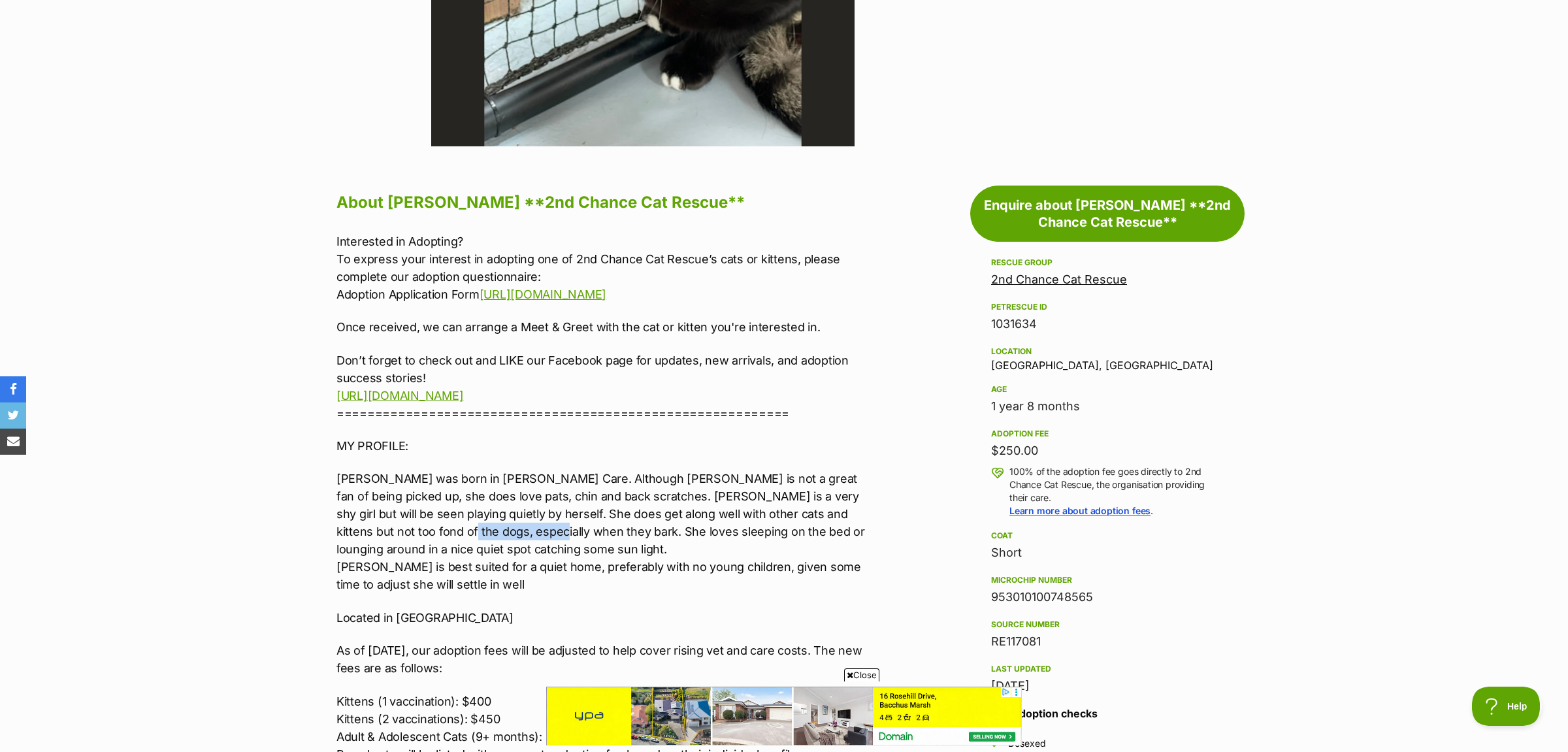
drag, startPoint x: 335, startPoint y: 524, endPoint x: 427, endPoint y: 537, distance: 92.9
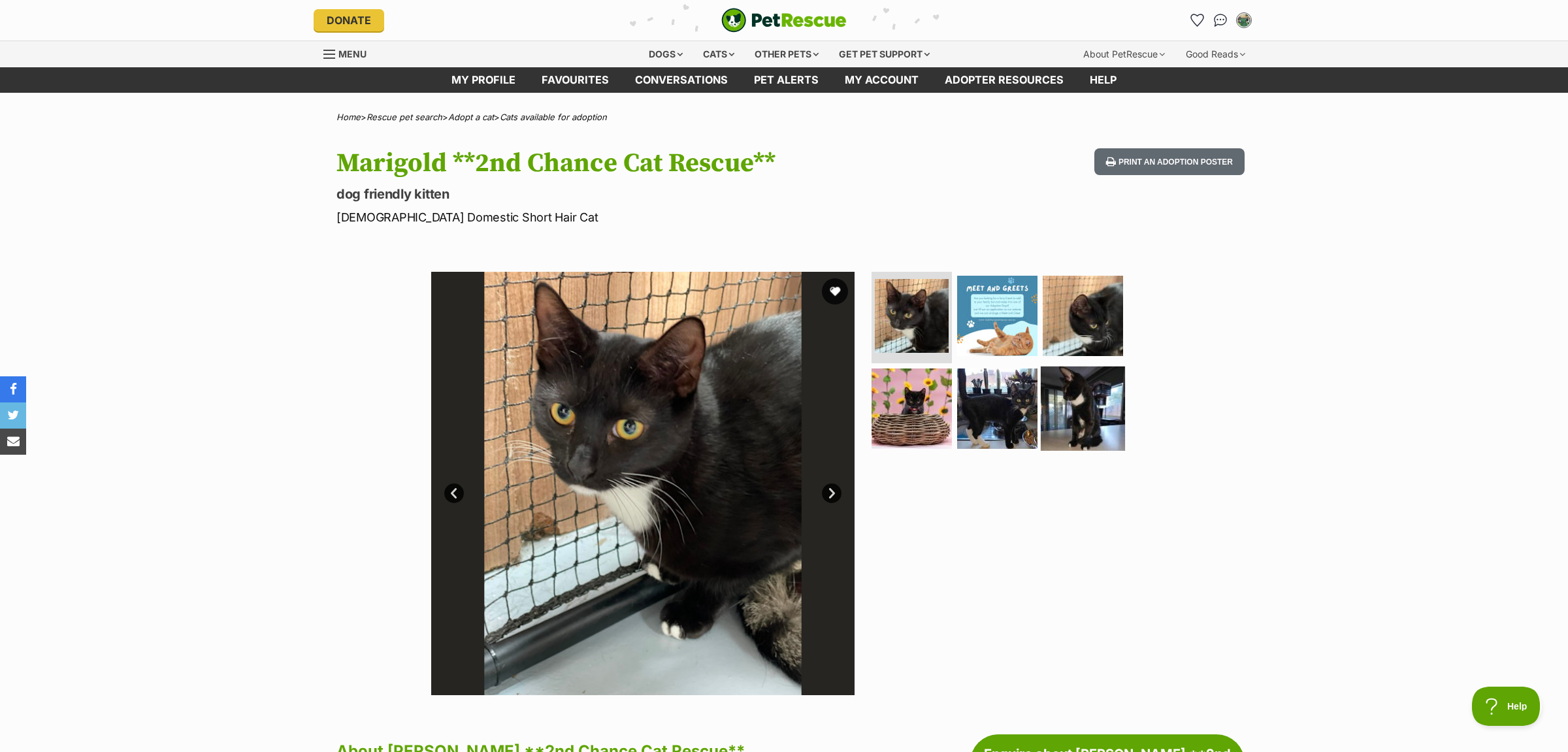
click at [1104, 401] on img at bounding box center [1082, 407] width 85 height 85
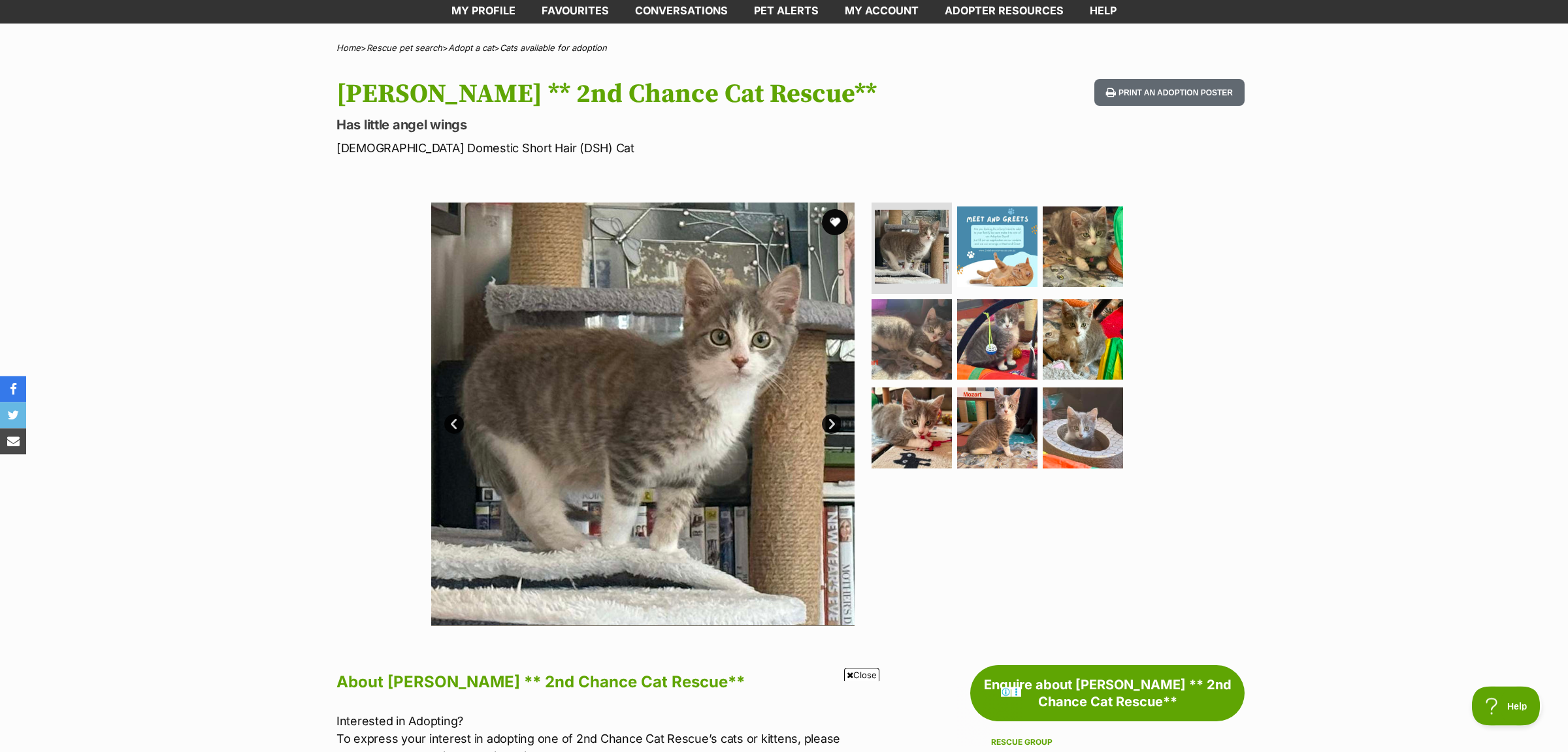
scroll to position [69, 0]
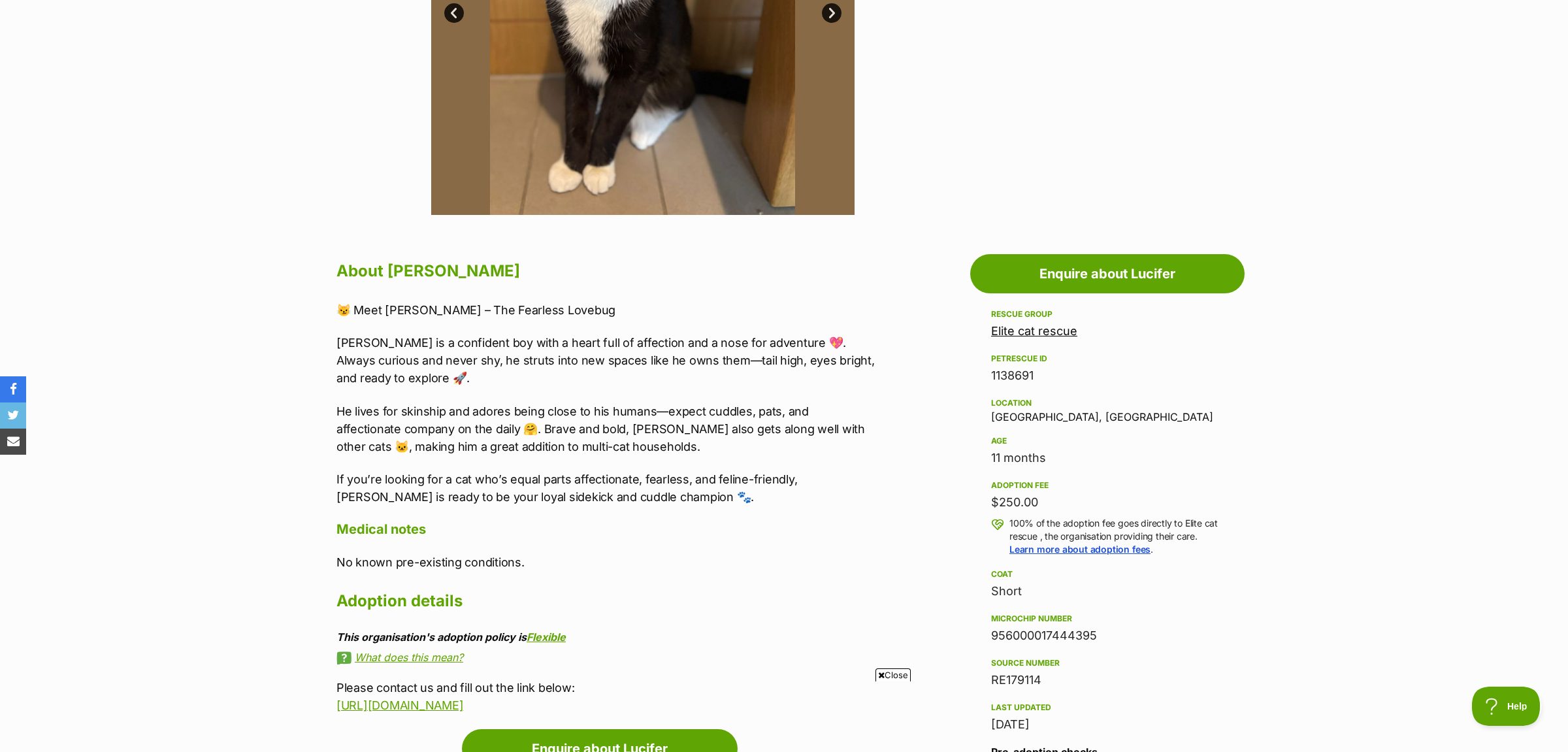
click at [1042, 337] on link "Elite cat rescue" at bounding box center [1034, 330] width 87 height 13
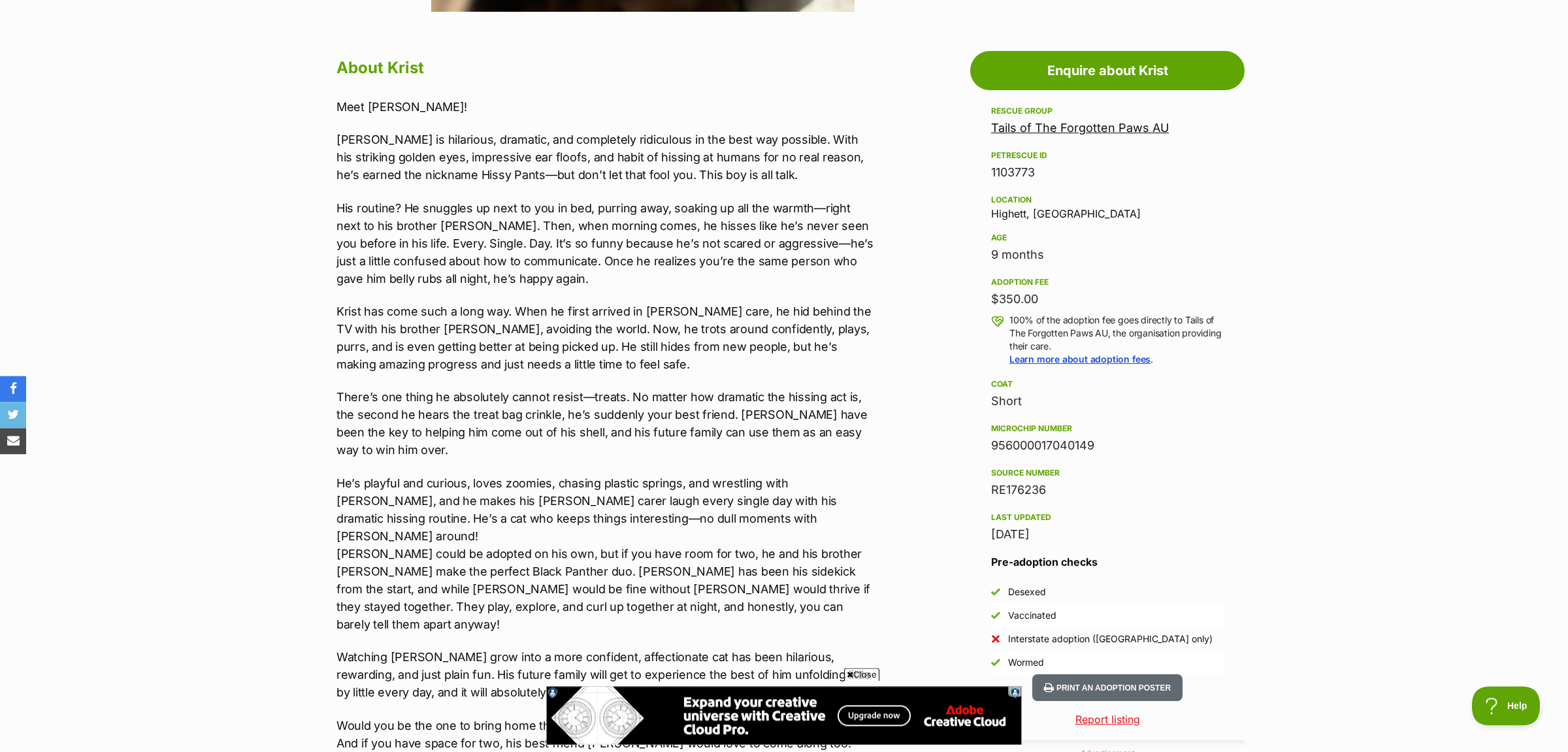
scroll to position [686, 0]
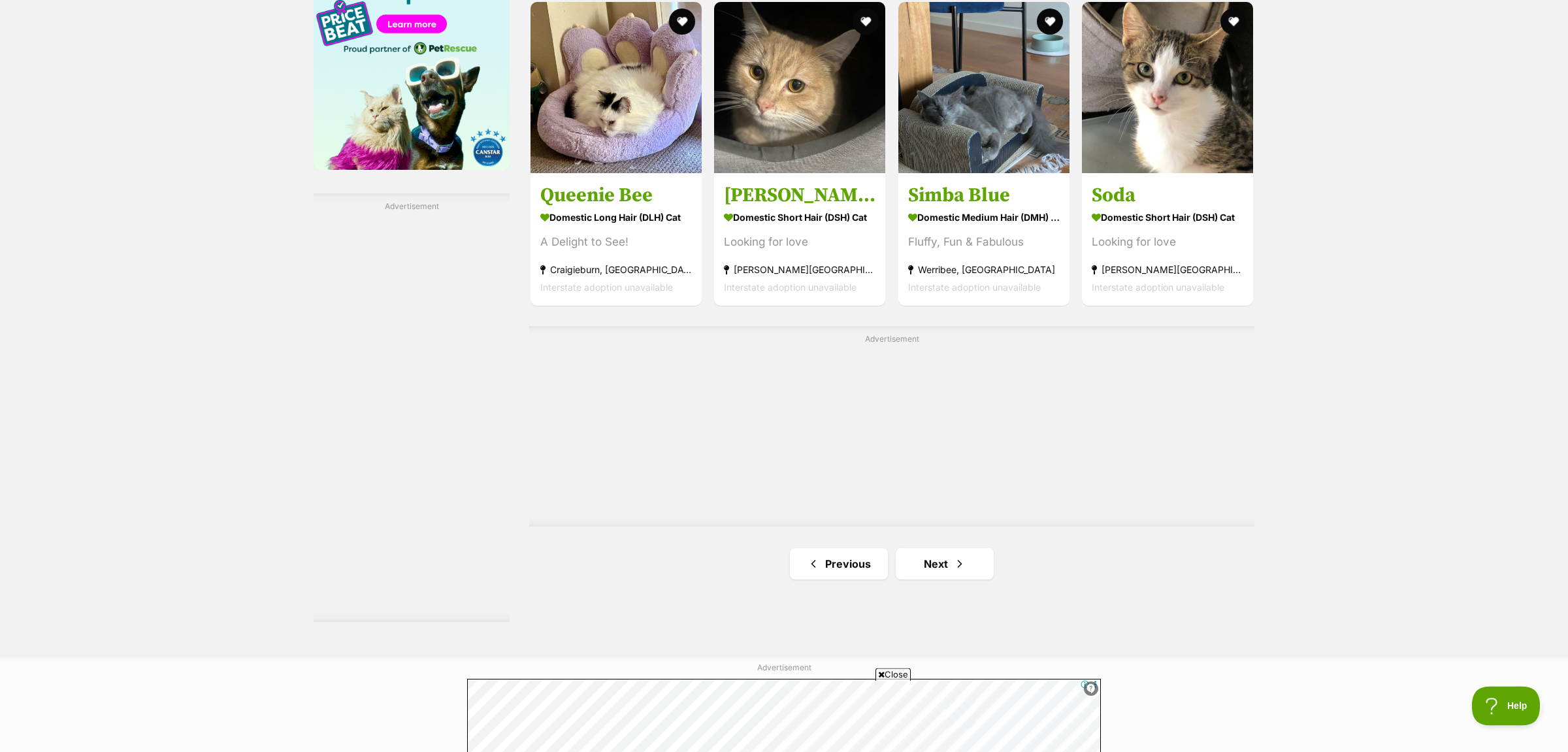
scroll to position [2470, 0]
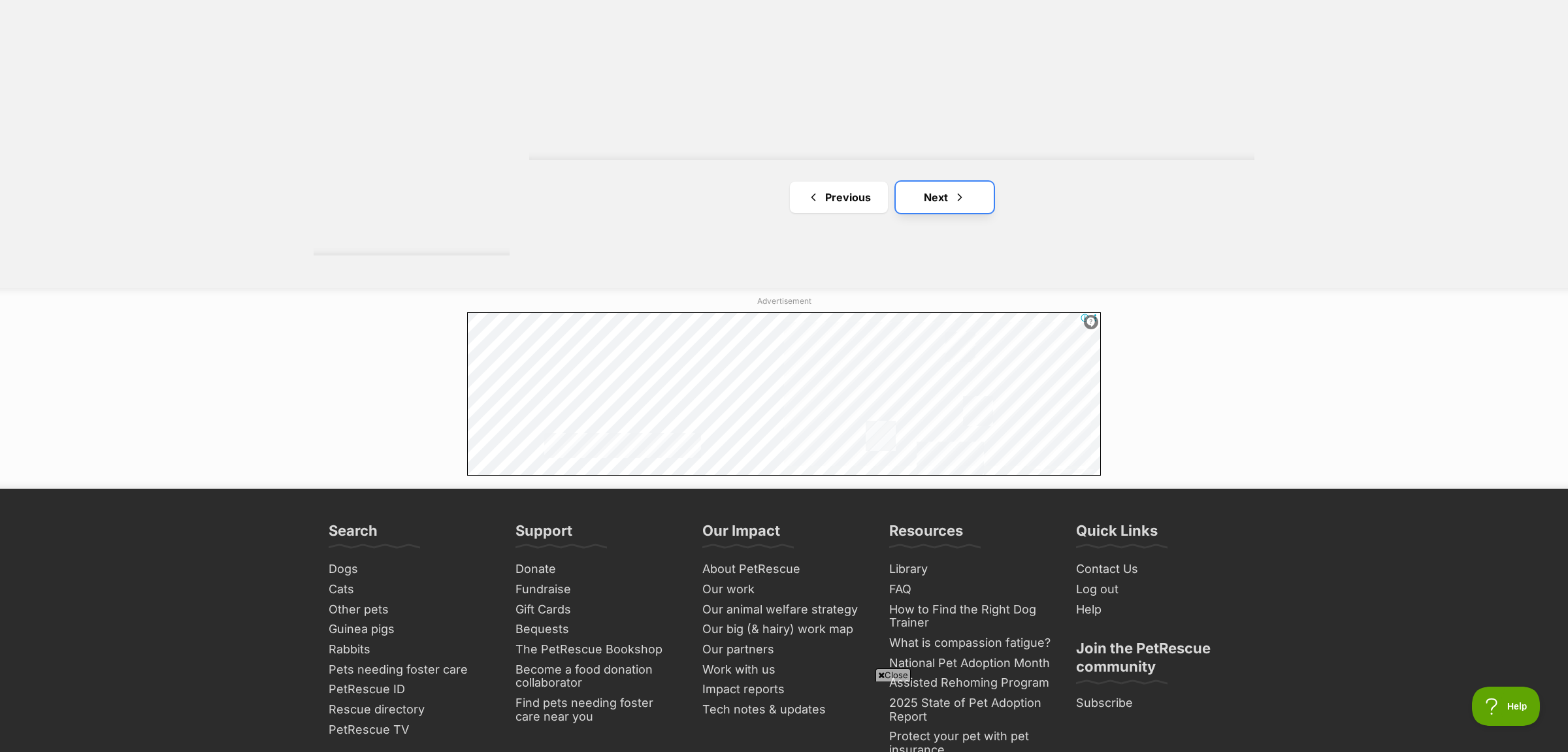
click at [940, 189] on link "Next" at bounding box center [944, 197] width 98 height 31
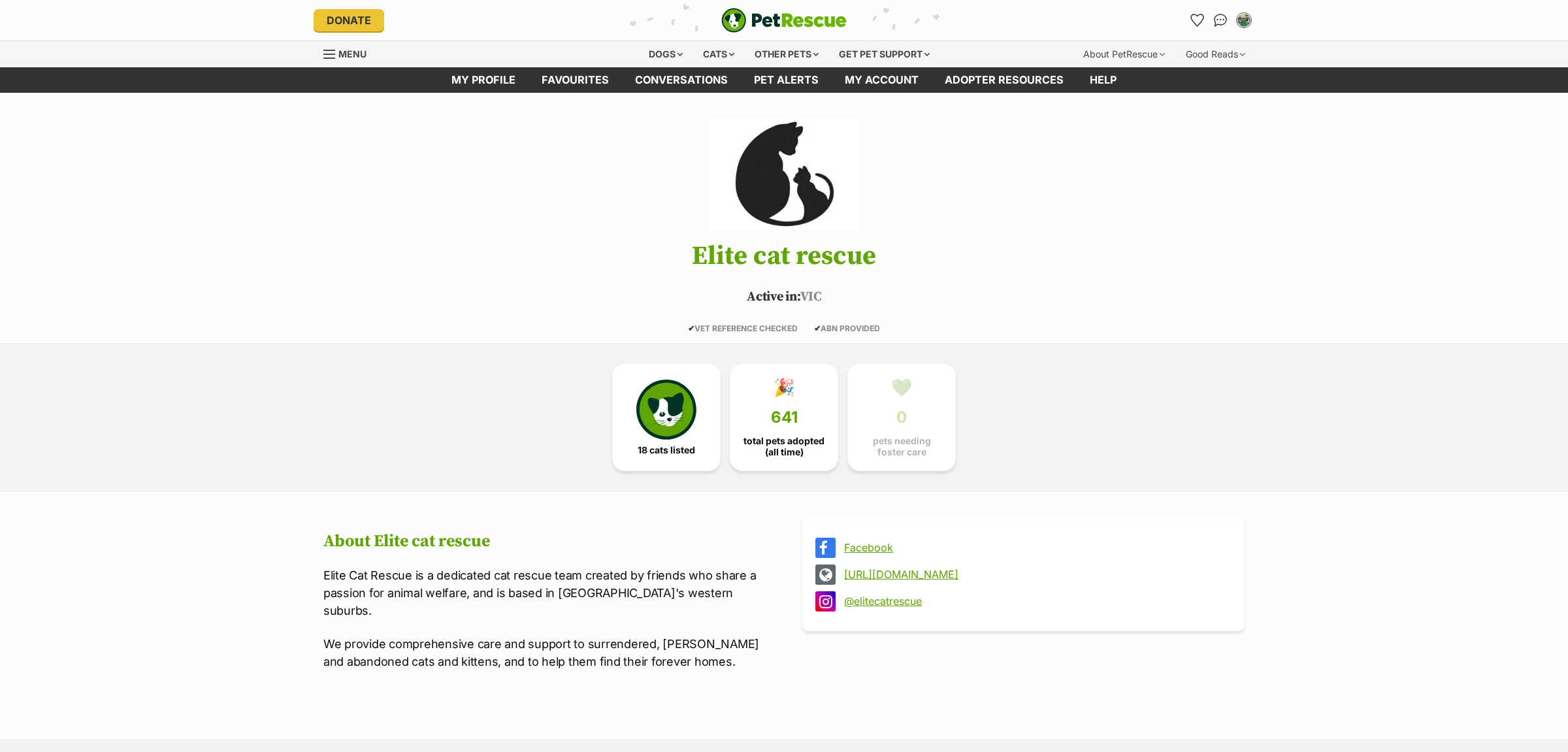
click at [891, 601] on link "@elitecatrescue" at bounding box center [1036, 601] width 383 height 11
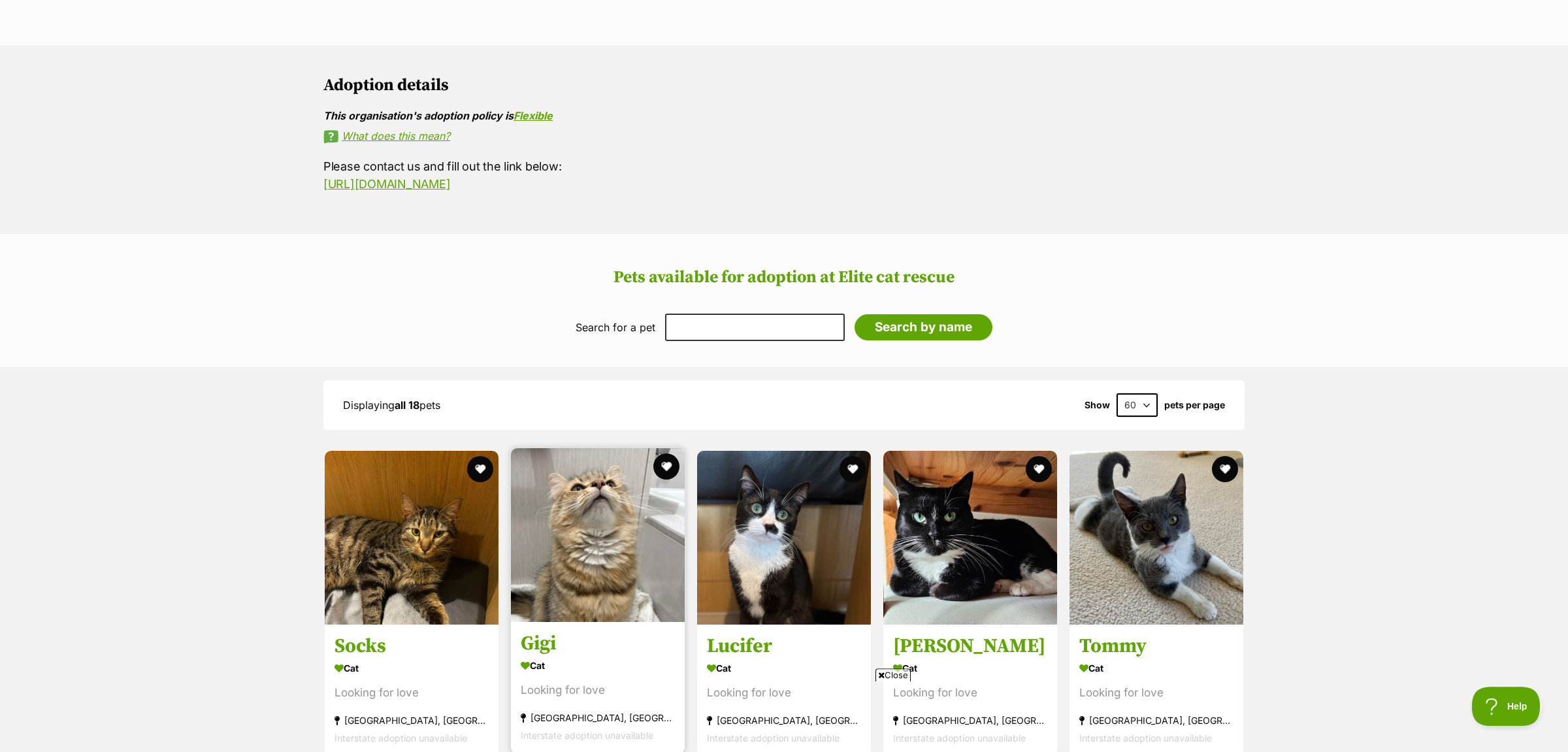
scroll to position [823, 0]
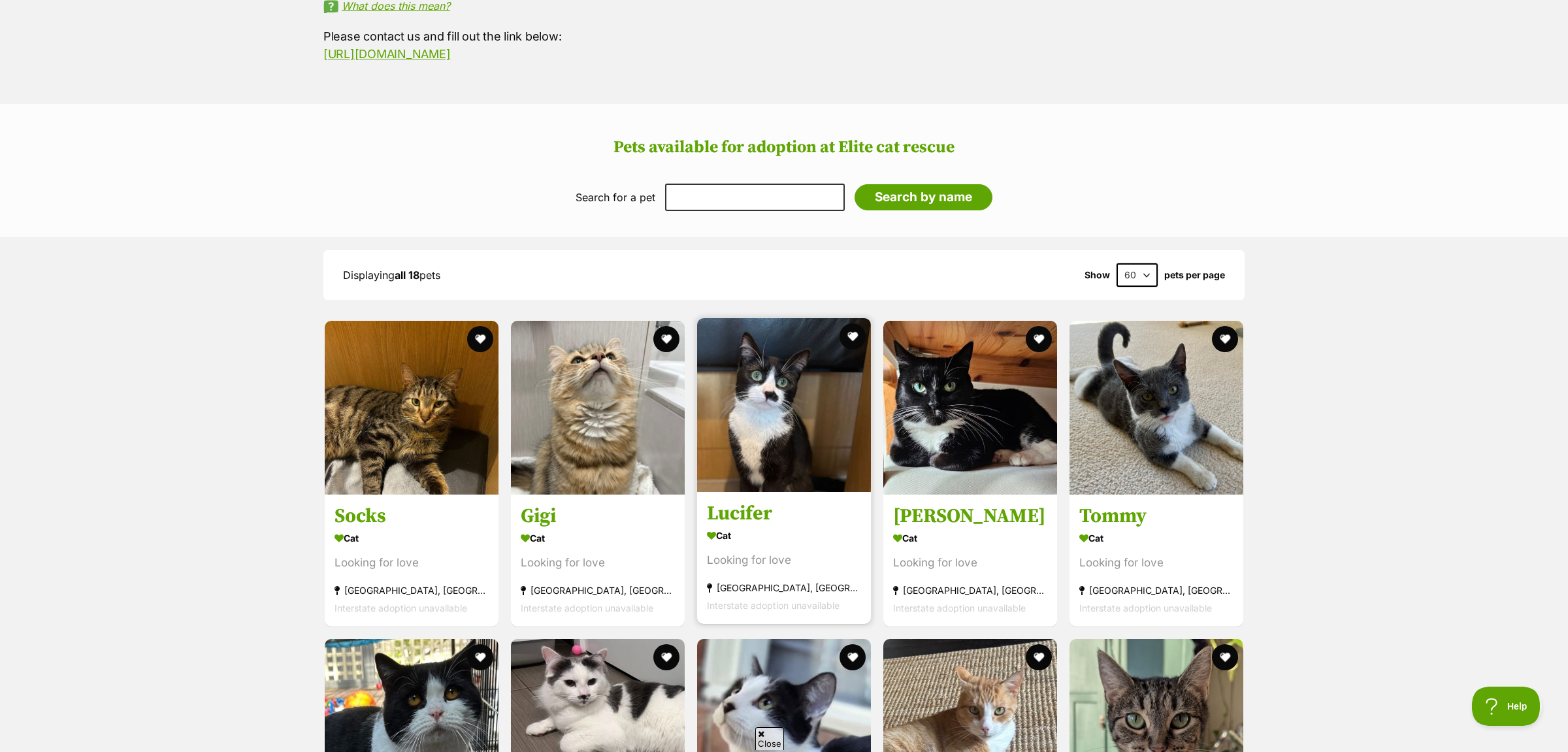
click at [793, 371] on img at bounding box center [784, 405] width 174 height 174
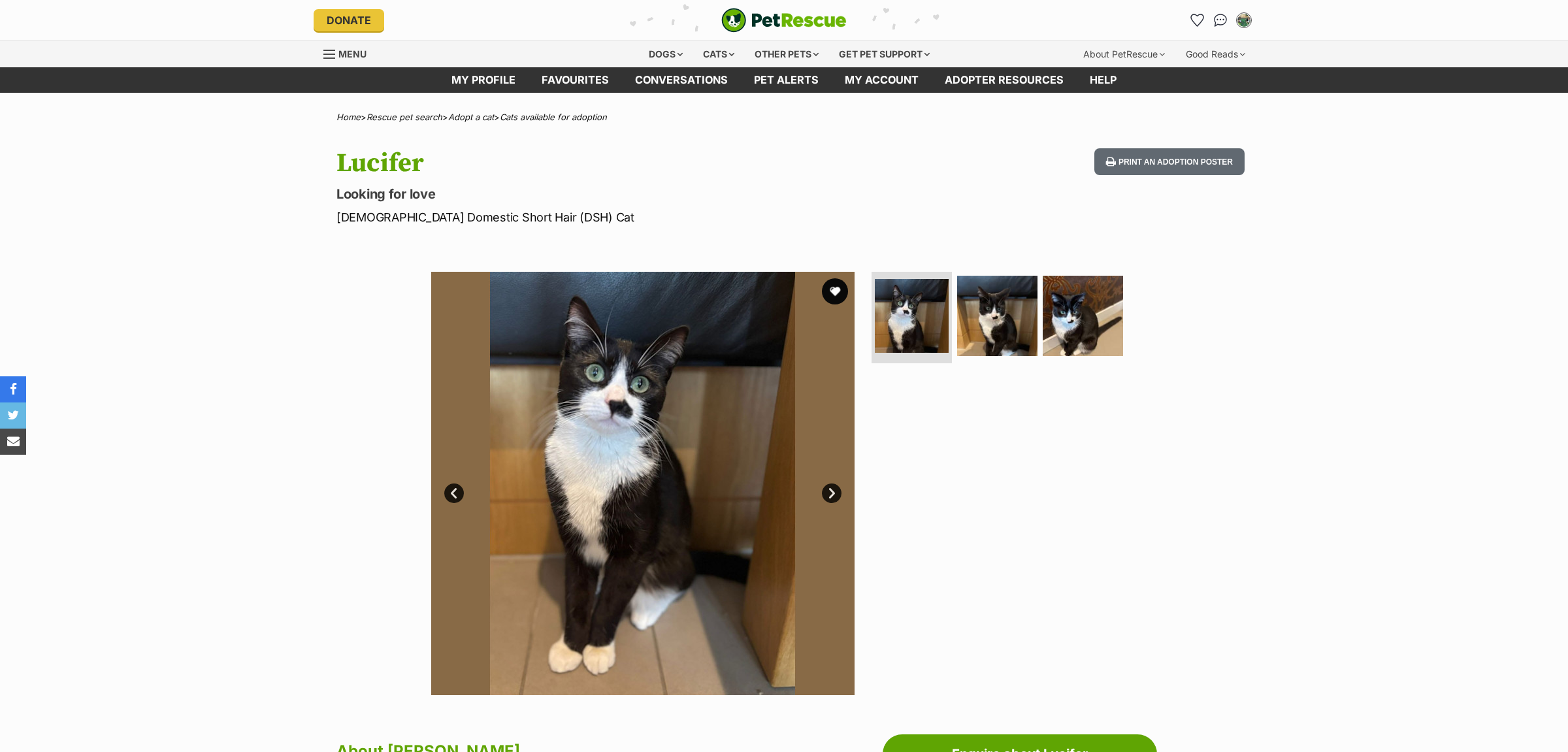
click at [836, 287] on button "favourite" at bounding box center [835, 290] width 26 height 26
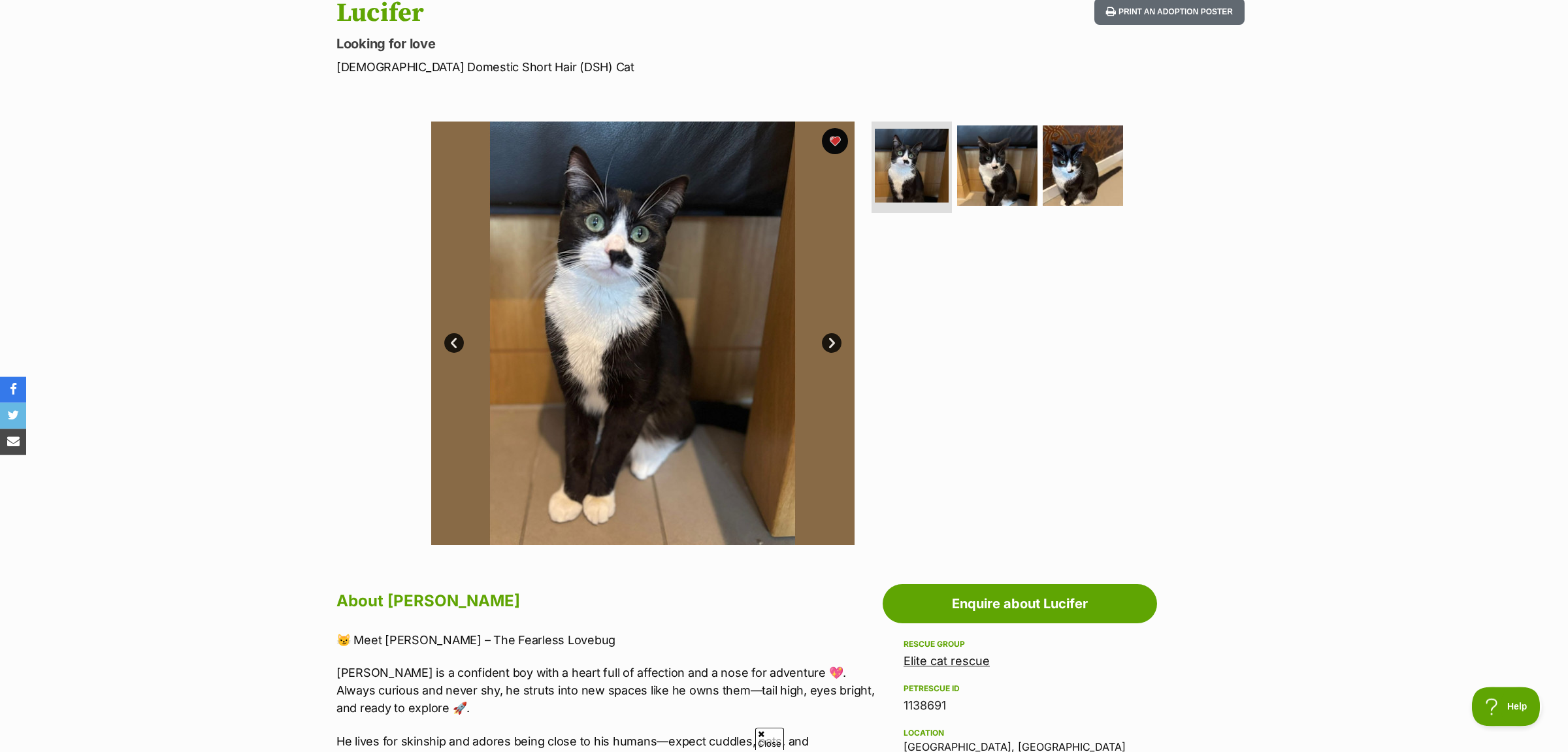
scroll to position [137, 0]
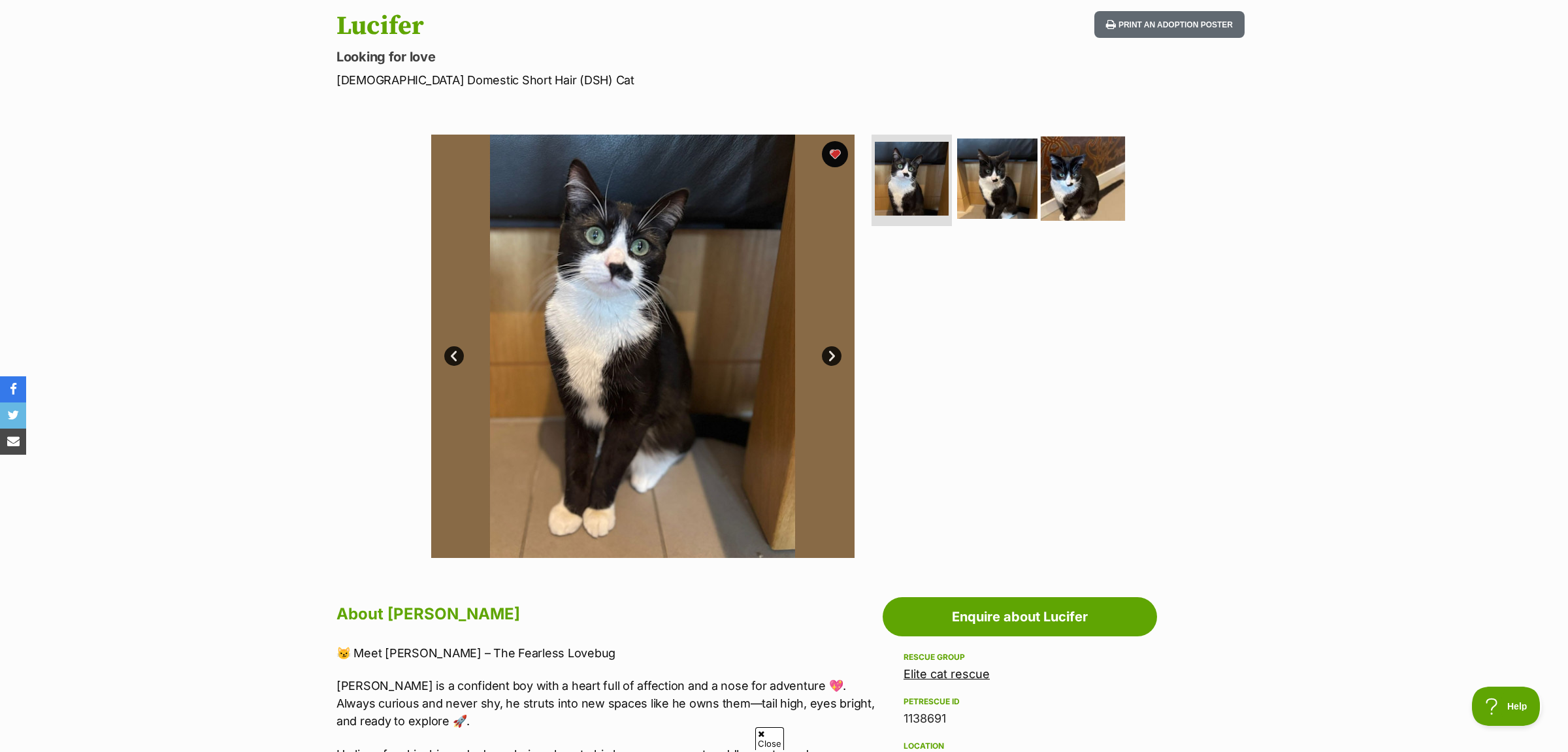
click at [1079, 183] on img at bounding box center [1082, 178] width 85 height 85
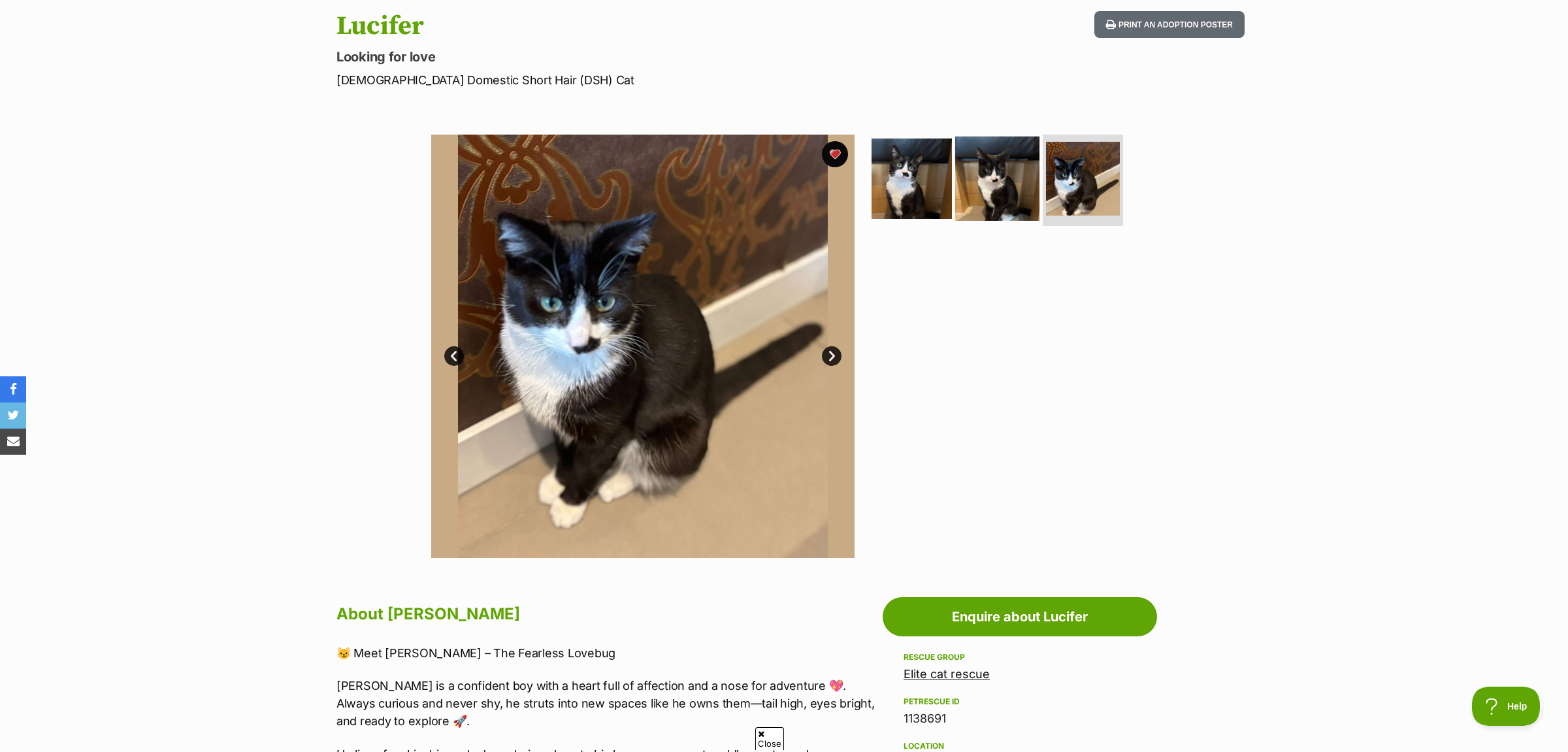
click at [992, 211] on img at bounding box center [998, 178] width 85 height 85
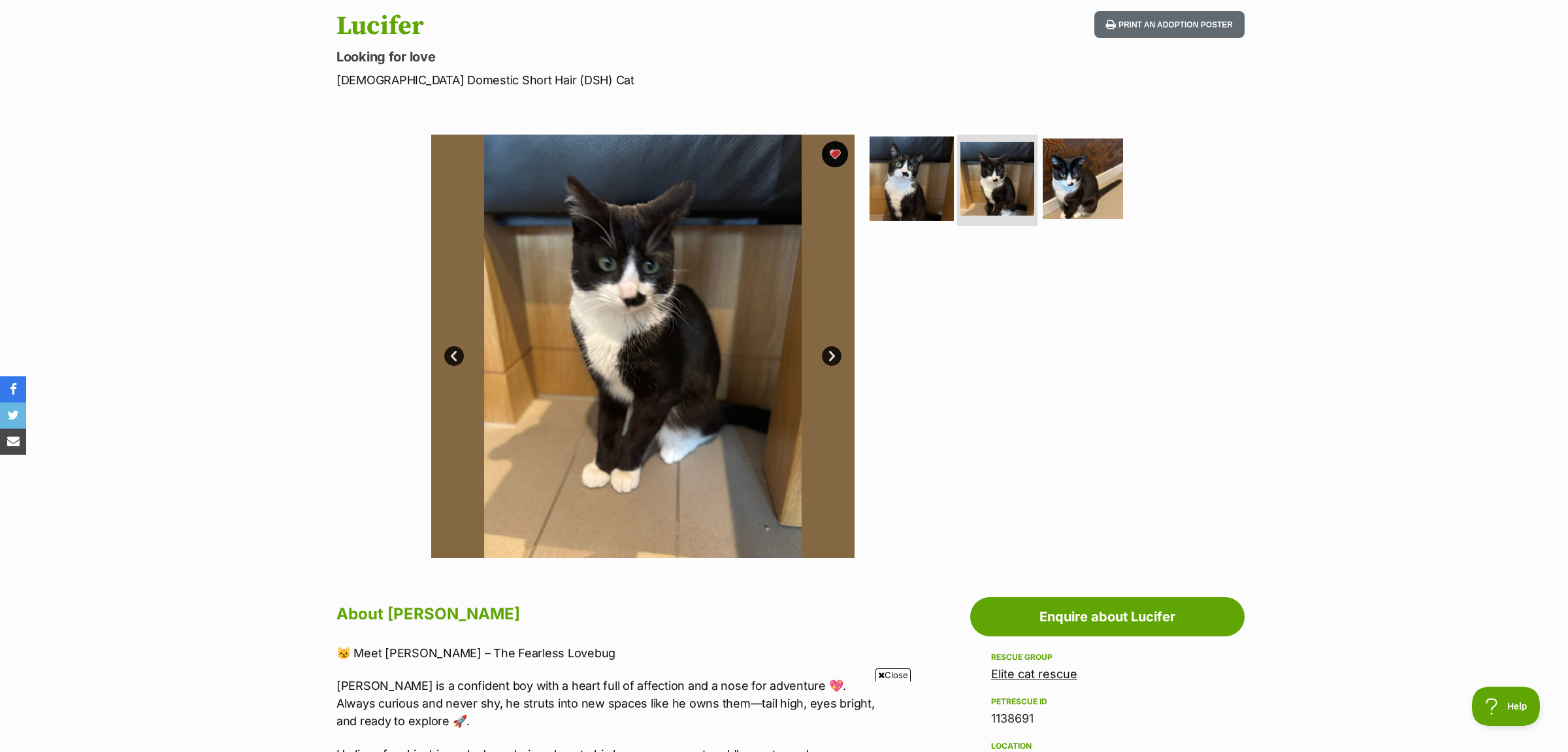
click at [918, 192] on img at bounding box center [912, 178] width 85 height 85
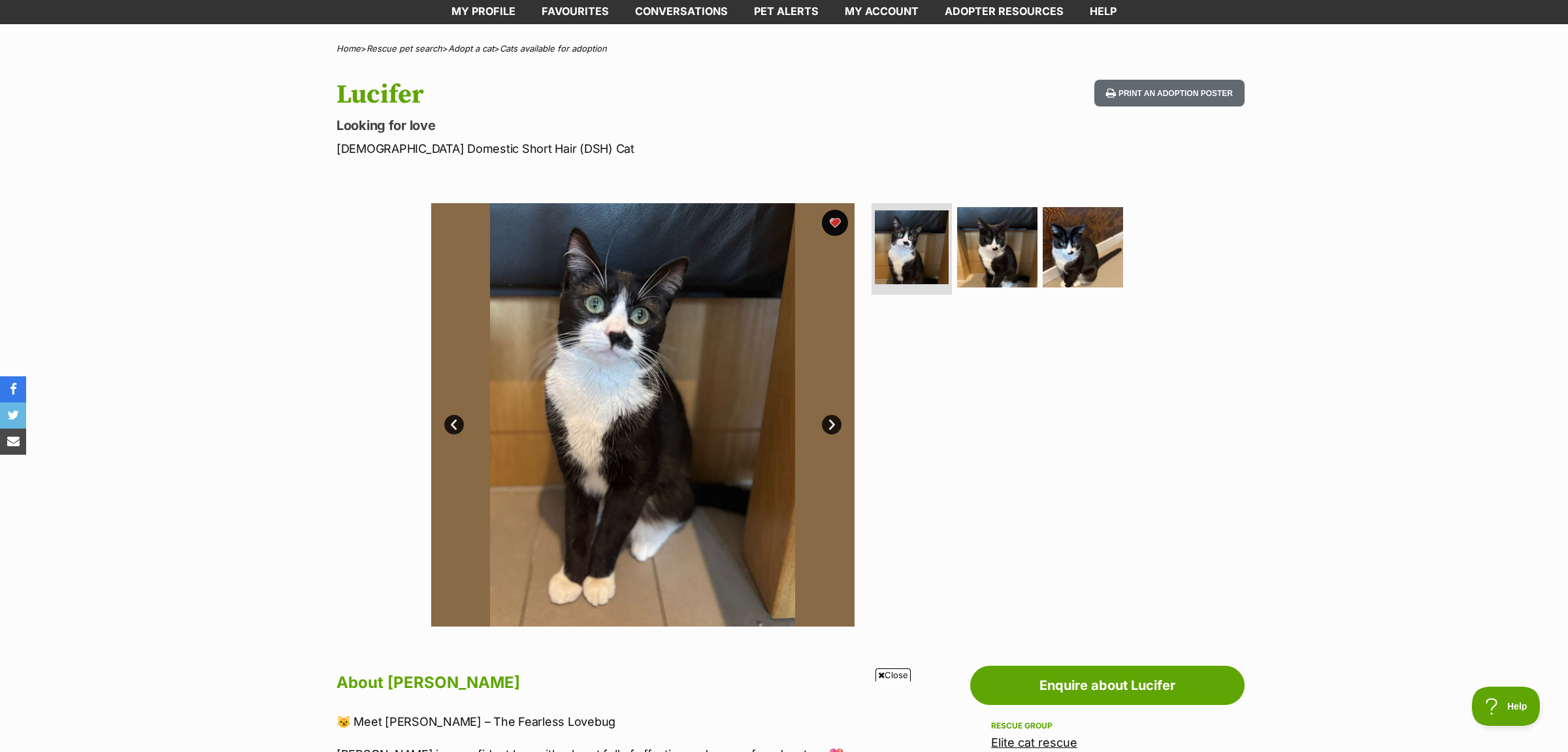
scroll to position [549, 0]
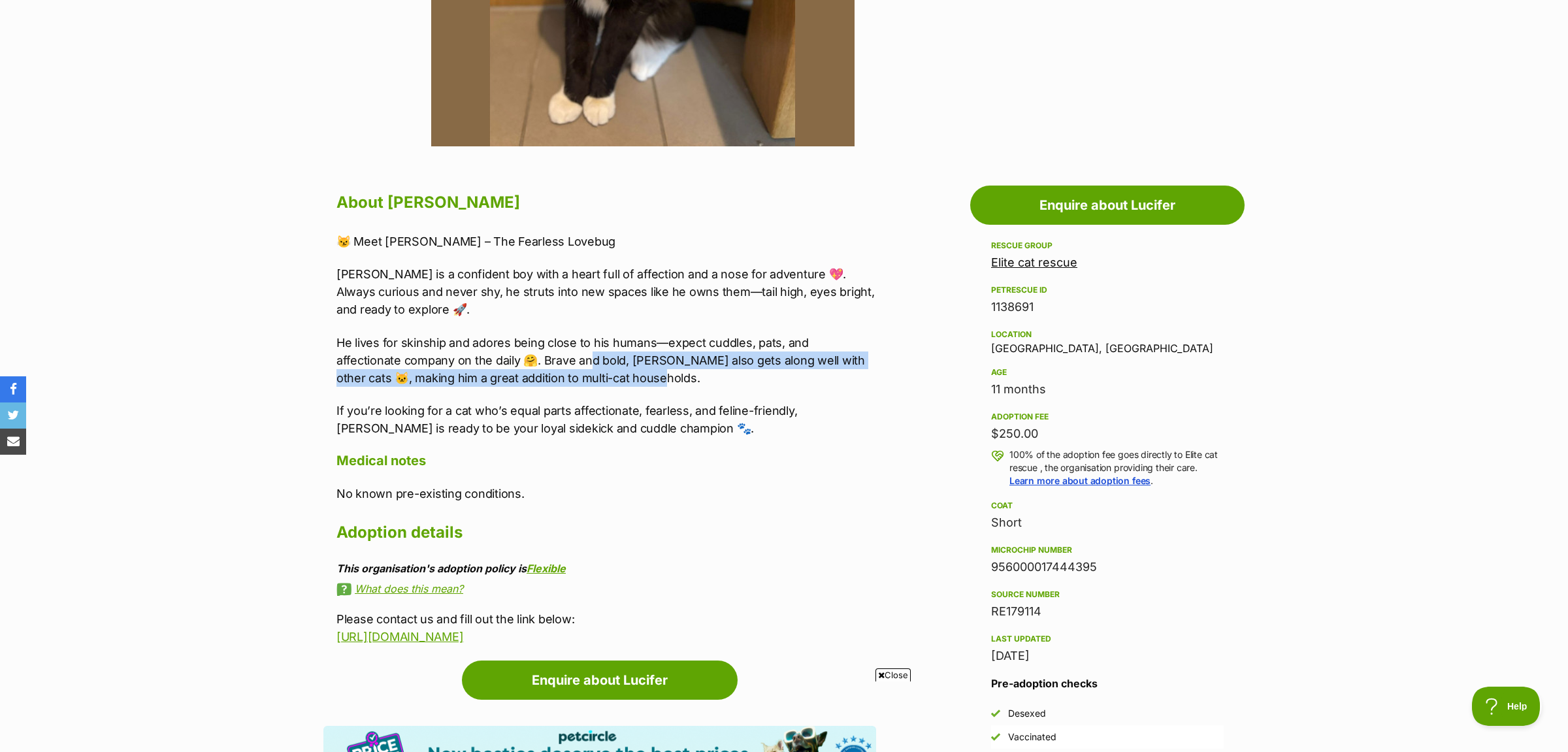
drag, startPoint x: 526, startPoint y: 364, endPoint x: 750, endPoint y: 383, distance: 224.8
click at [750, 383] on p "He lives for skinship and adores being close to his humans—expect cuddles, pats…" at bounding box center [606, 361] width 540 height 53
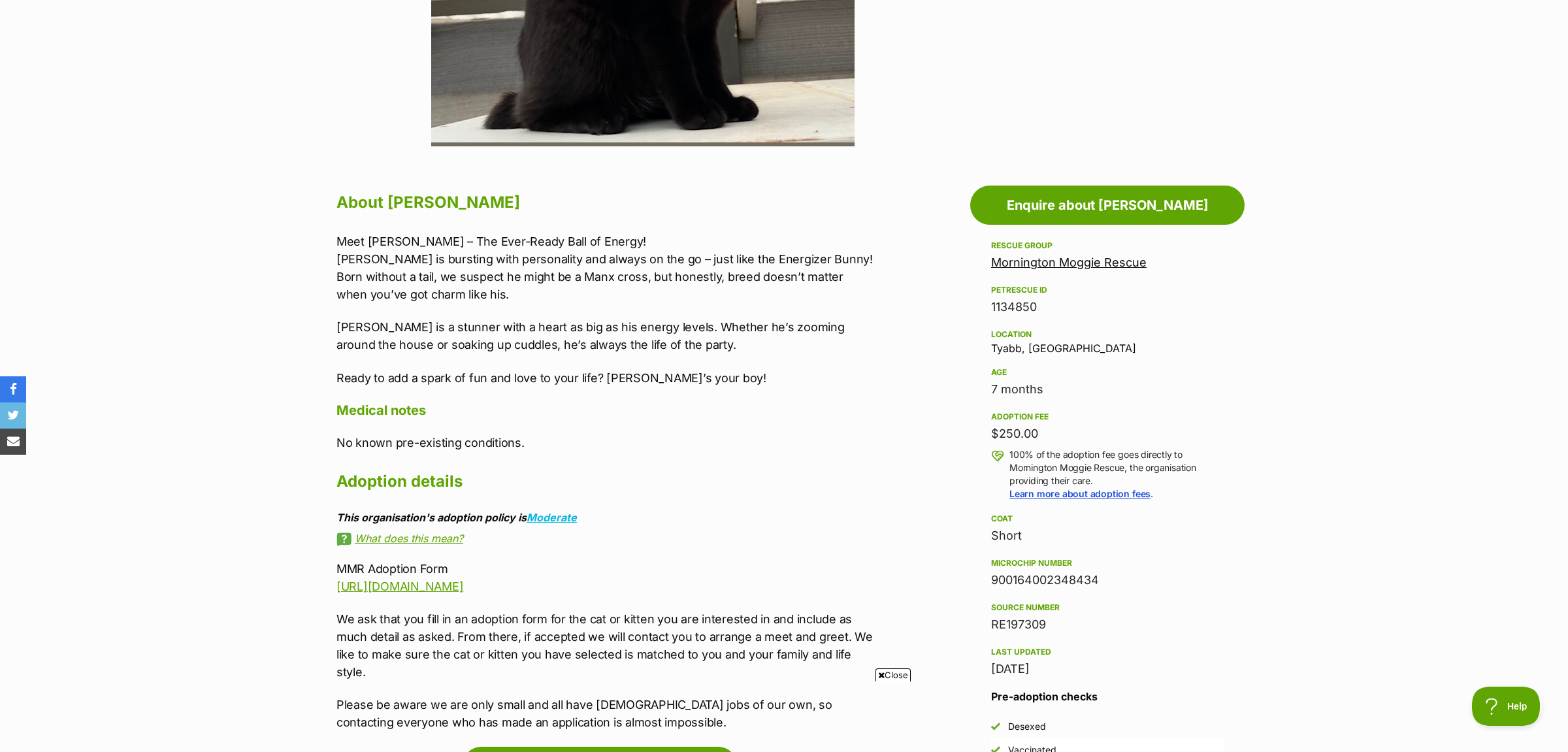
scroll to position [69, 0]
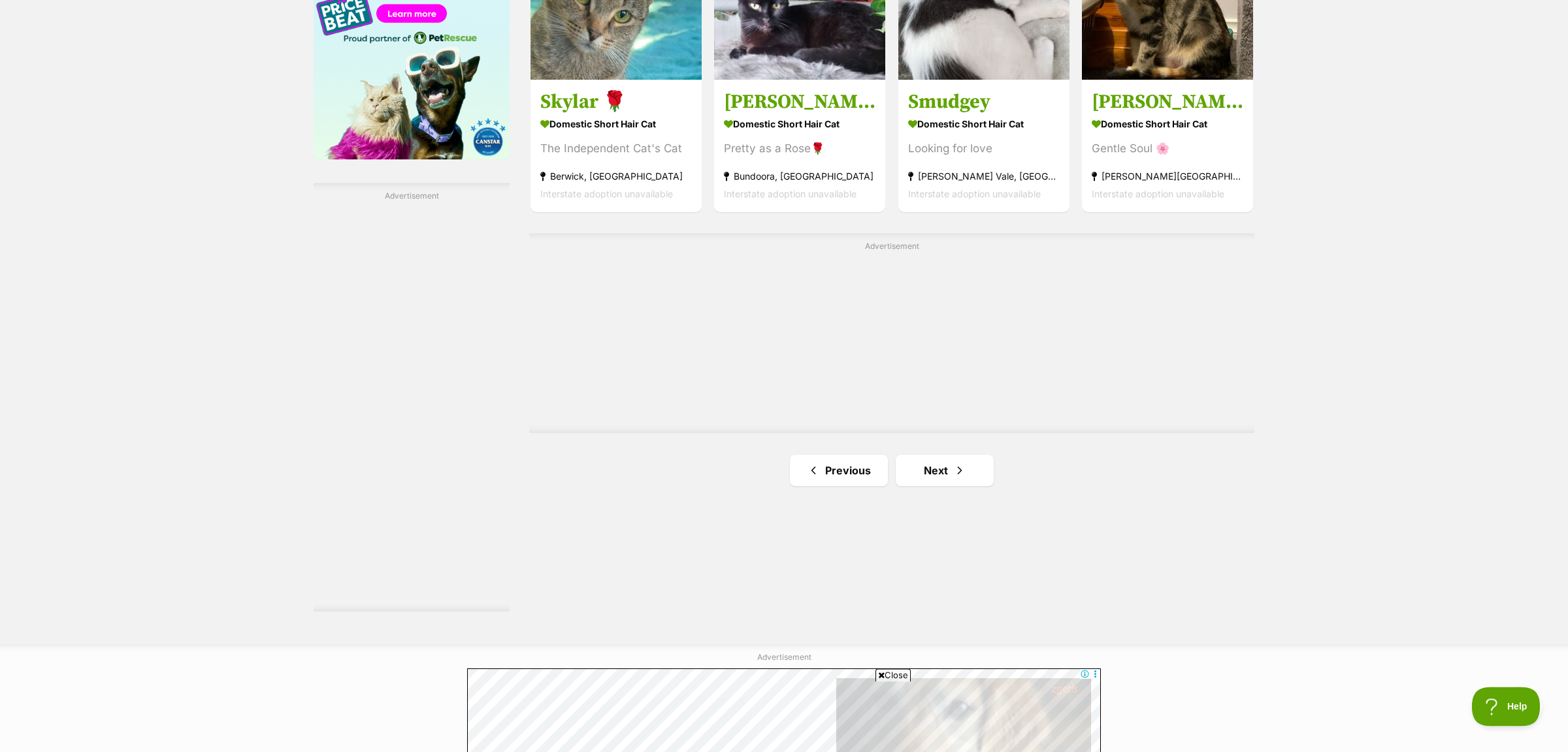
scroll to position [2207, 0]
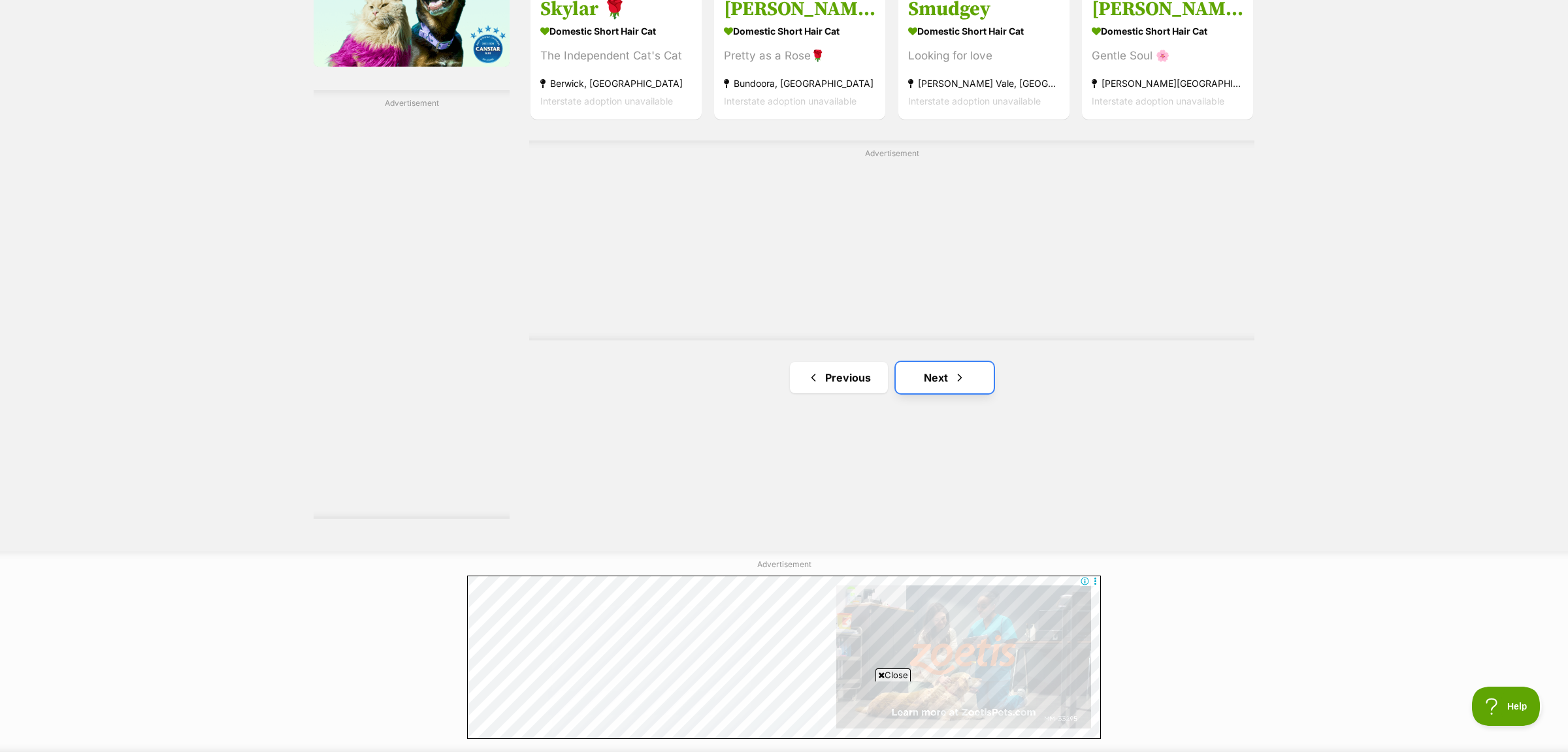
click at [946, 393] on link "Next" at bounding box center [944, 377] width 98 height 31
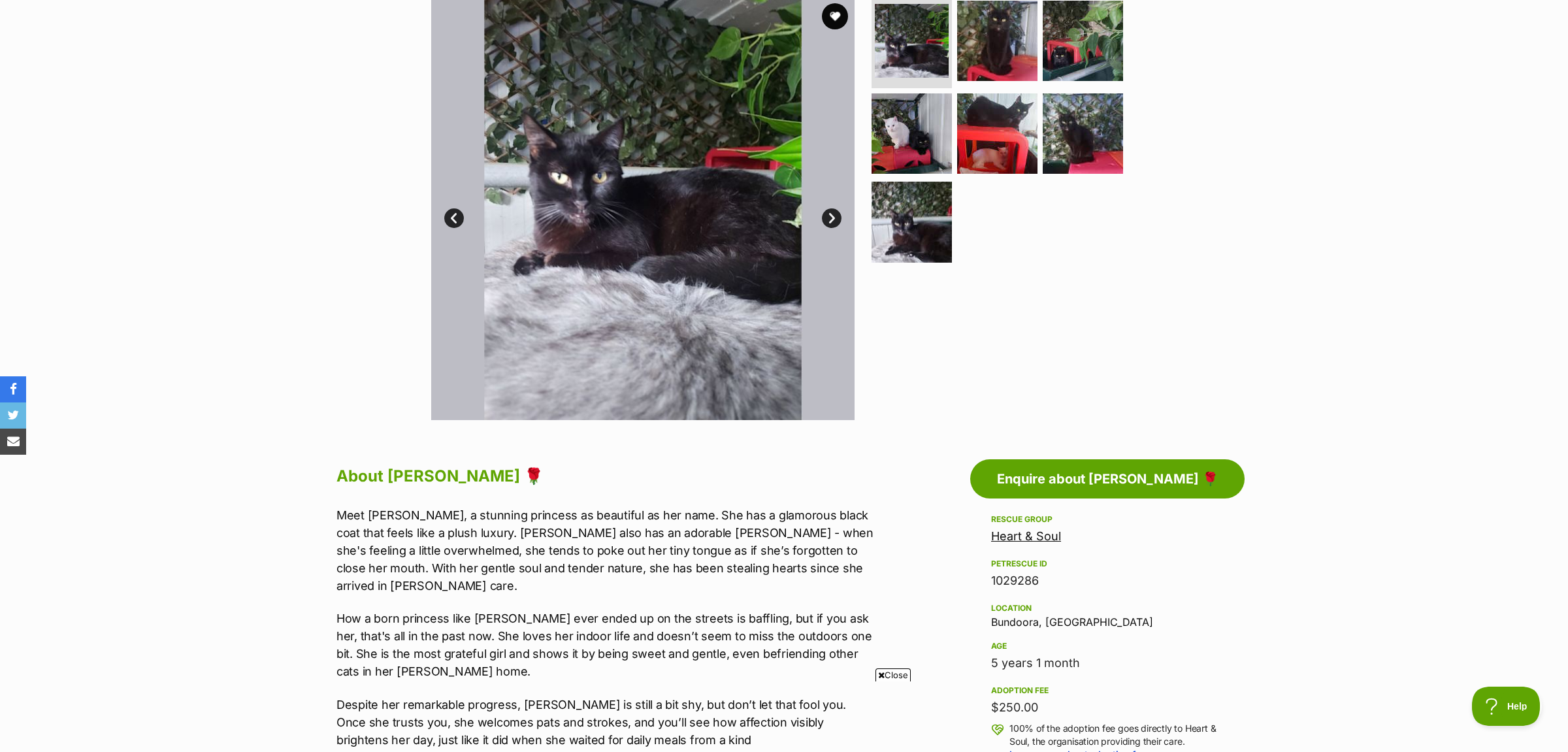
scroll to position [137, 0]
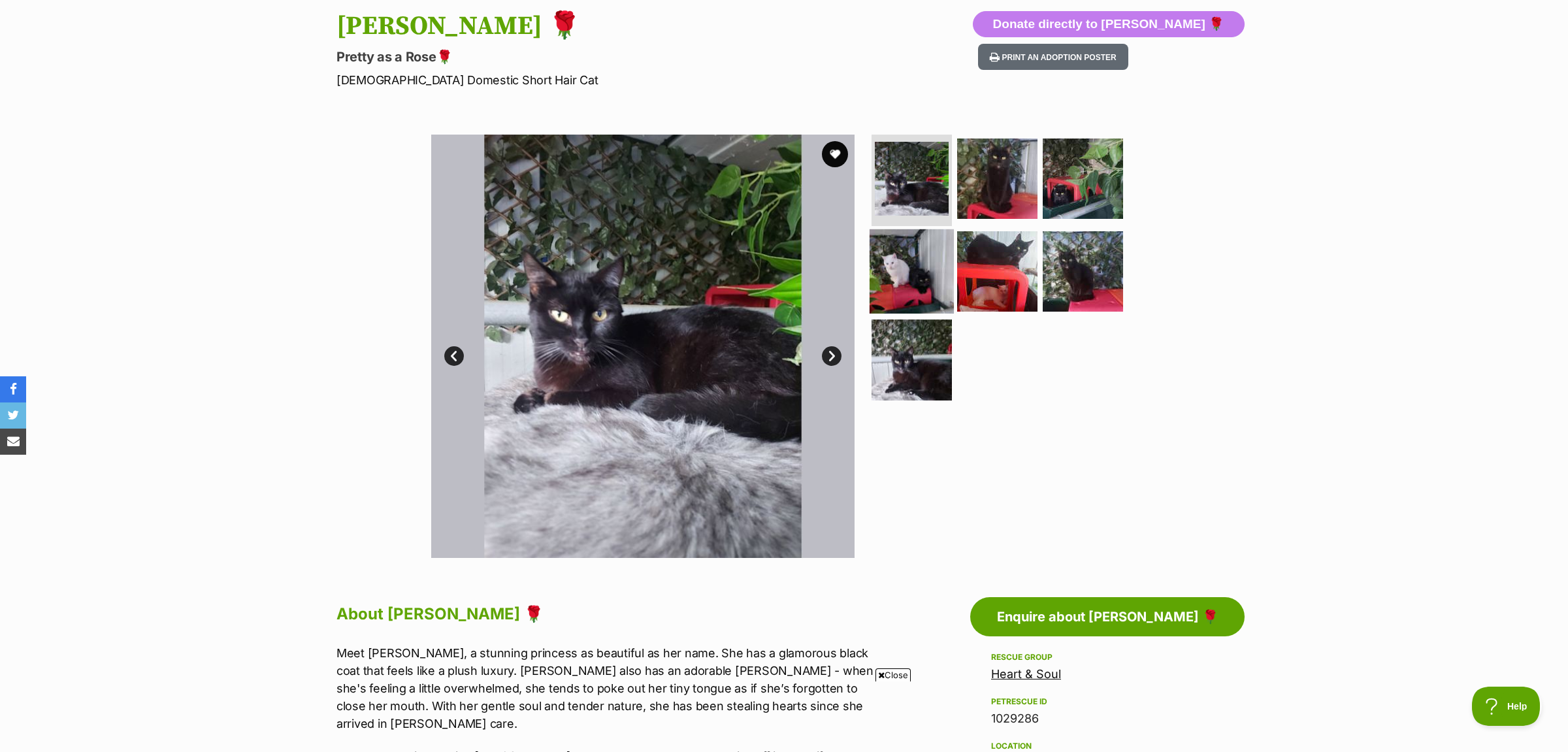
click at [925, 287] on img at bounding box center [912, 270] width 85 height 85
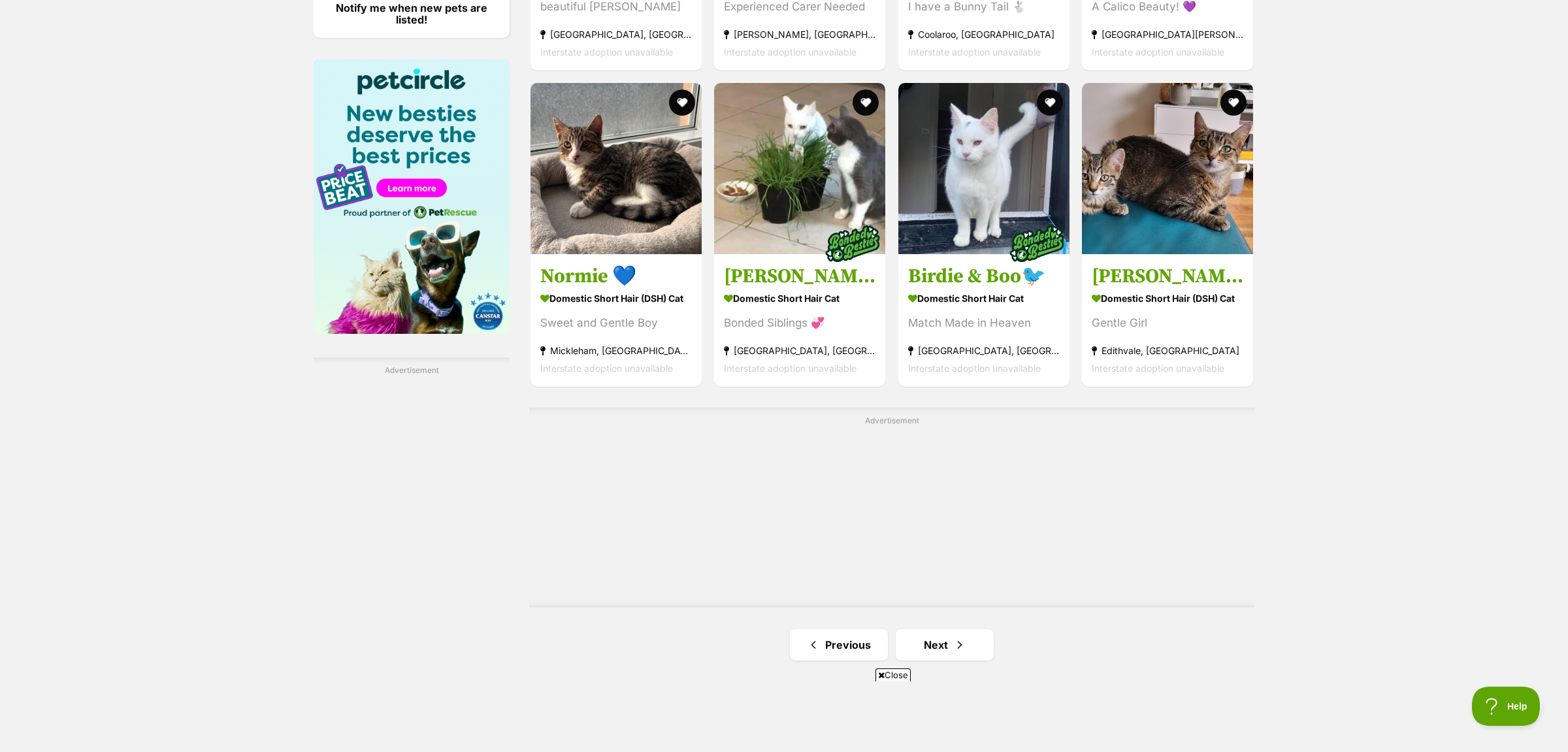
scroll to position [2069, 0]
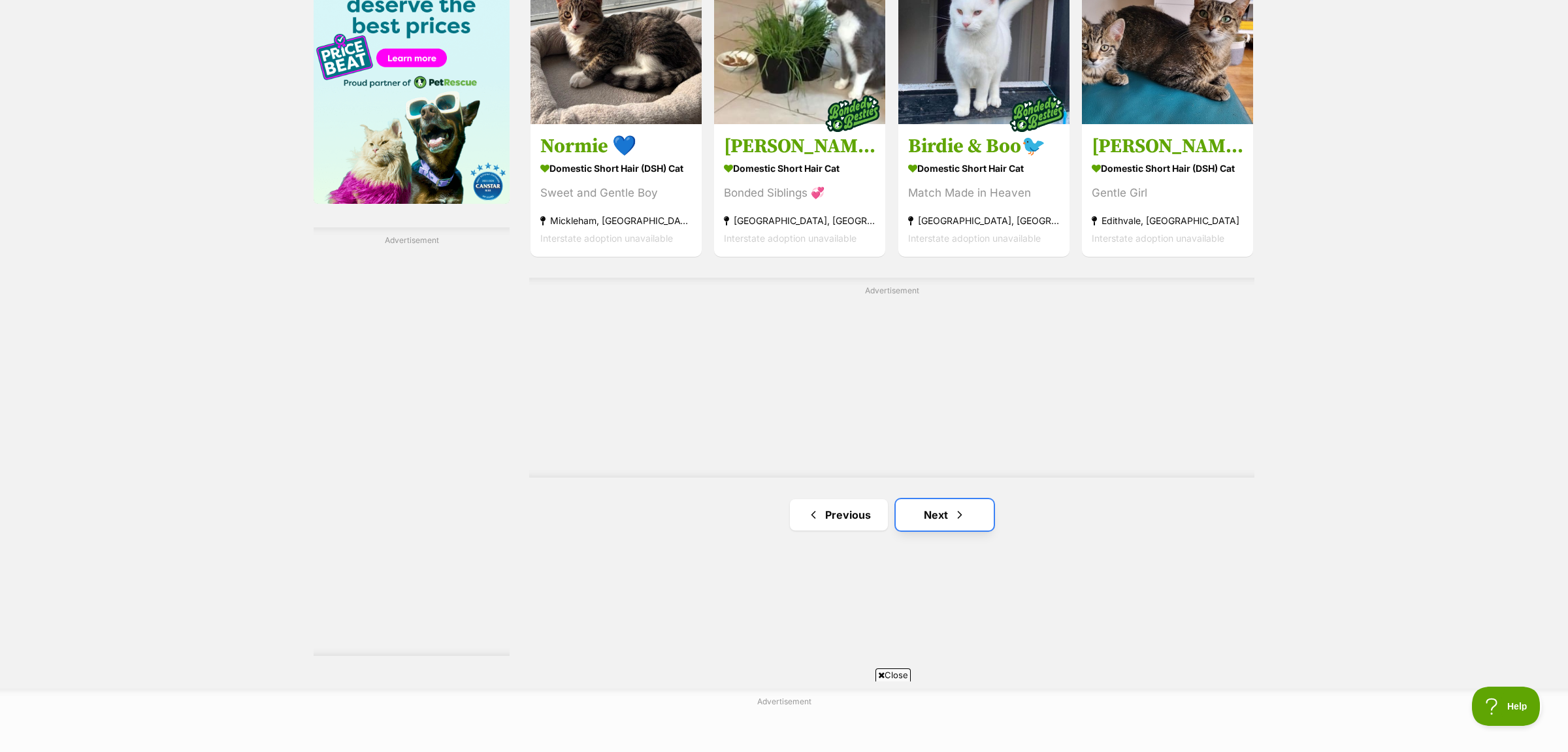
click at [938, 530] on link "Next" at bounding box center [944, 514] width 98 height 31
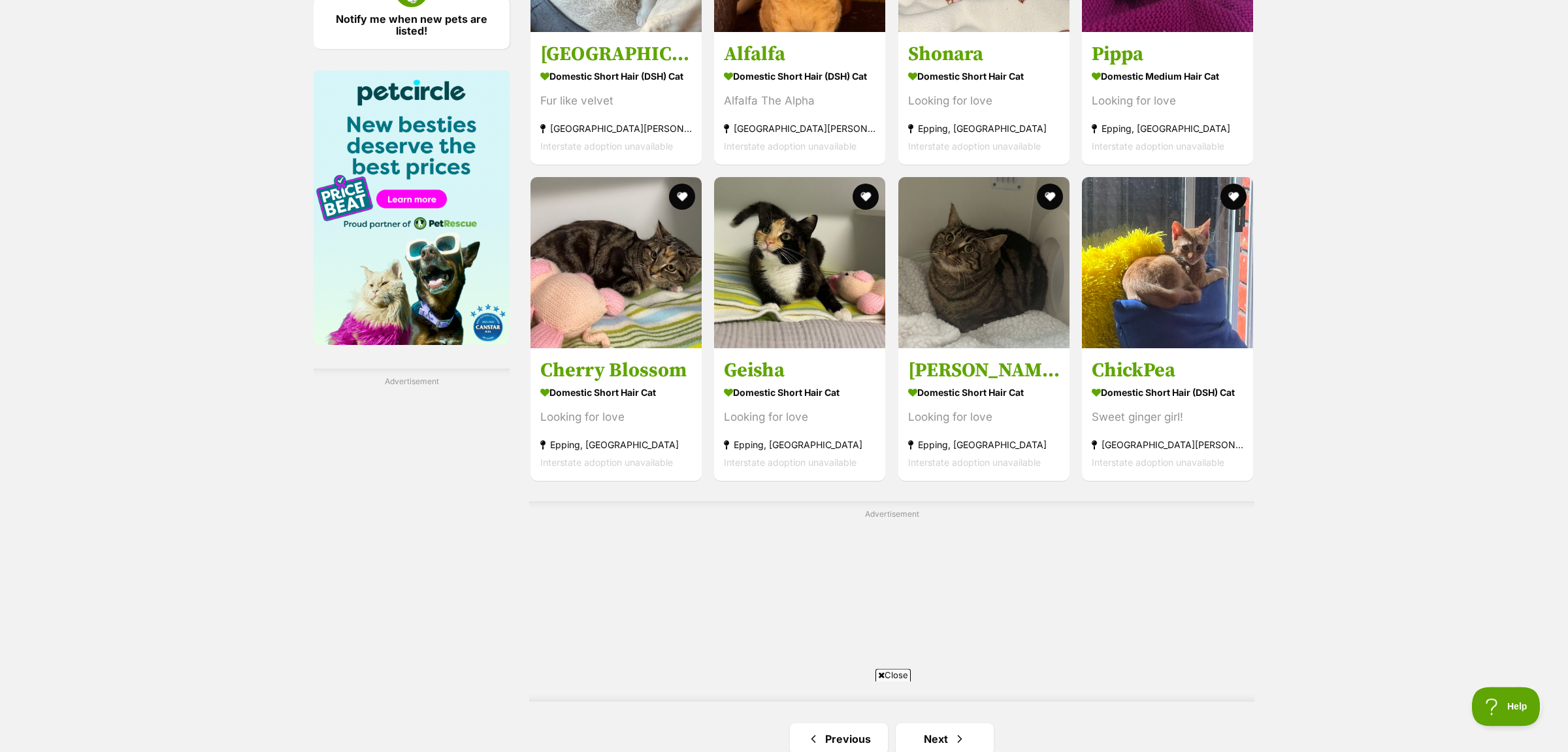
scroll to position [2333, 0]
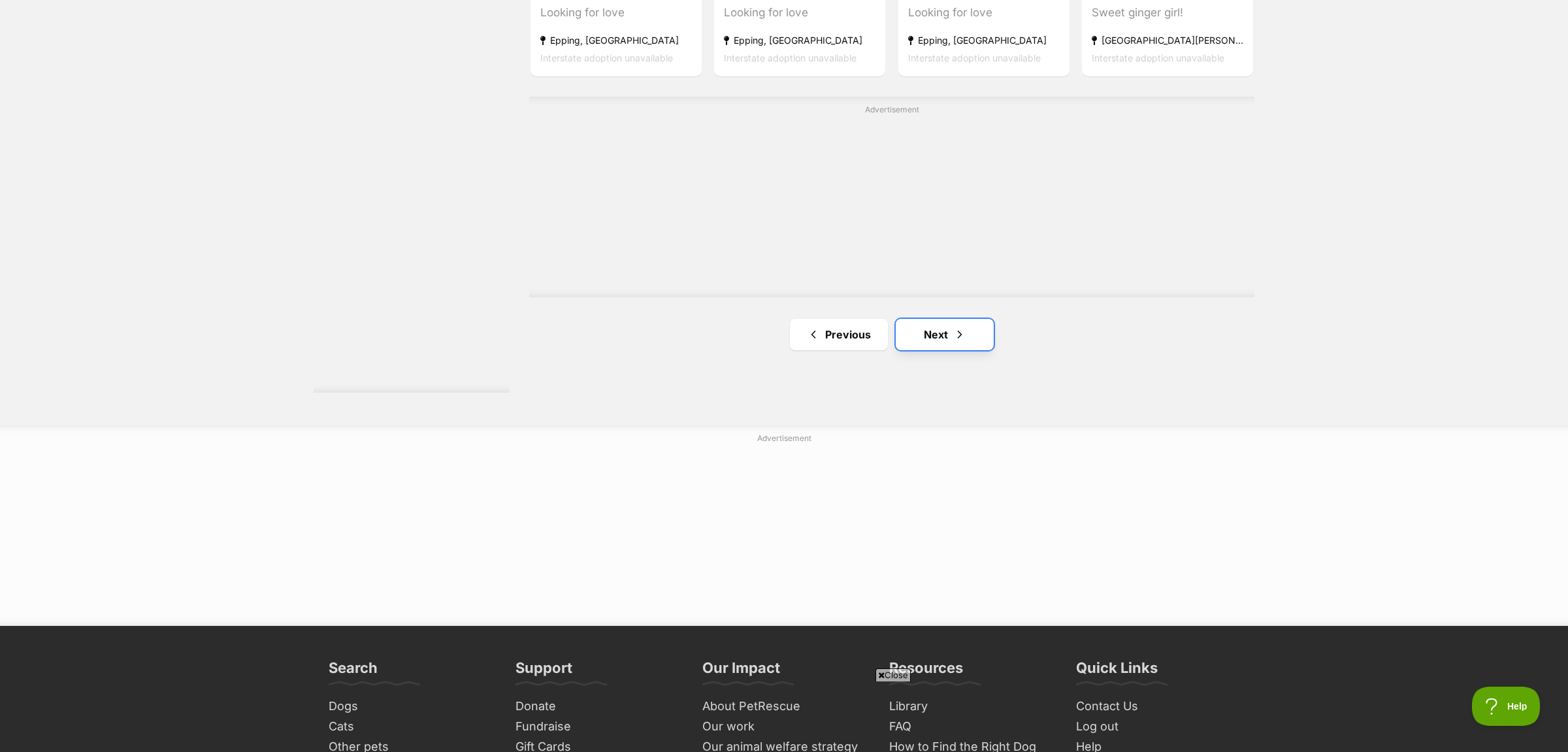
click at [928, 337] on link "Next" at bounding box center [944, 334] width 98 height 31
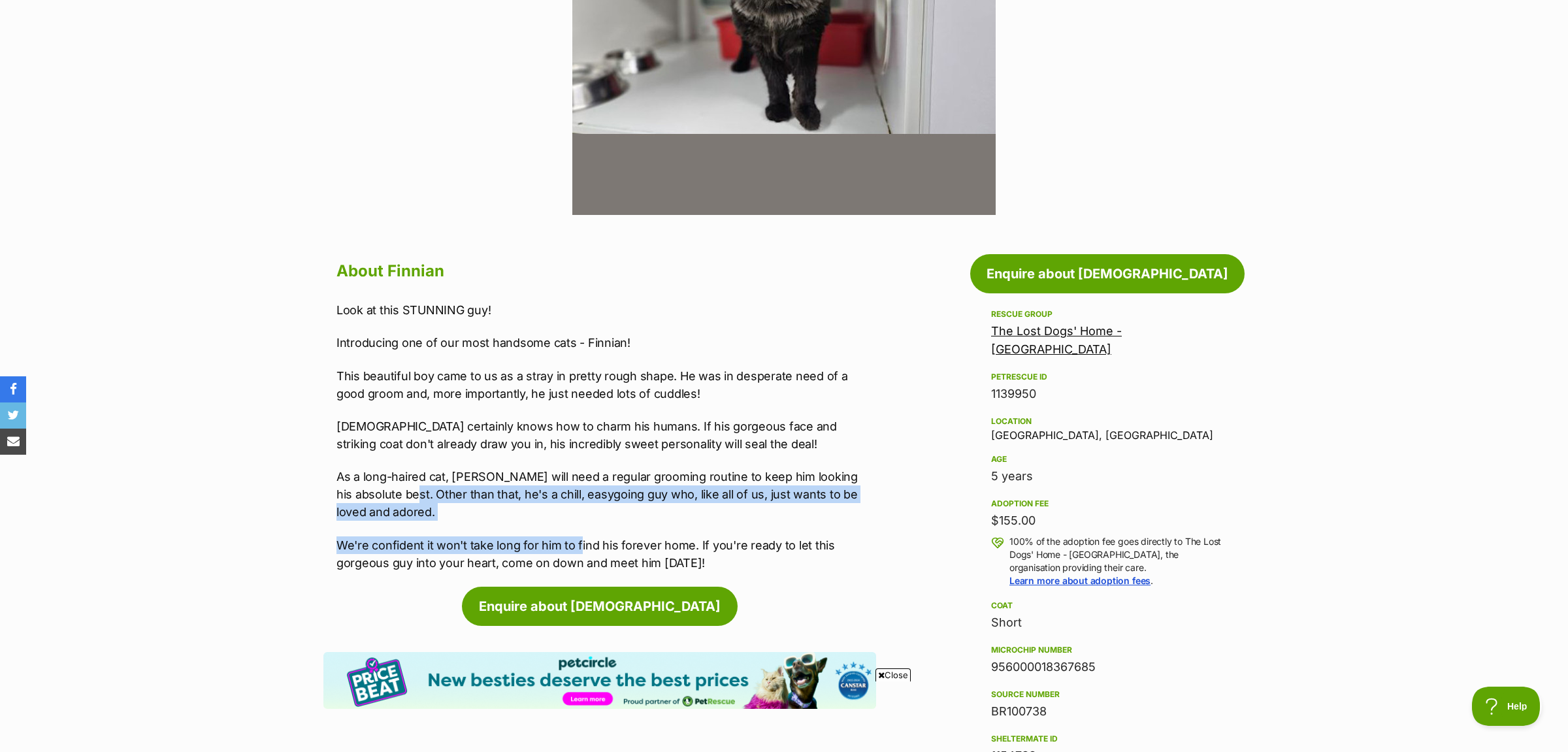
drag, startPoint x: 381, startPoint y: 493, endPoint x: 578, endPoint y: 536, distance: 201.6
click at [578, 536] on div "Look at this STUNNING guy! Introducing one of our most handsome cats - Finnian!…" at bounding box center [606, 436] width 540 height 270
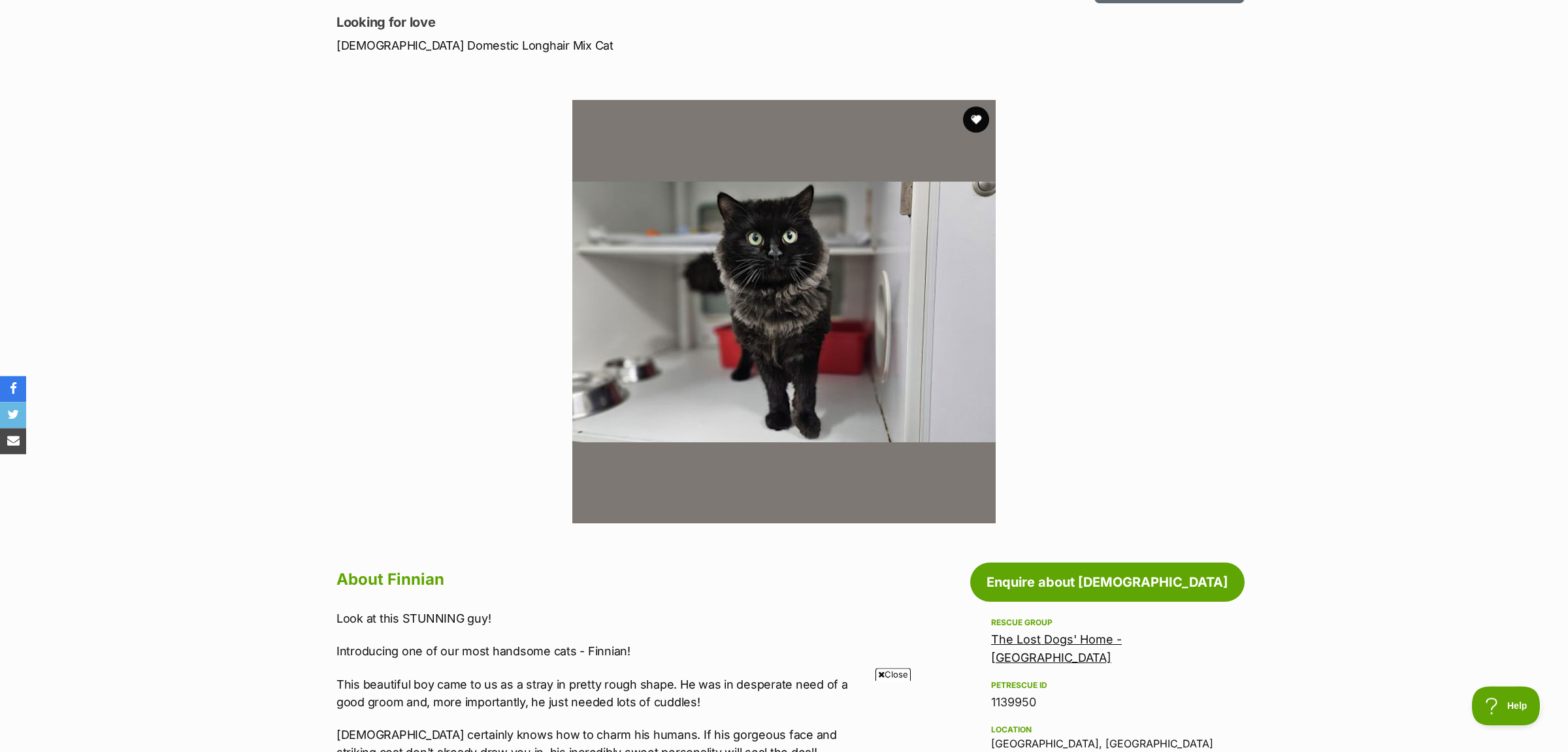
scroll to position [69, 0]
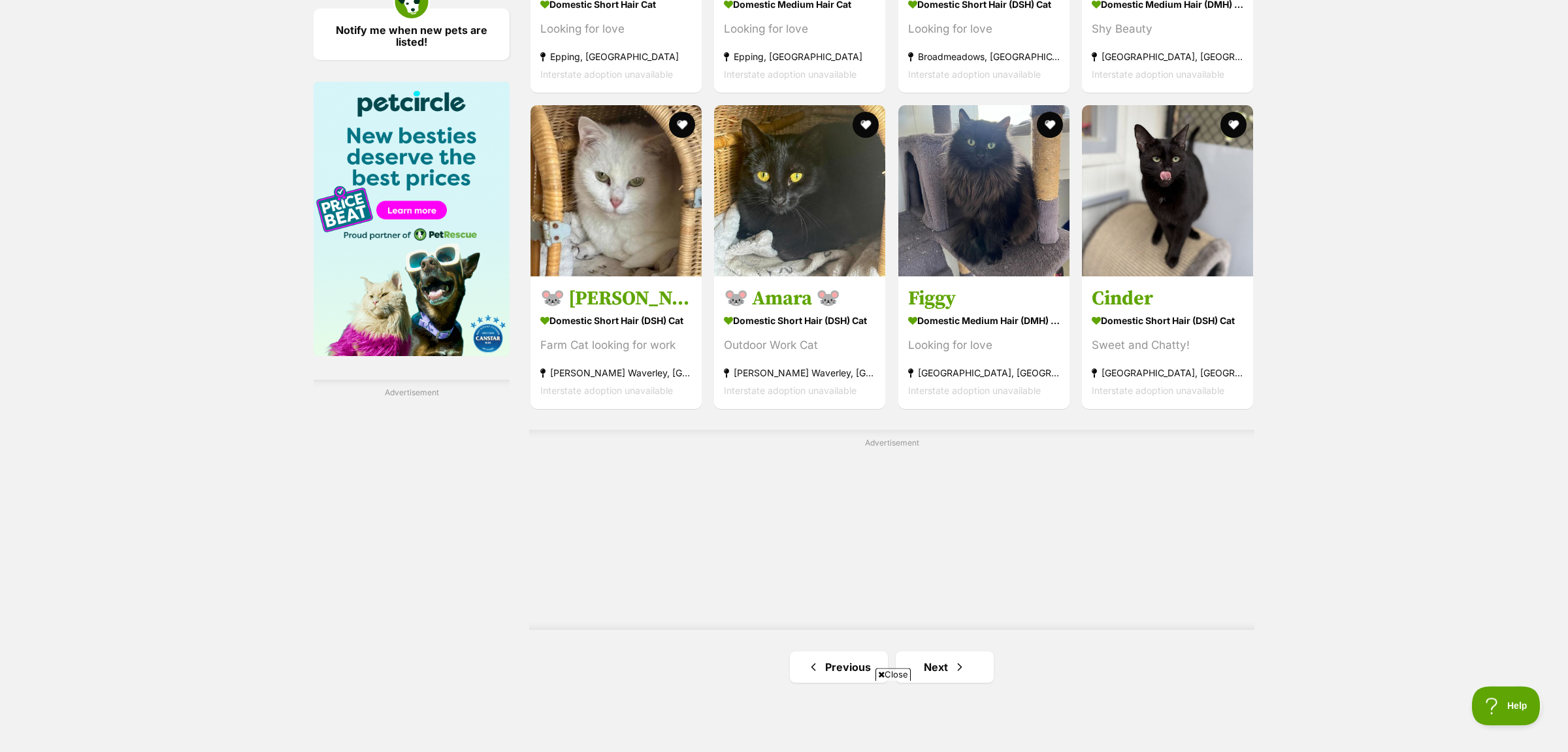
scroll to position [2064, 0]
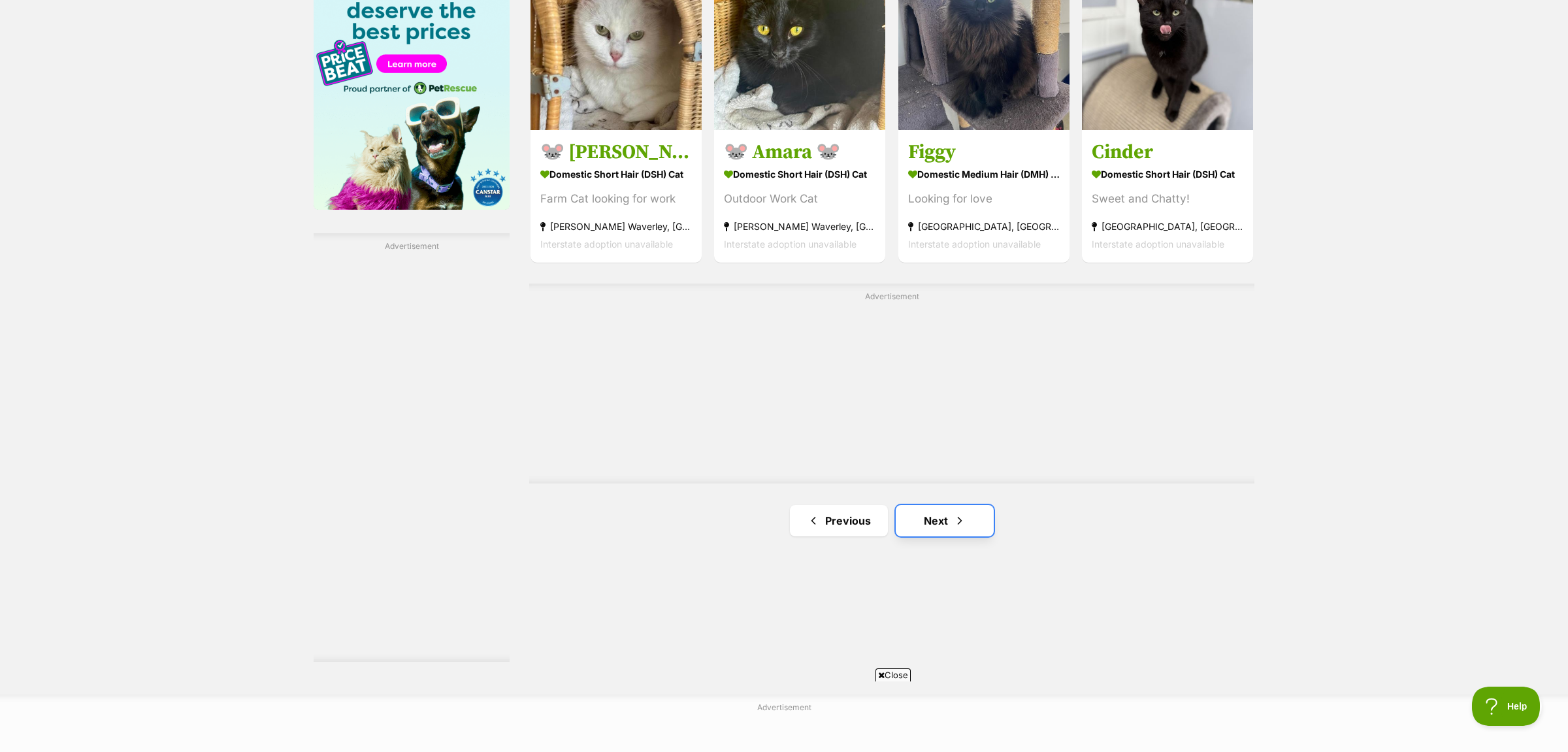
click at [966, 520] on link "Next" at bounding box center [944, 521] width 98 height 31
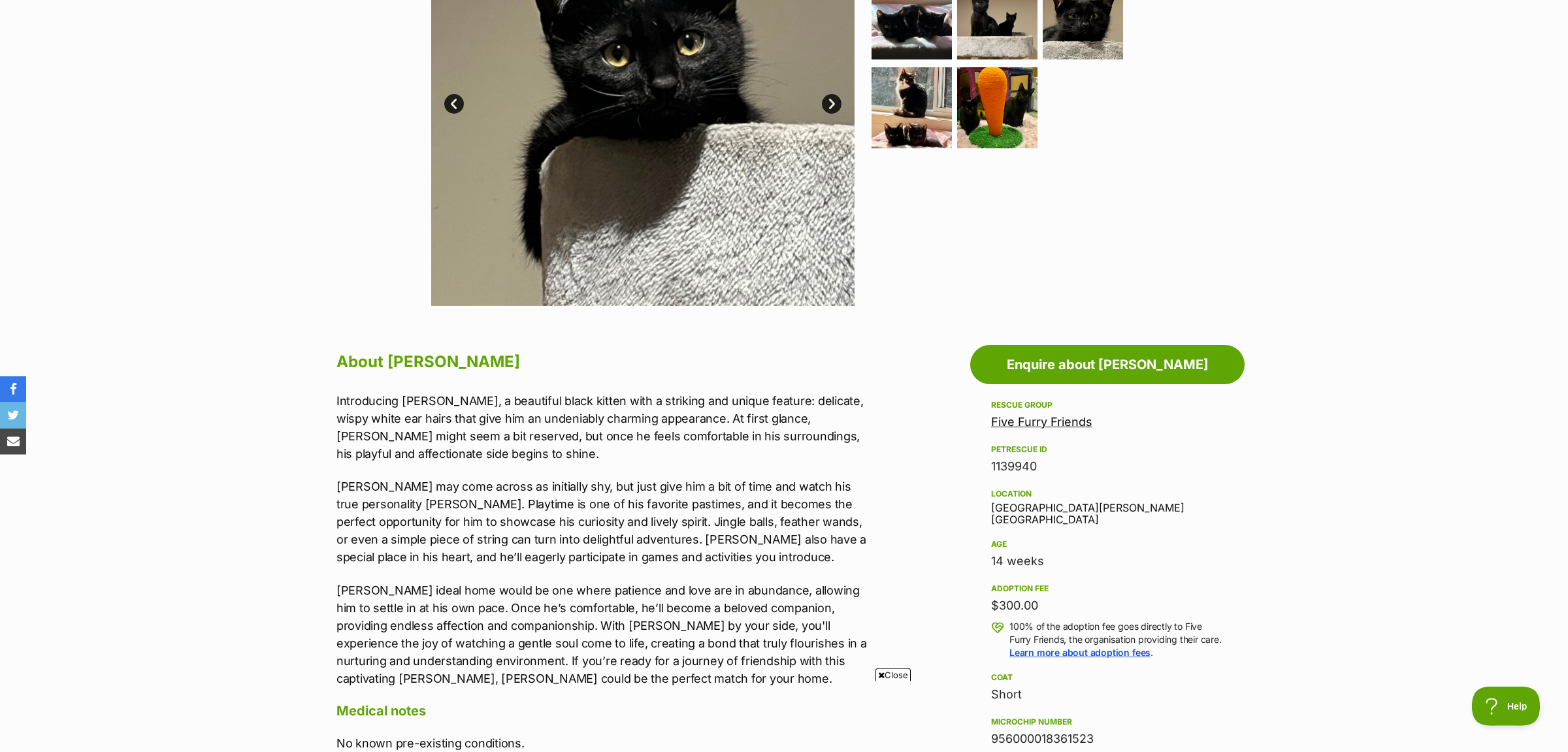
scroll to position [411, 0]
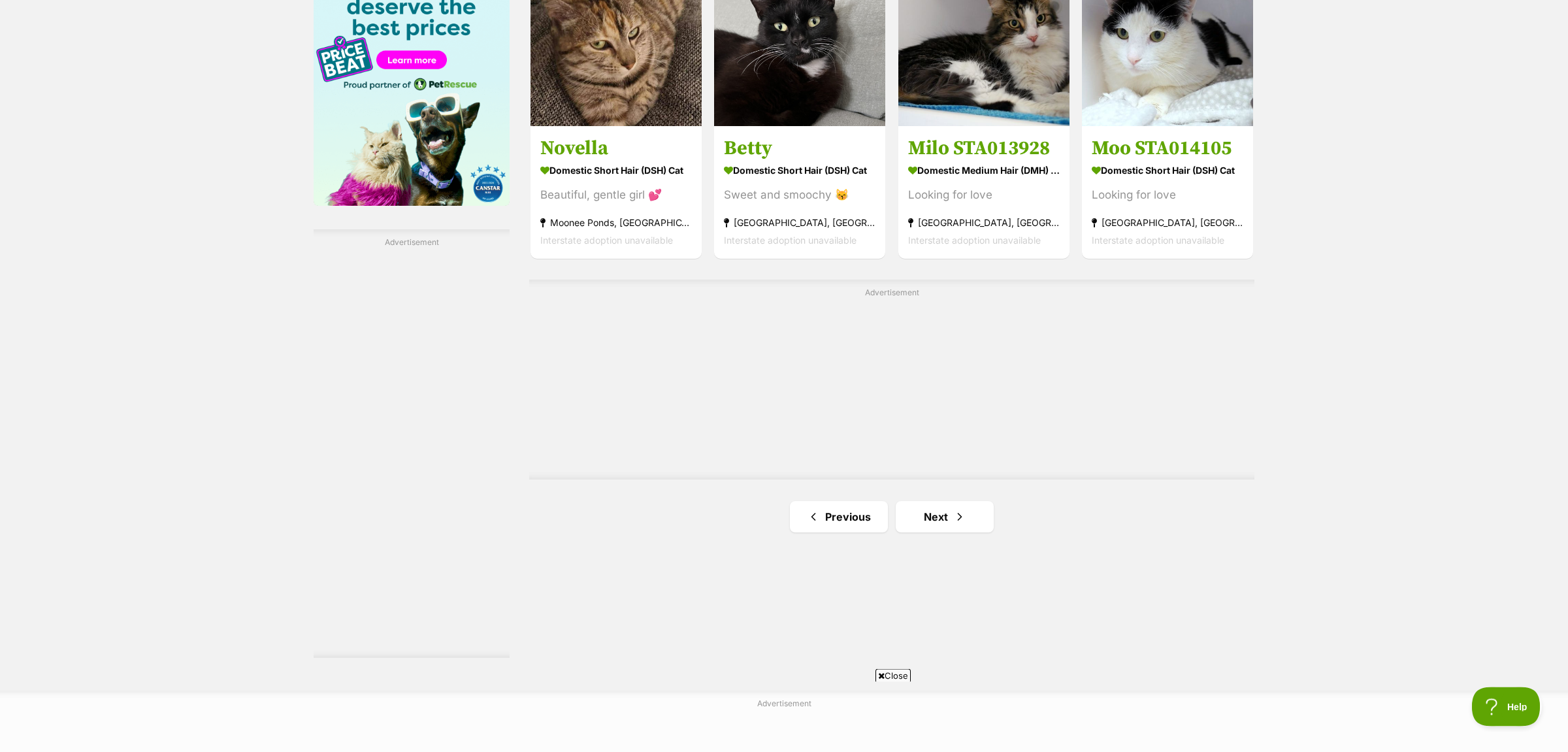
scroll to position [2138, 0]
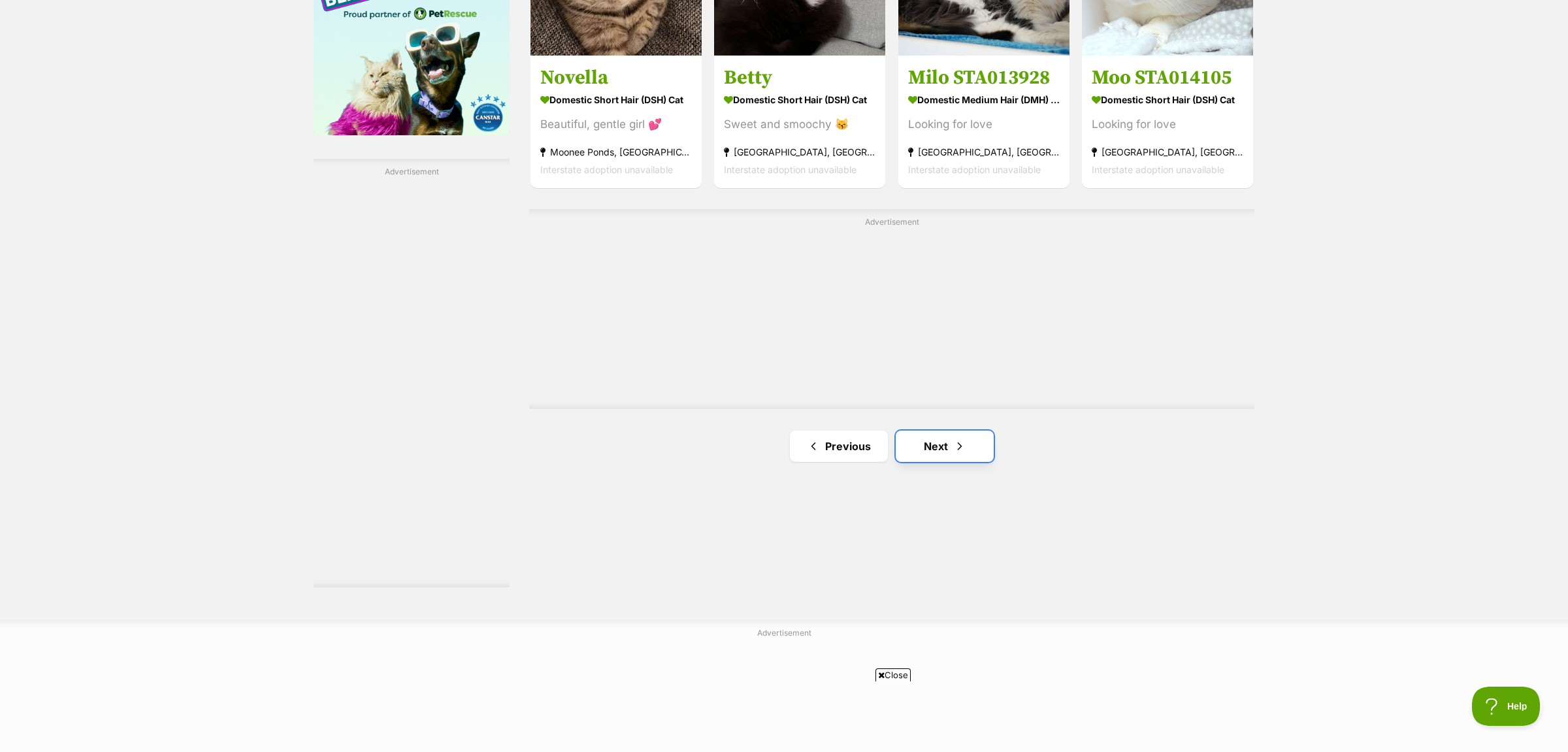
click at [946, 454] on link "Next" at bounding box center [944, 445] width 98 height 31
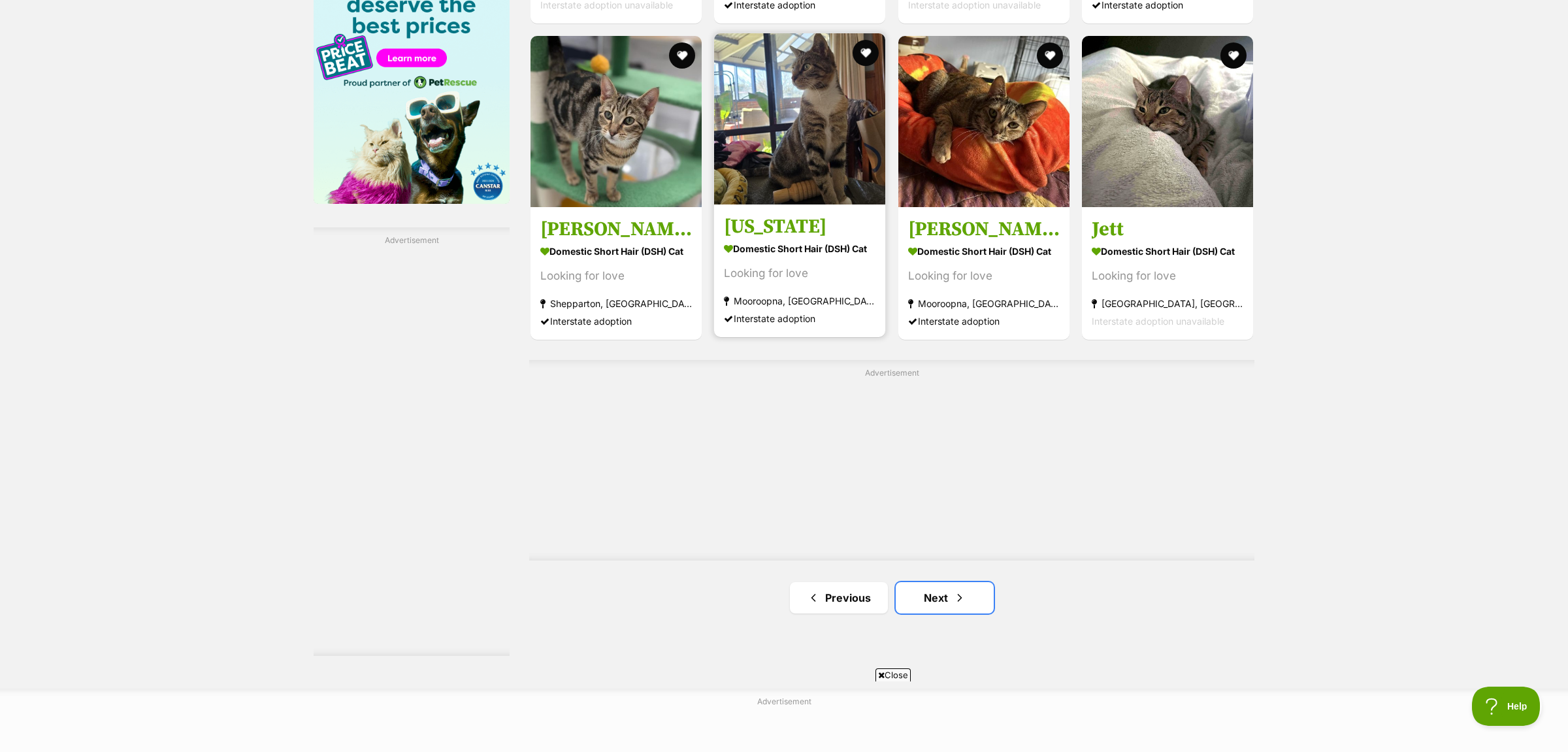
click at [941, 588] on link "Next" at bounding box center [944, 598] width 98 height 31
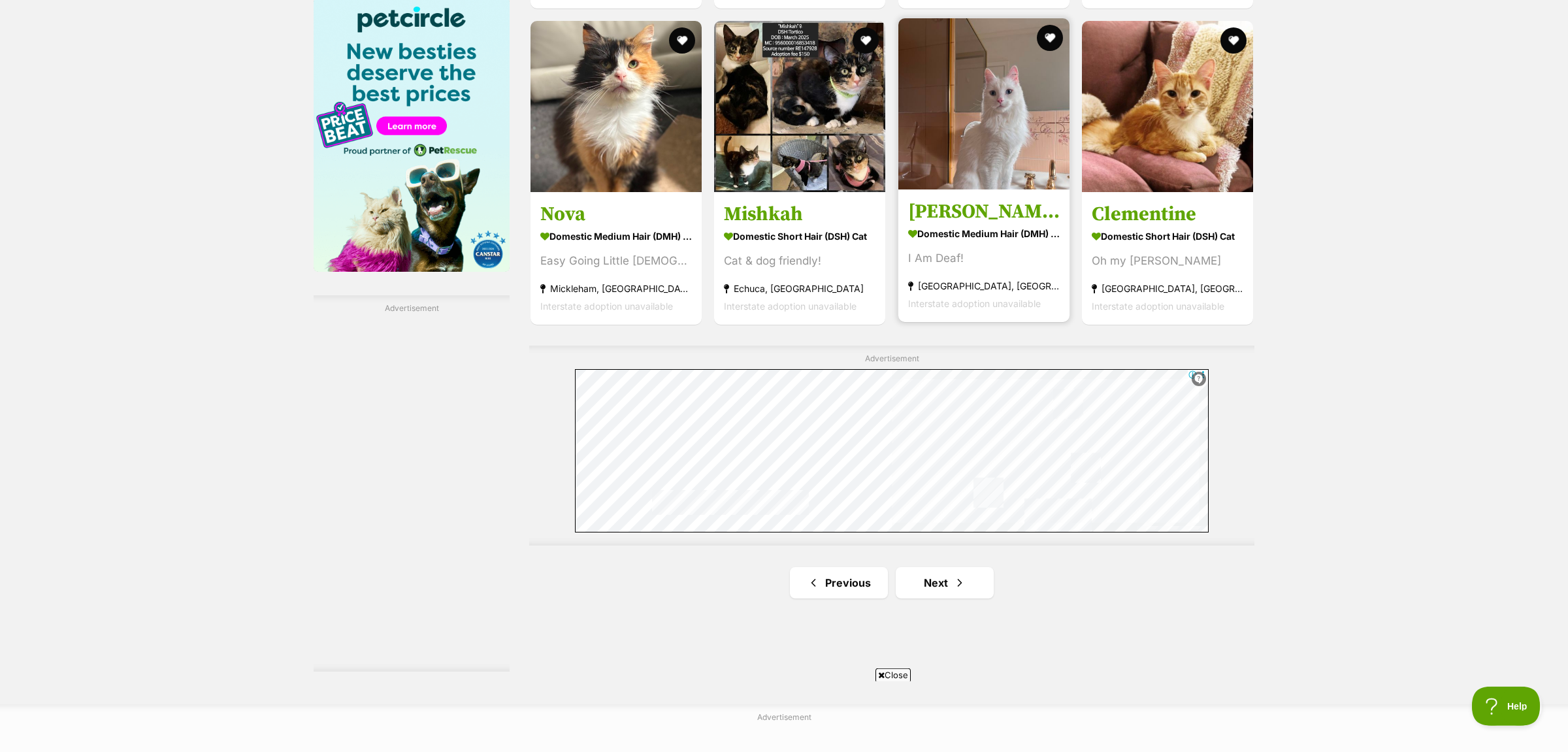
scroll to position [2058, 0]
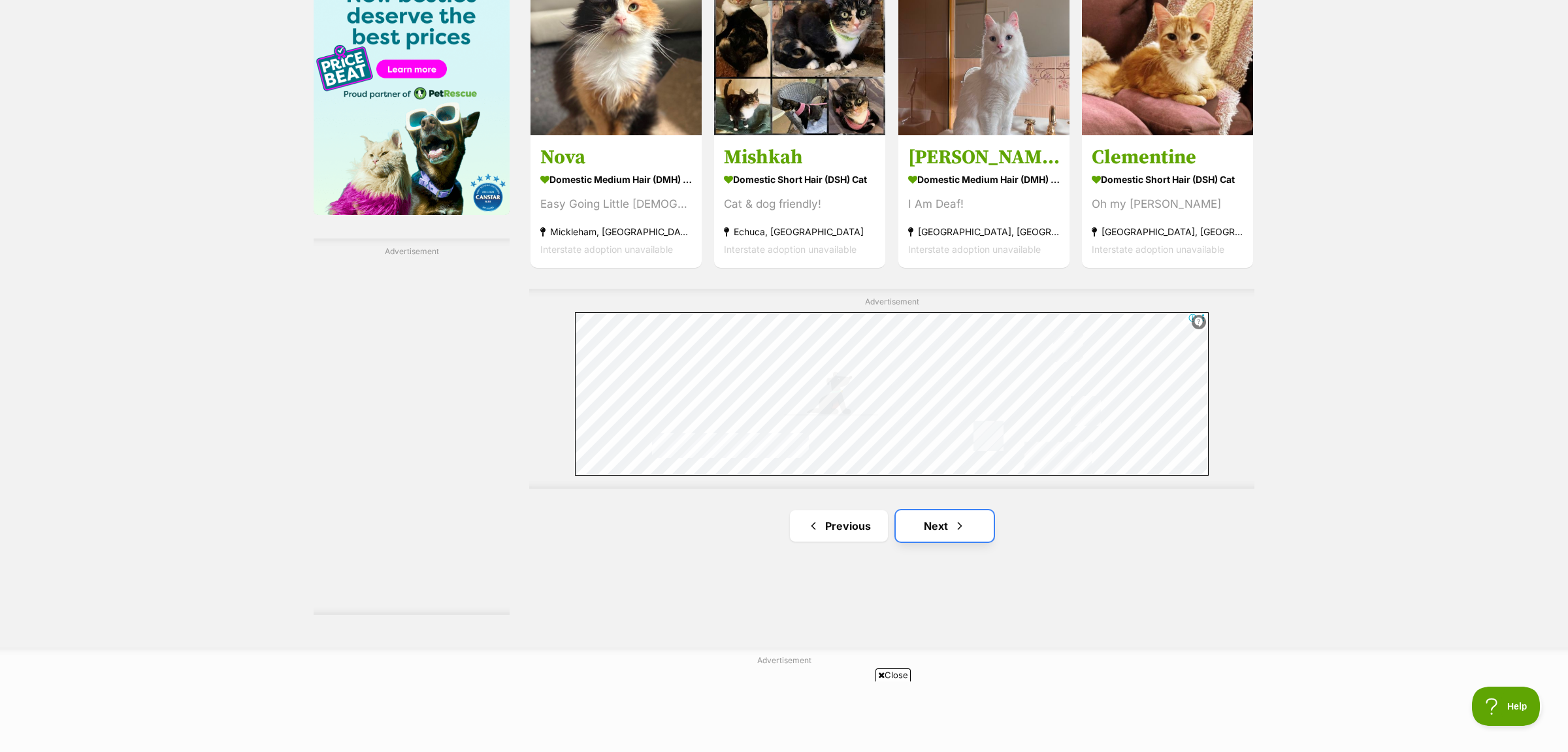
click at [964, 525] on span "Next page" at bounding box center [960, 525] width 13 height 15
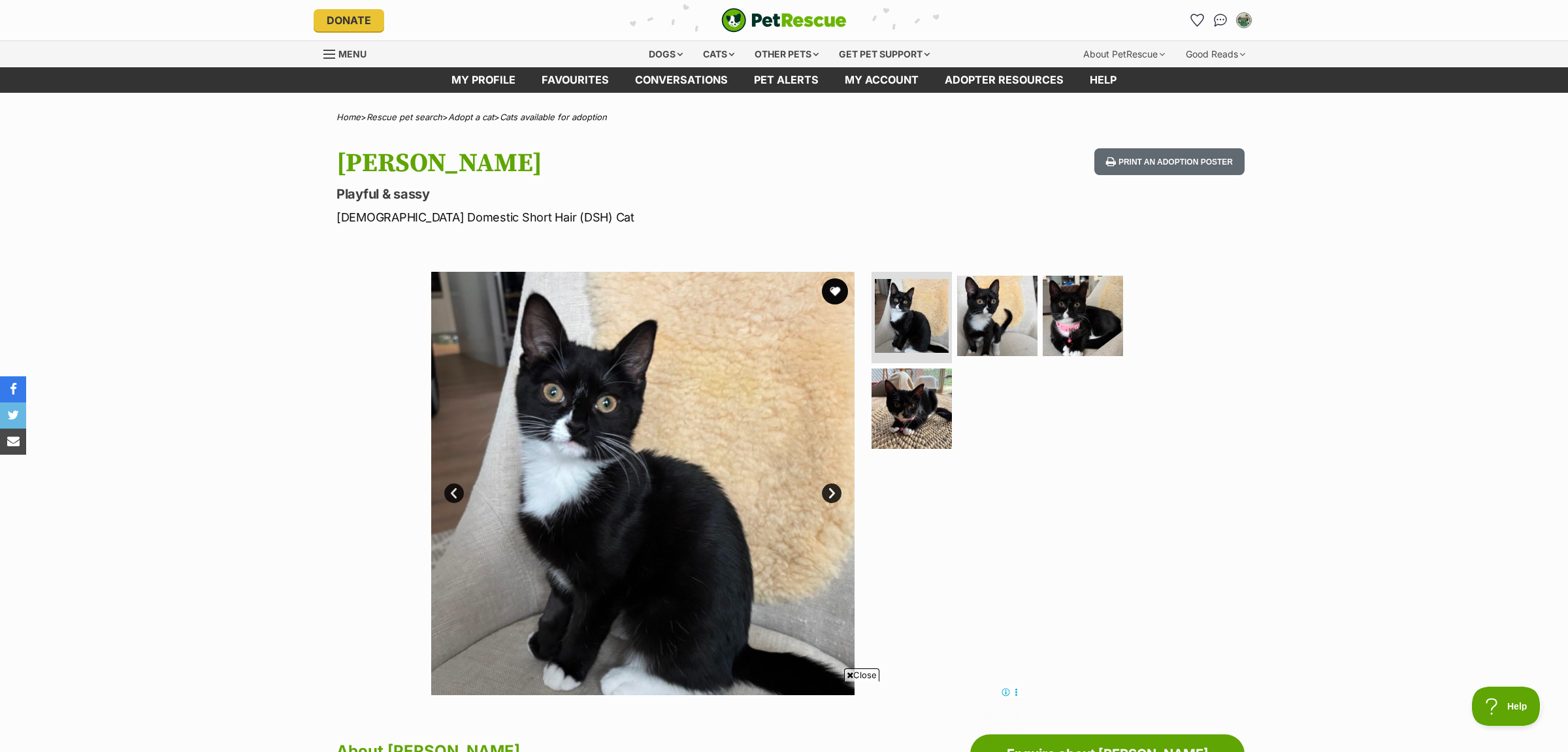
scroll to position [549, 0]
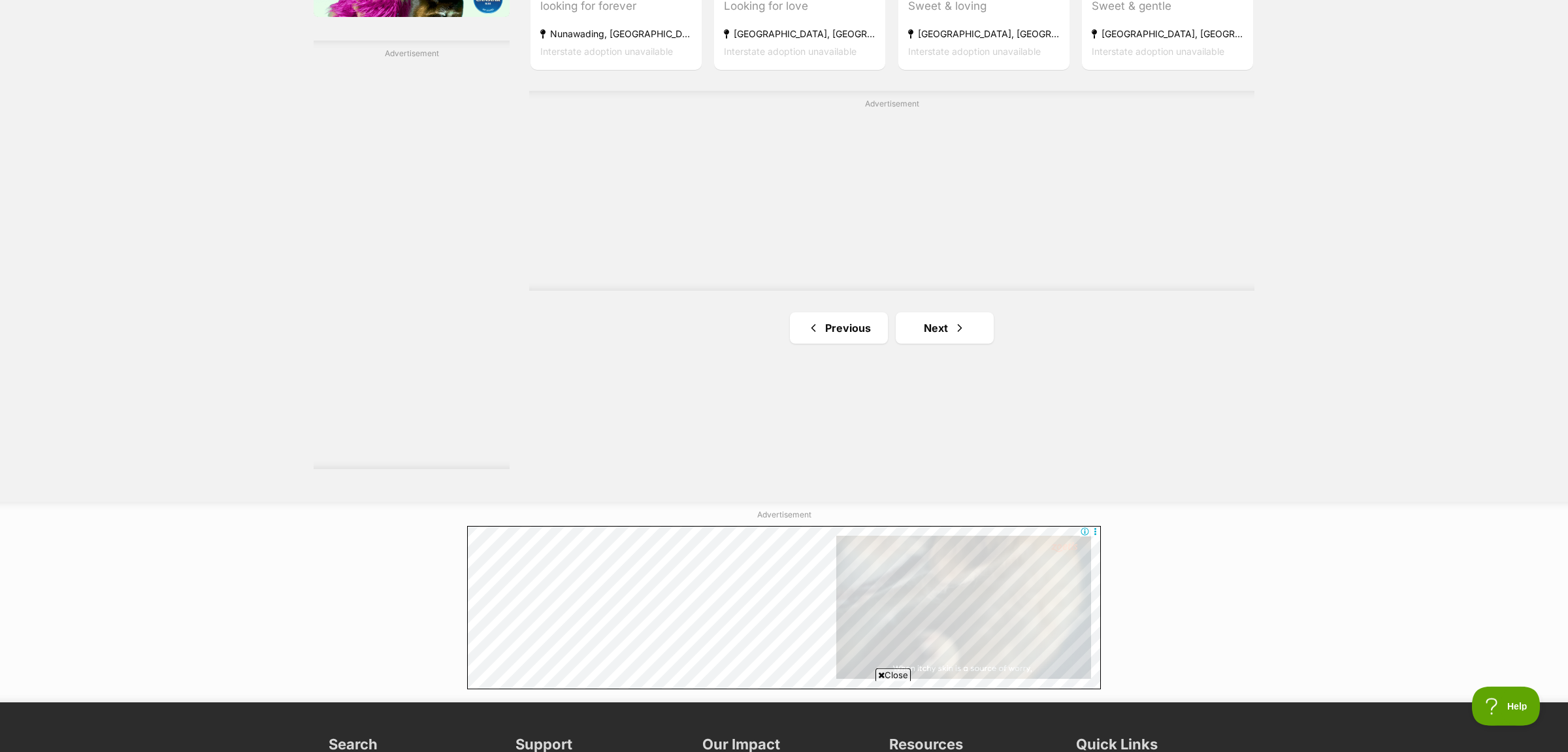
scroll to position [2333, 0]
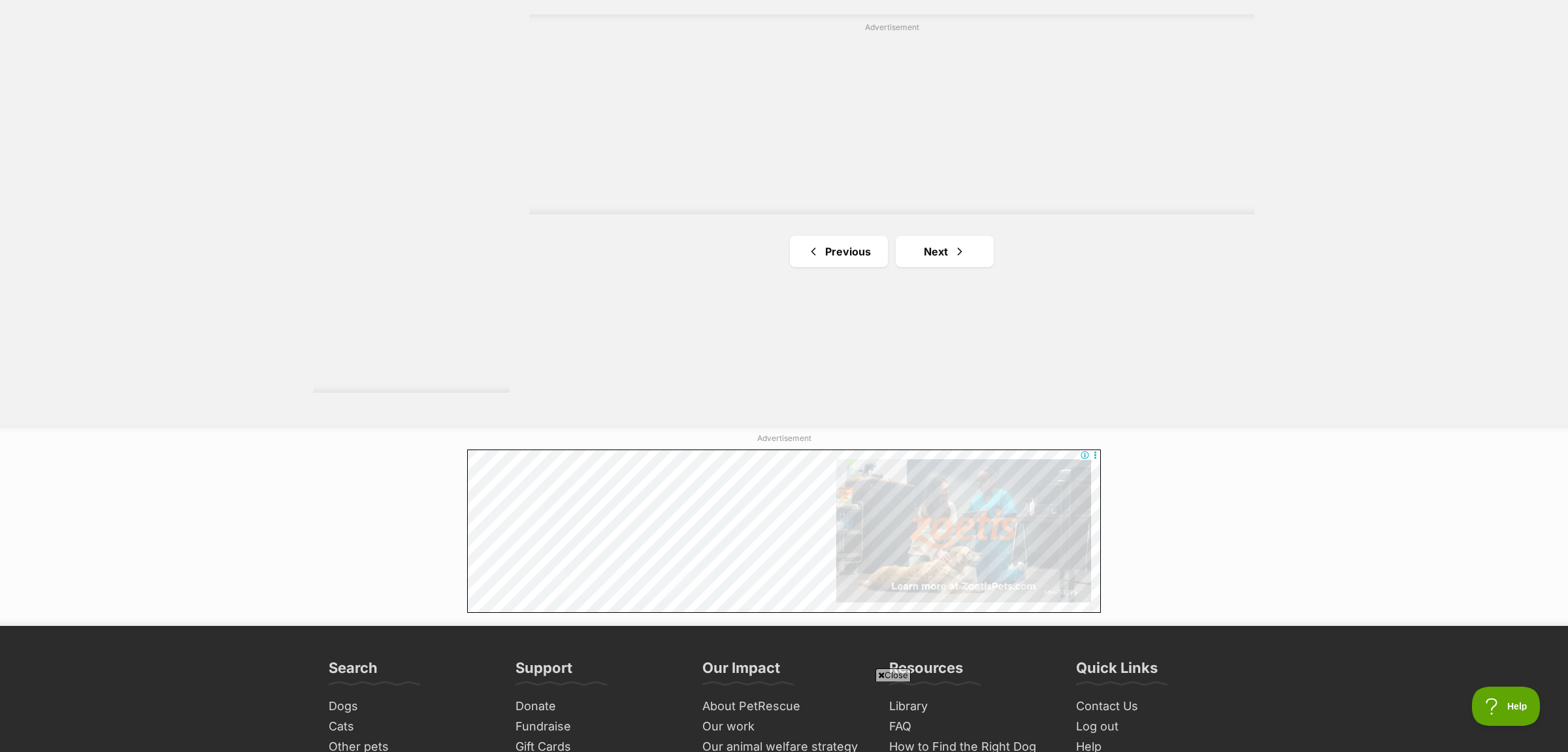
drag, startPoint x: 953, startPoint y: 252, endPoint x: 542, endPoint y: 72, distance: 448.7
click at [956, 252] on span "Next page" at bounding box center [960, 251] width 13 height 15
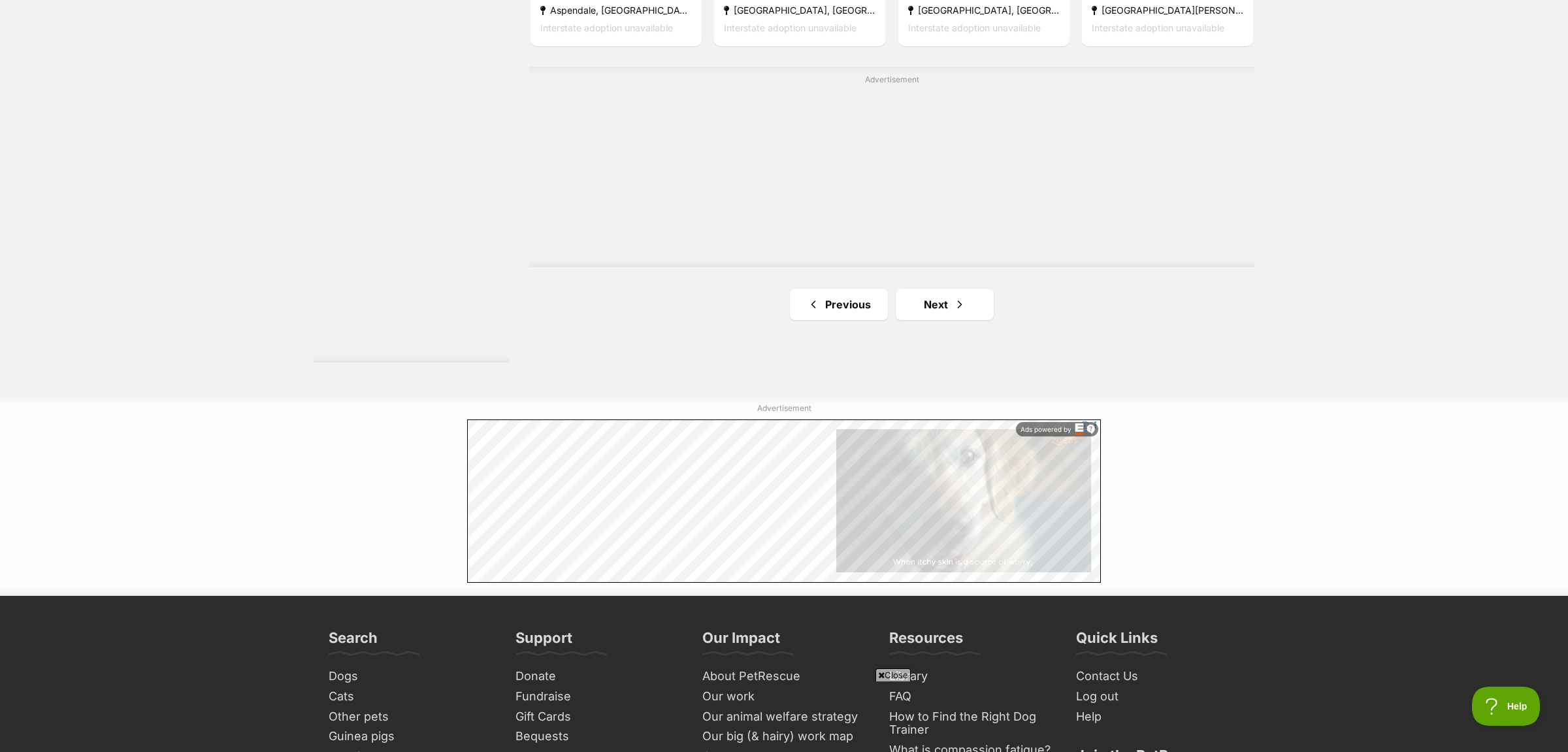
scroll to position [2402, 0]
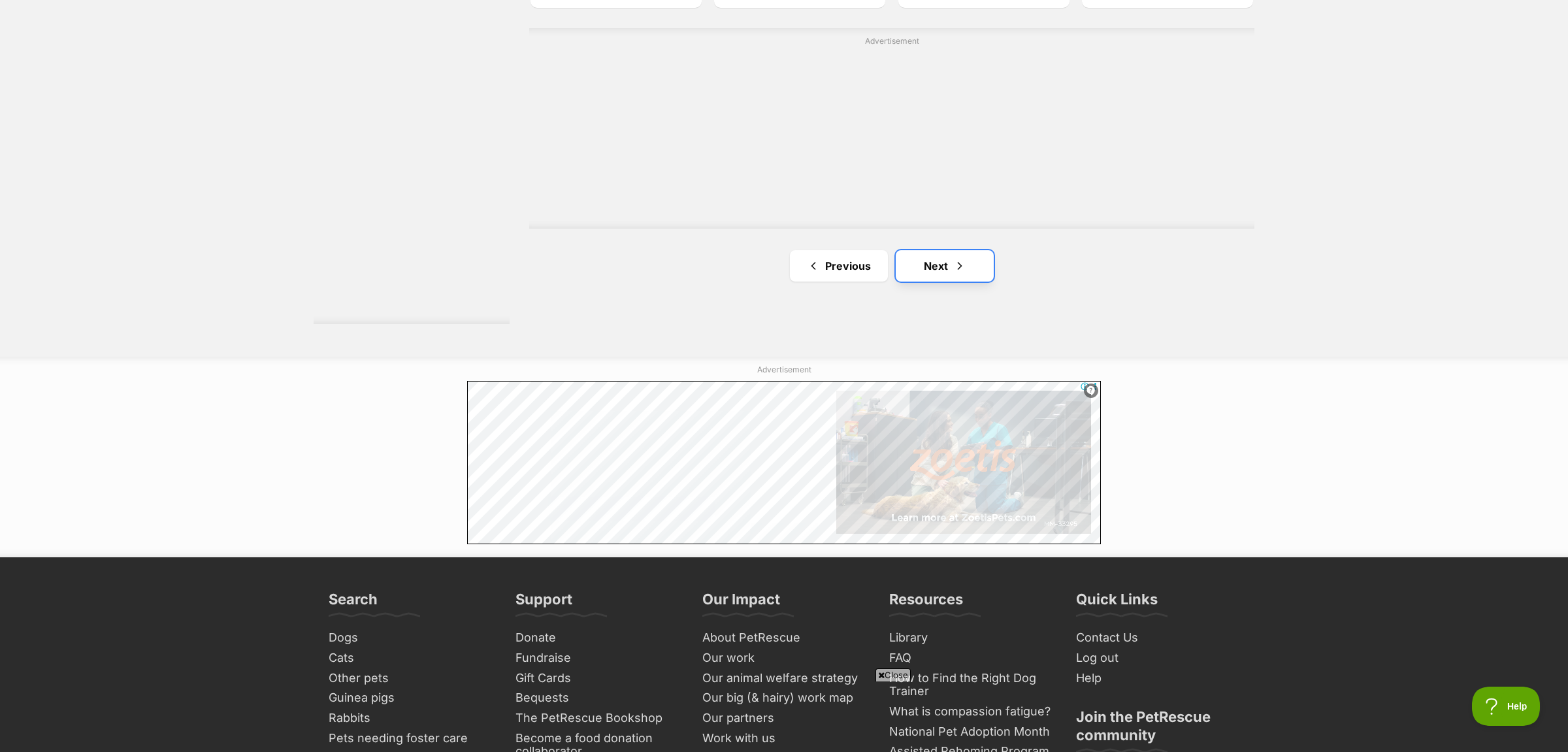
click at [956, 270] on span "Next page" at bounding box center [960, 266] width 13 height 15
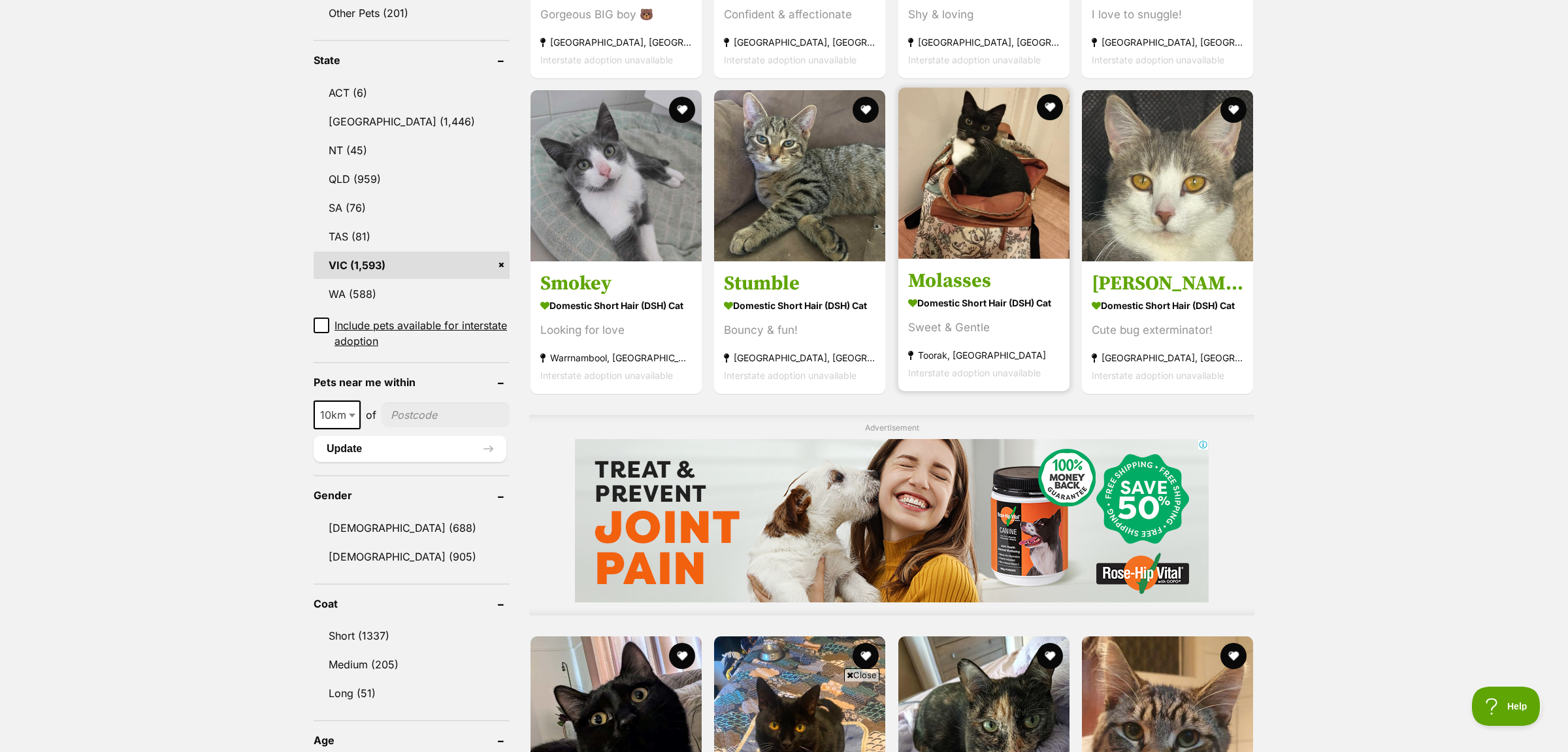
click at [982, 139] on img at bounding box center [984, 173] width 171 height 171
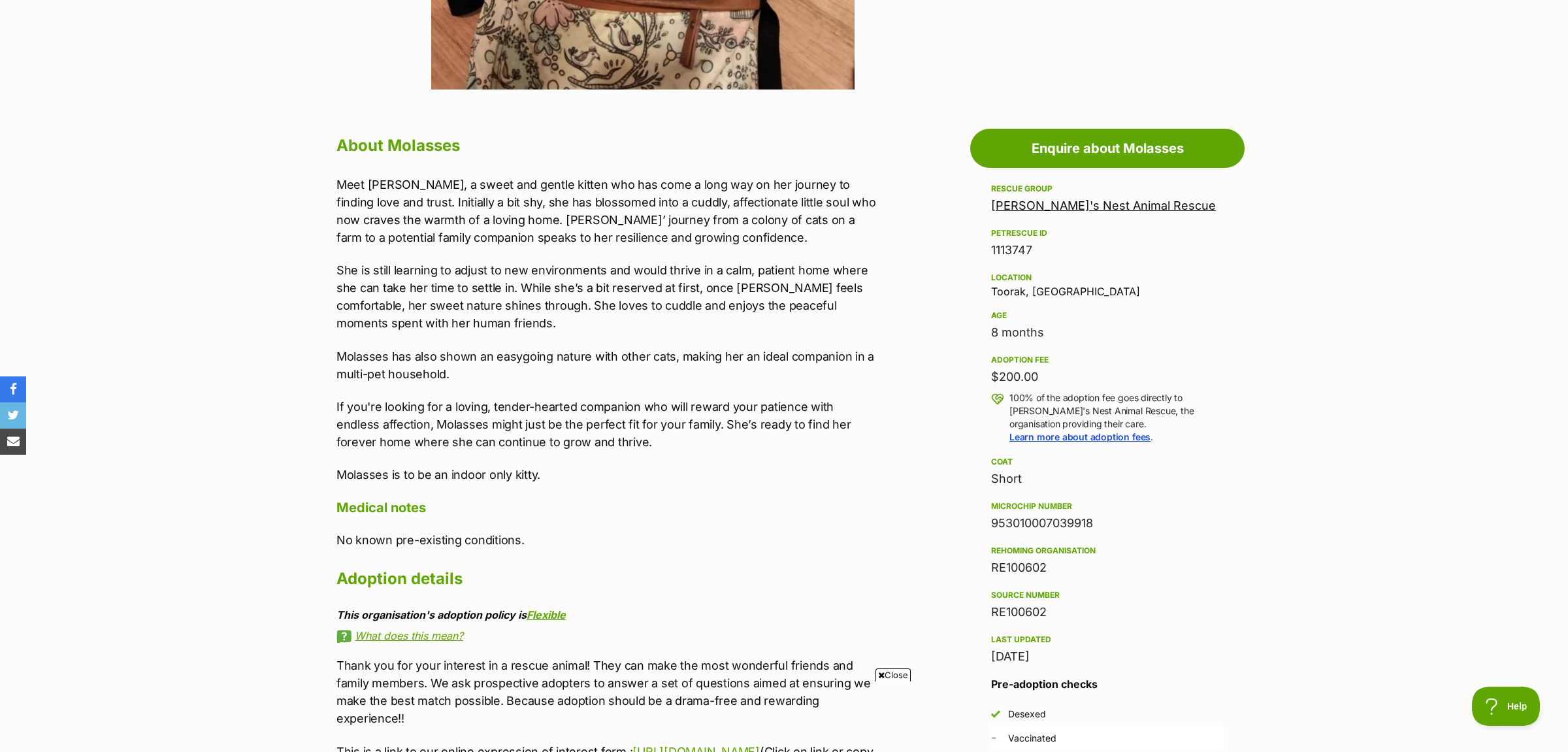
scroll to position [549, 0]
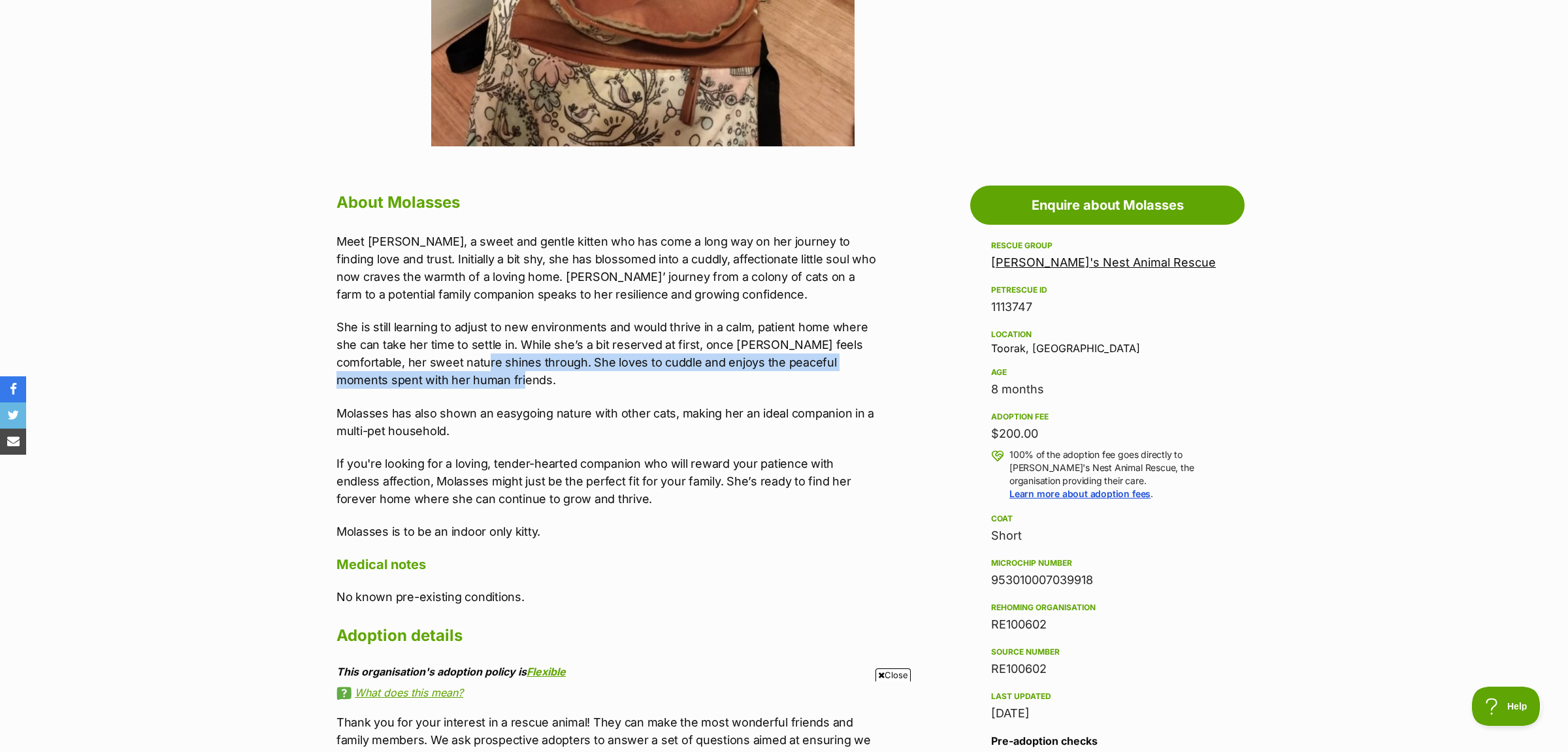
drag, startPoint x: 516, startPoint y: 363, endPoint x: 590, endPoint y: 379, distance: 75.7
click at [590, 379] on p "She is still learning to adjust to new environments and would thrive in a calm,…" at bounding box center [606, 353] width 540 height 70
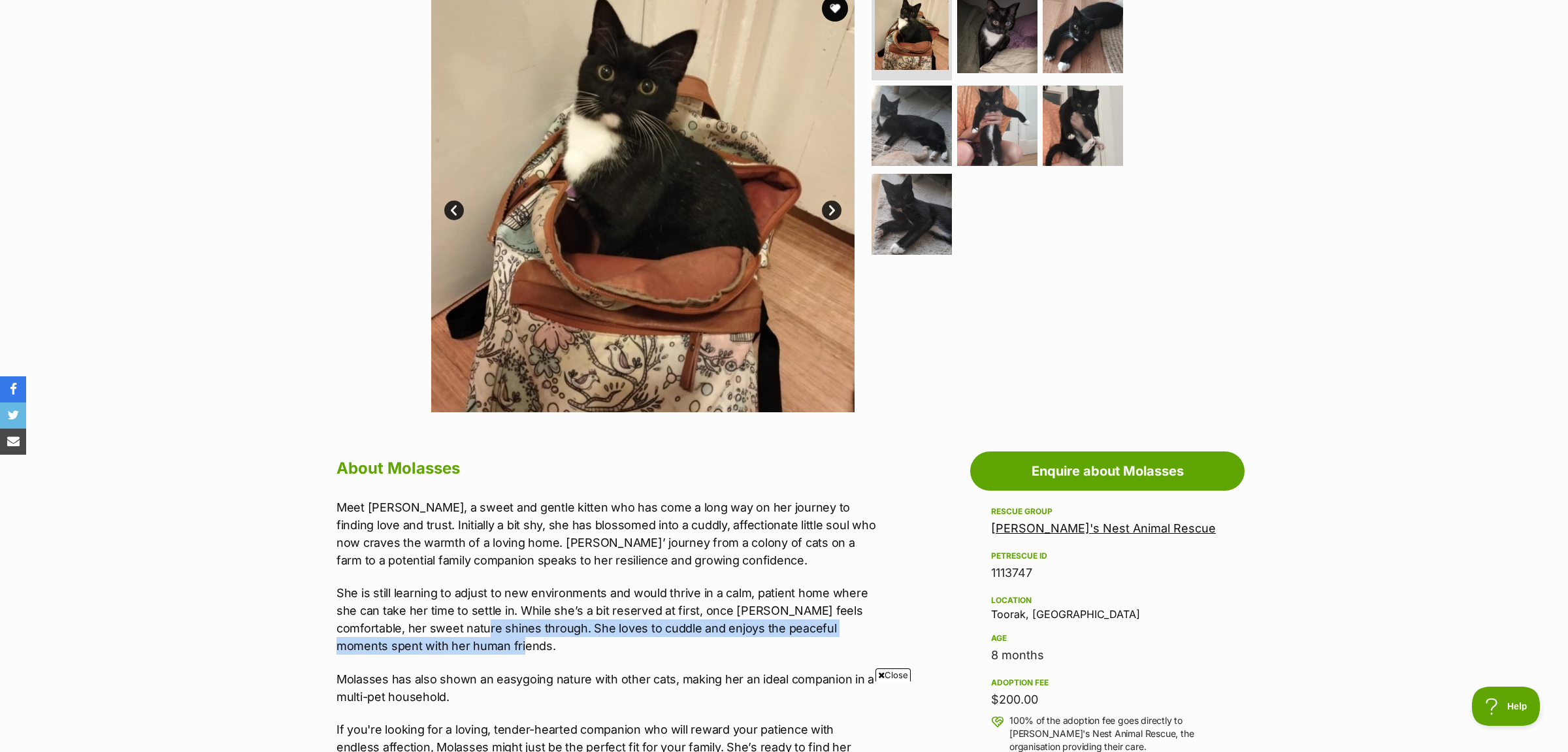
scroll to position [206, 0]
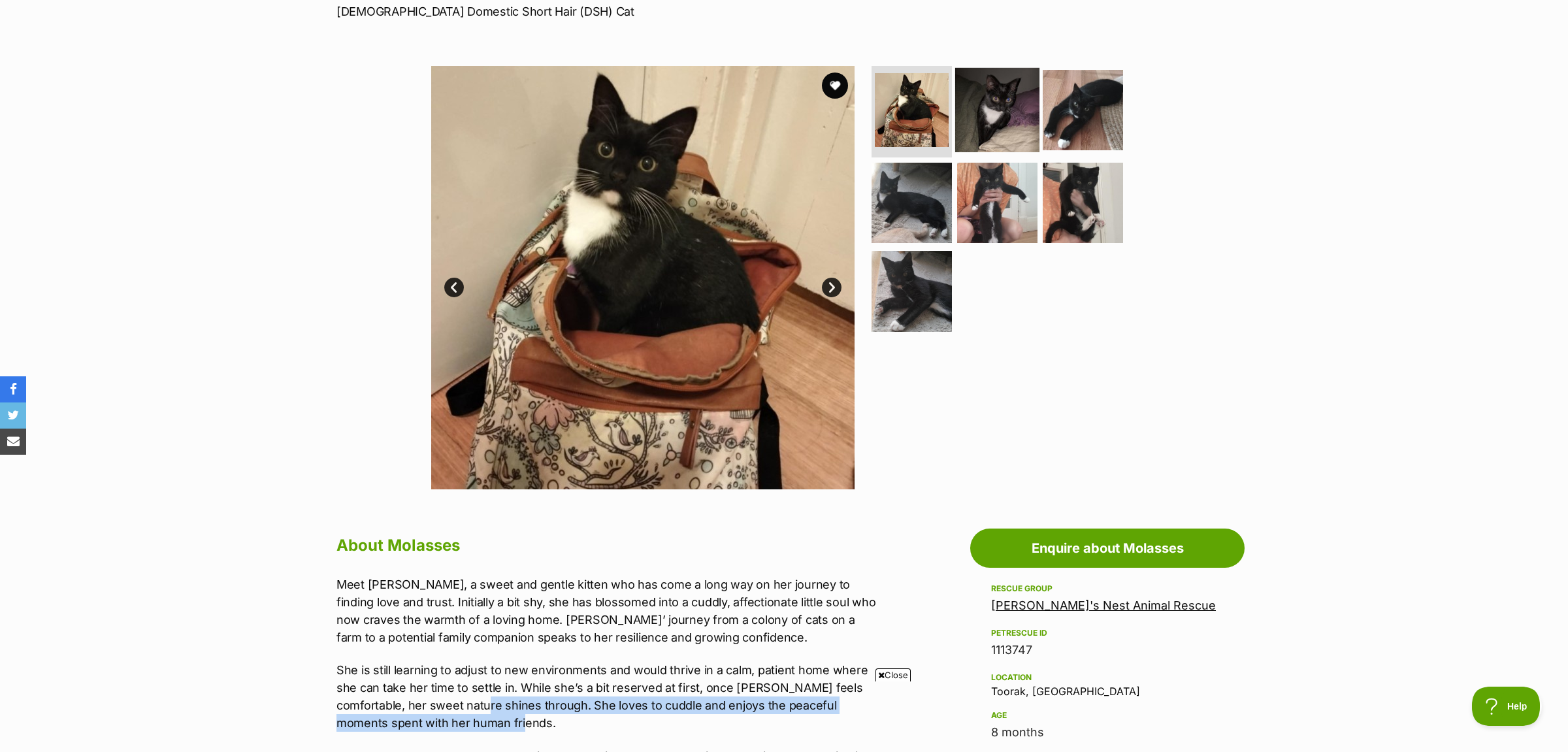
click at [967, 130] on img at bounding box center [998, 109] width 85 height 85
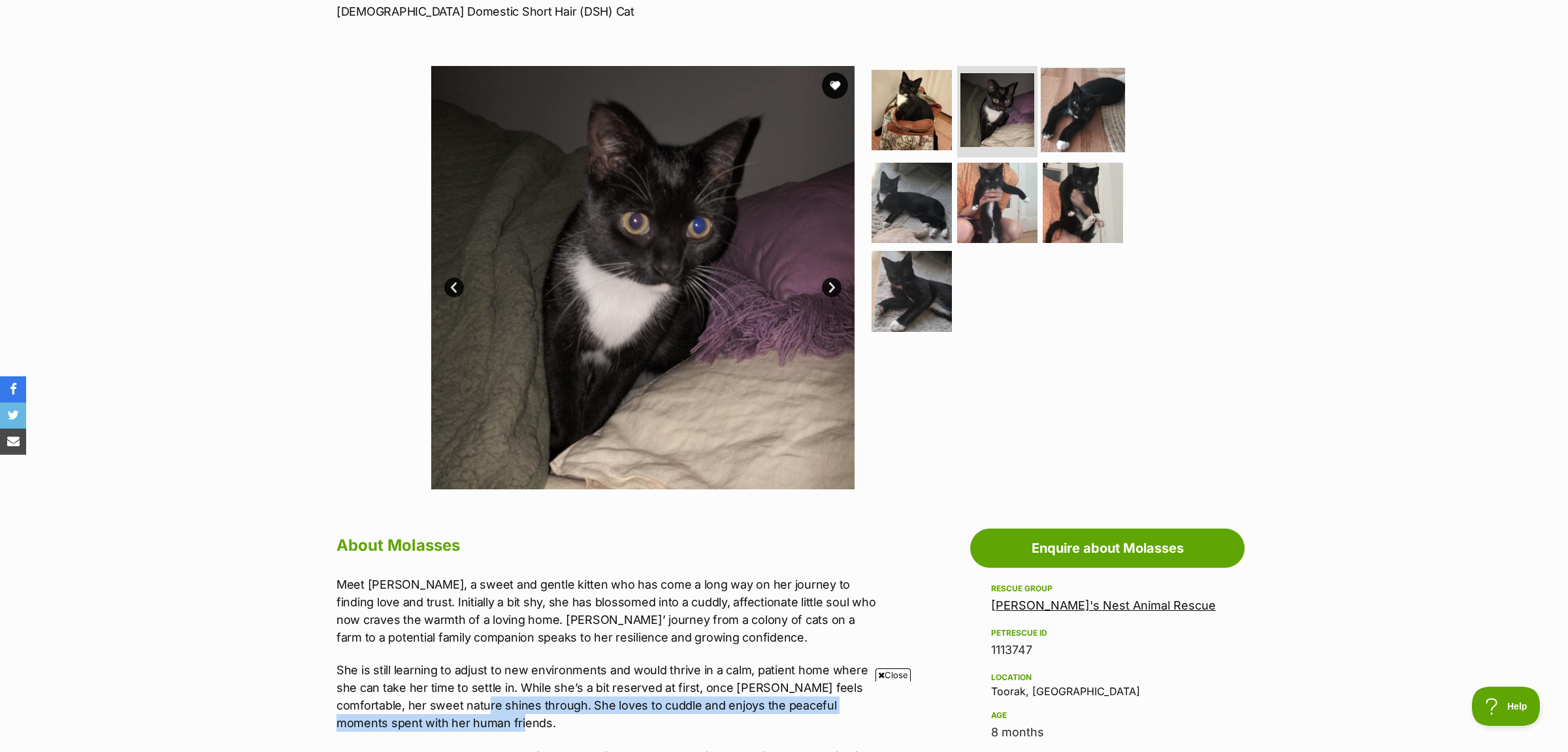
click at [1098, 93] on img at bounding box center [1082, 109] width 85 height 85
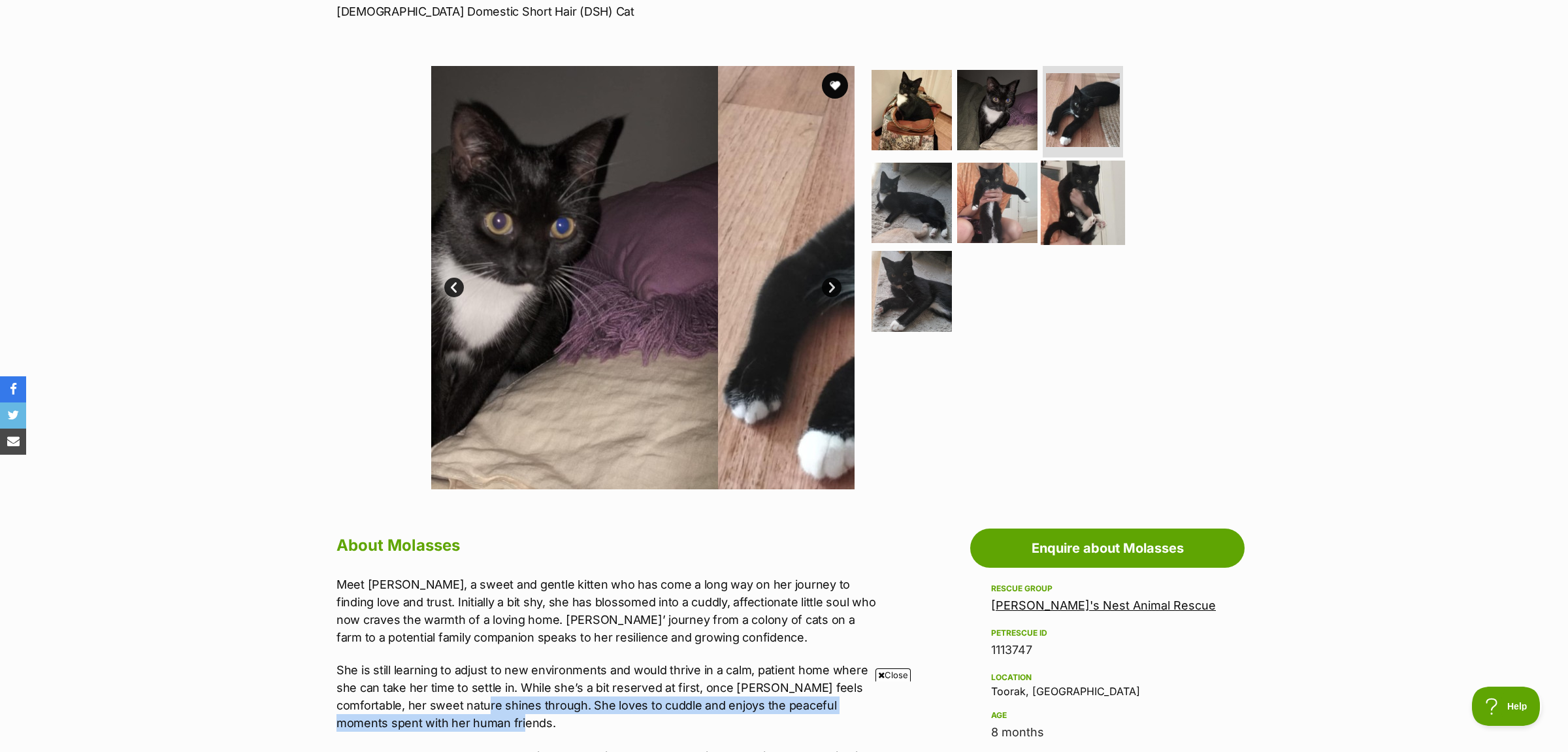
click at [1101, 220] on img at bounding box center [1082, 202] width 85 height 85
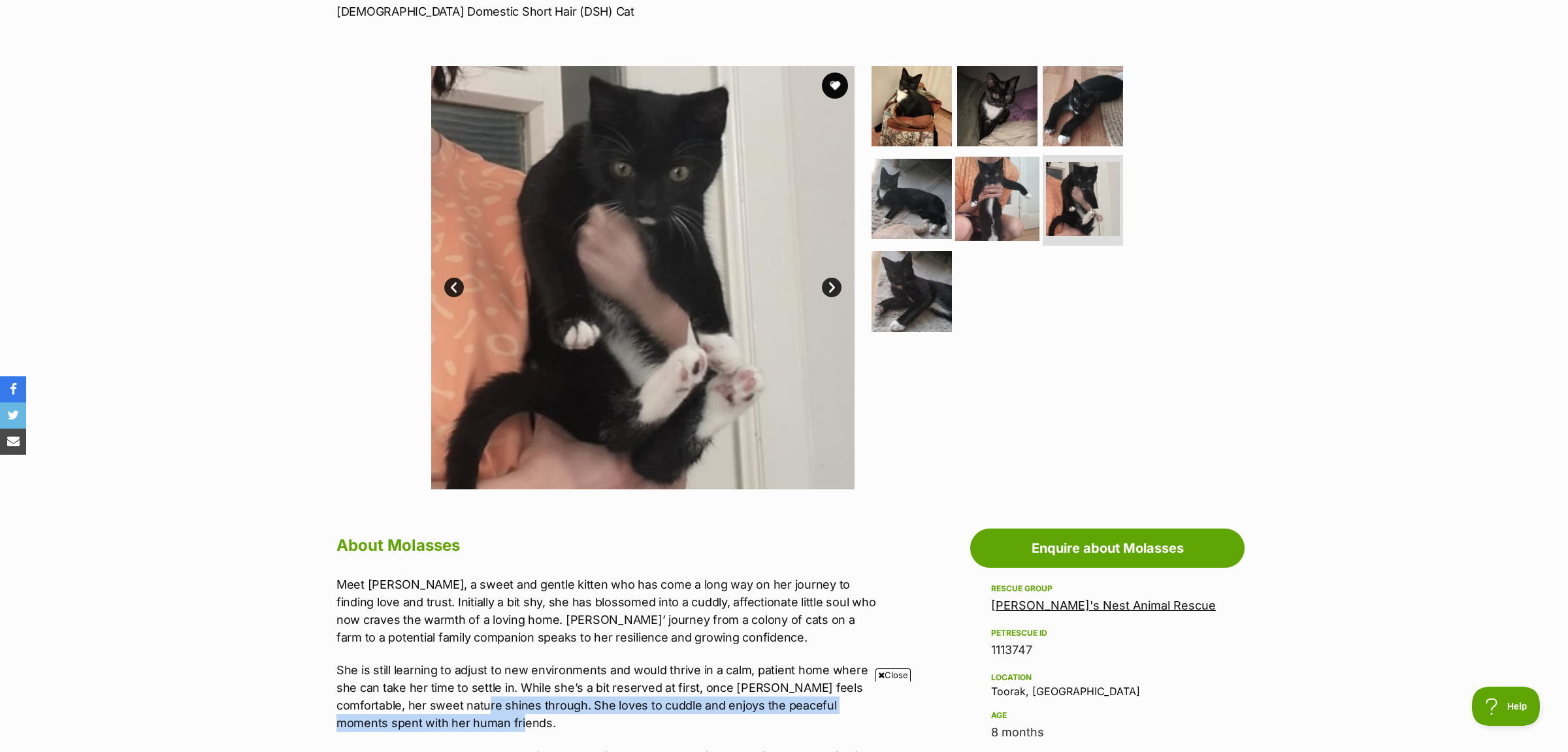
click at [983, 220] on img at bounding box center [998, 198] width 85 height 85
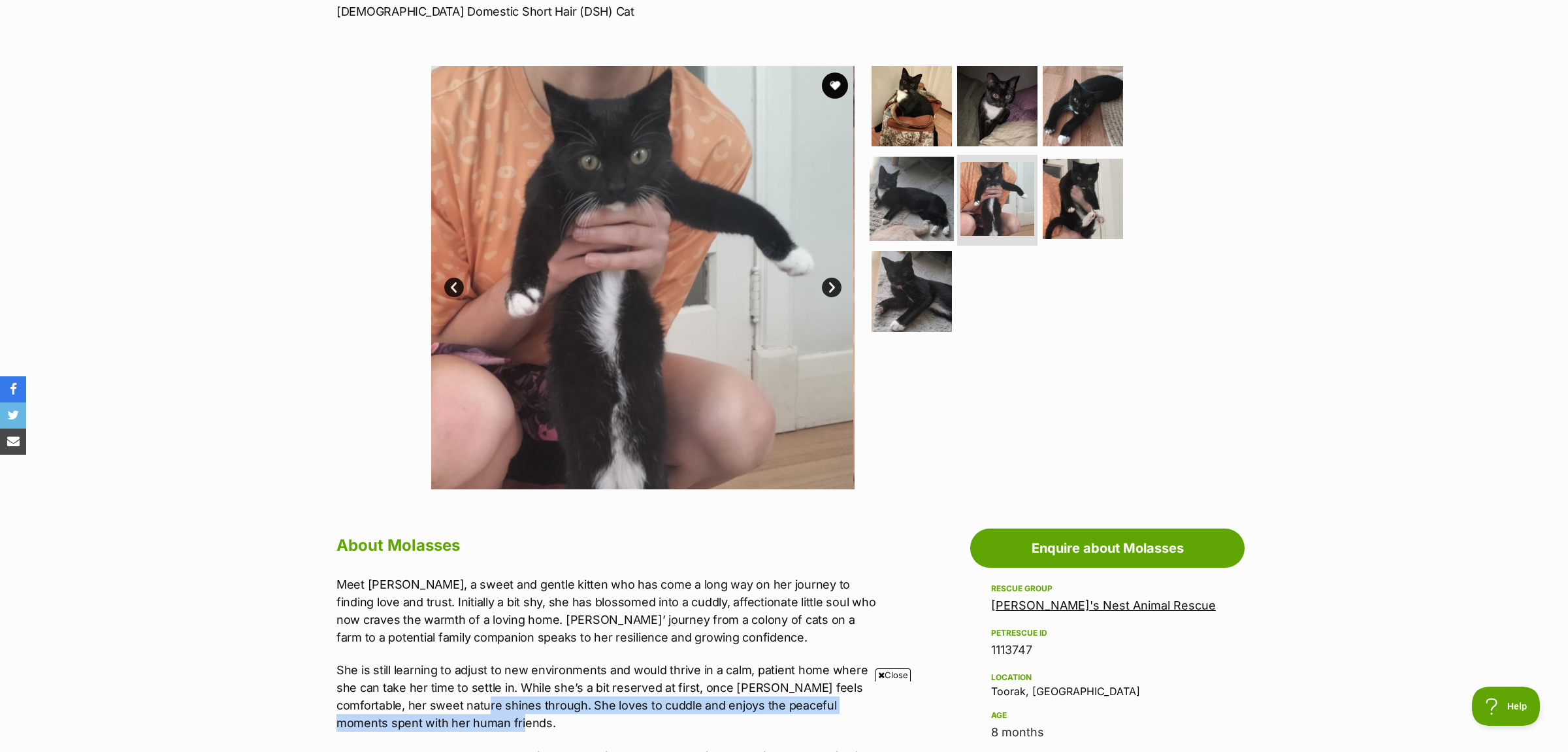
click at [914, 207] on img at bounding box center [912, 198] width 85 height 85
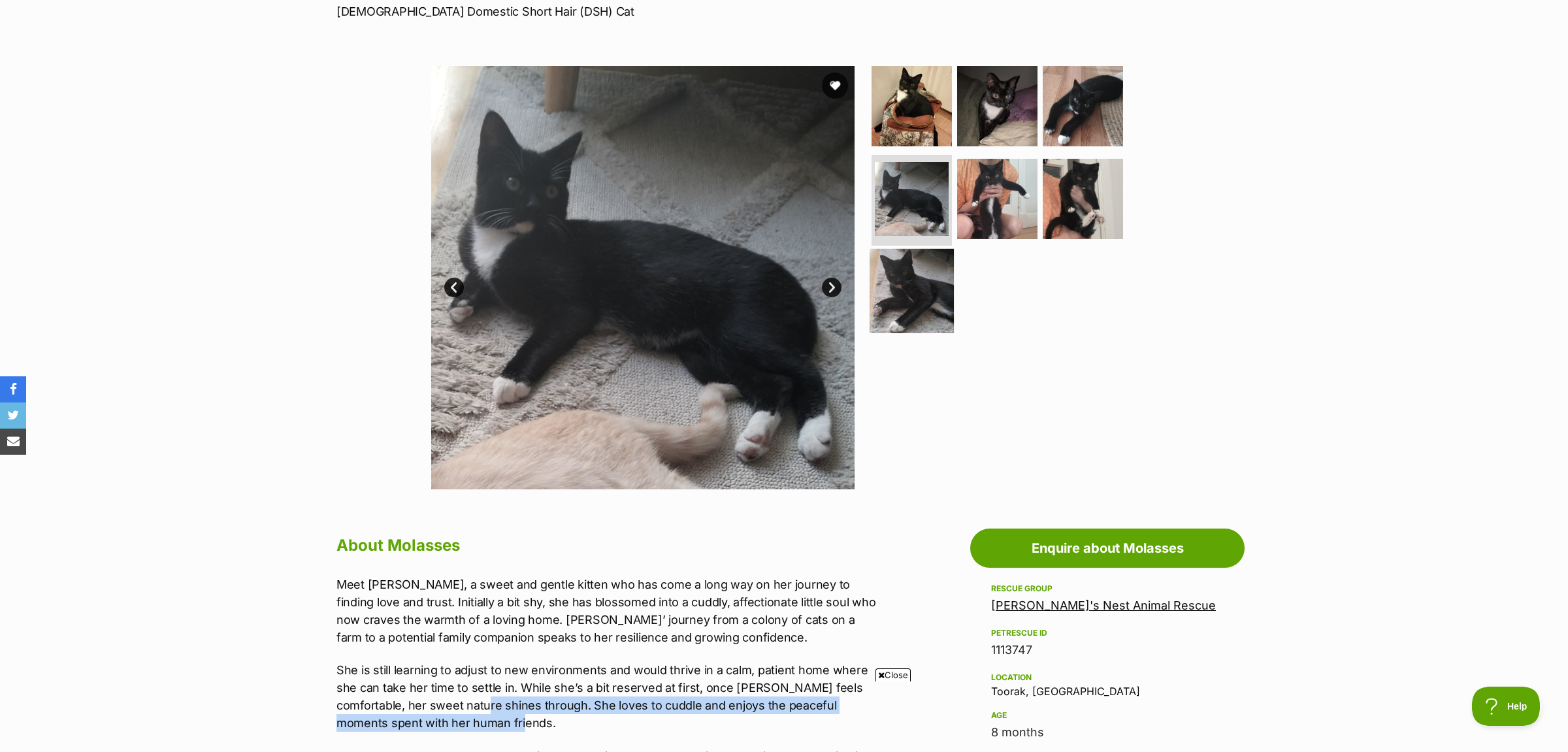
click at [918, 267] on img at bounding box center [912, 291] width 85 height 85
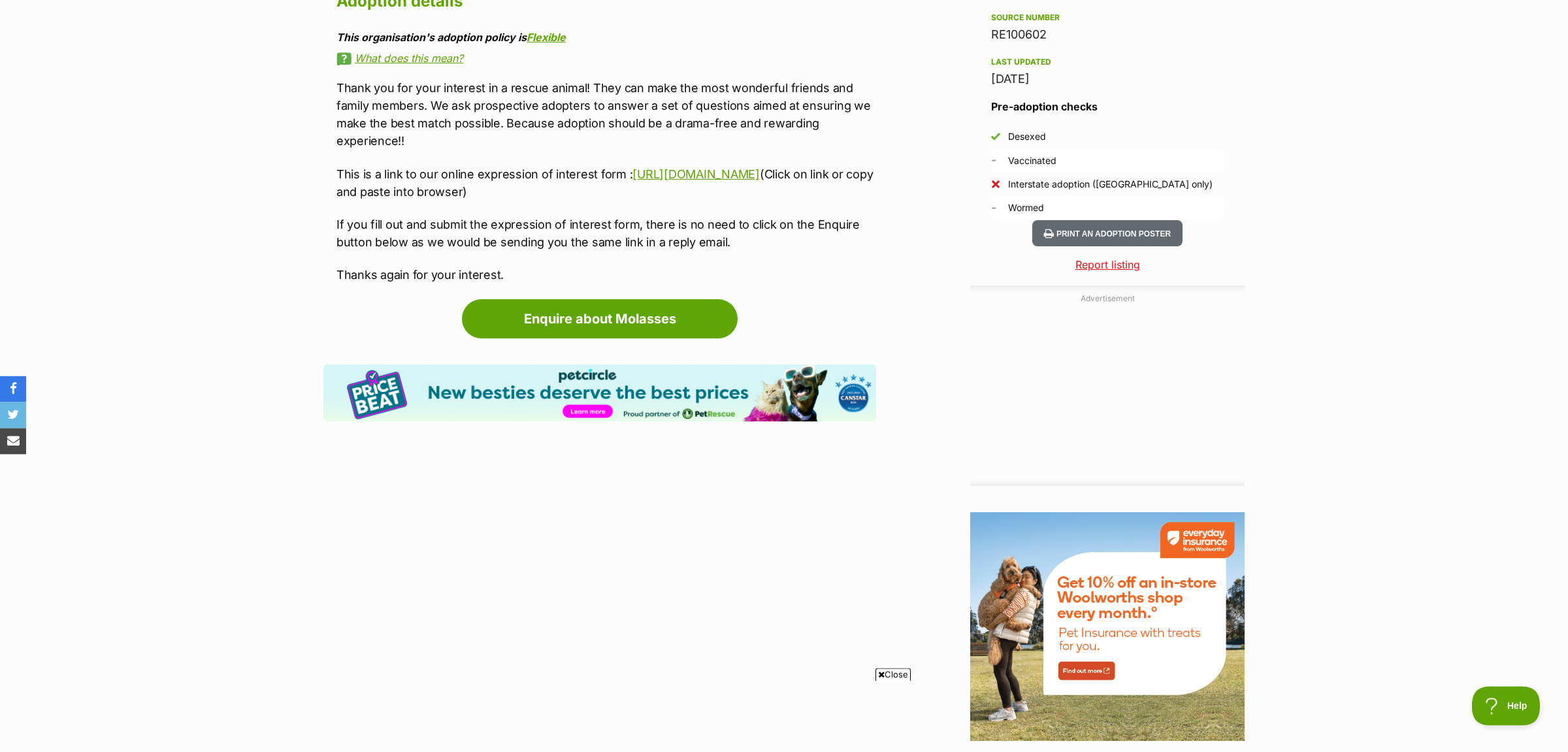
scroll to position [1235, 0]
